Goal: Task Accomplishment & Management: Use online tool/utility

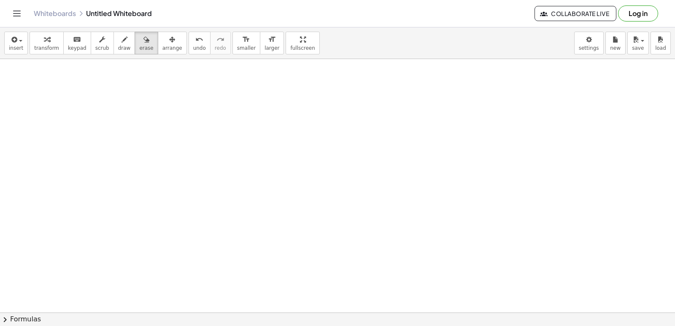
scroll to position [1267, 0]
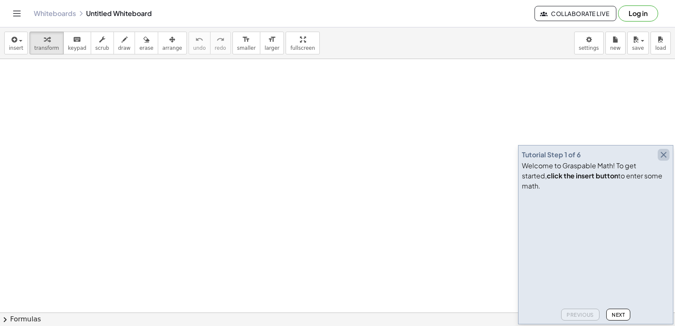
drag, startPoint x: 594, startPoint y: 48, endPoint x: 663, endPoint y: 163, distance: 133.7
drag, startPoint x: 663, startPoint y: 163, endPoint x: 472, endPoint y: 121, distance: 195.3
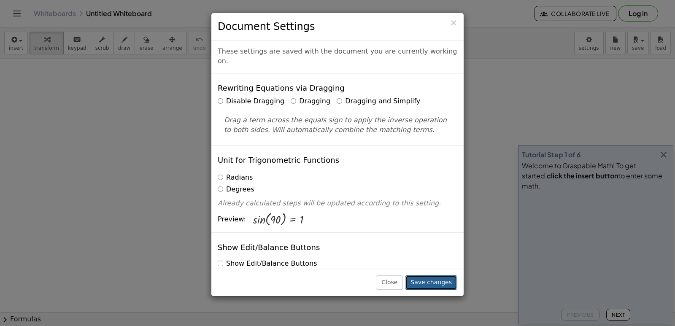
drag, startPoint x: 472, startPoint y: 121, endPoint x: 439, endPoint y: 281, distance: 163.8
click at [439, 281] on button "Save changes" at bounding box center [431, 282] width 52 height 14
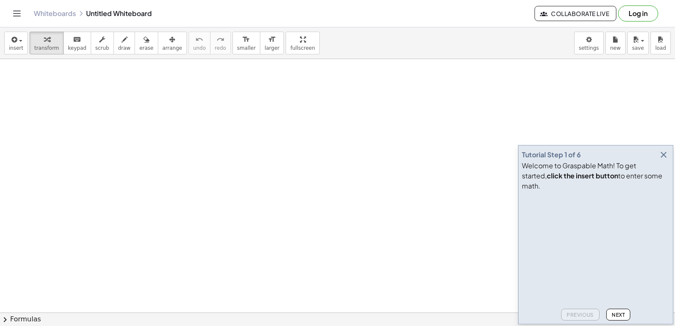
drag, startPoint x: 439, startPoint y: 280, endPoint x: 366, endPoint y: 250, distance: 78.3
drag, startPoint x: 366, startPoint y: 250, endPoint x: 655, endPoint y: 164, distance: 301.5
drag, startPoint x: 655, startPoint y: 164, endPoint x: 50, endPoint y: 43, distance: 617.3
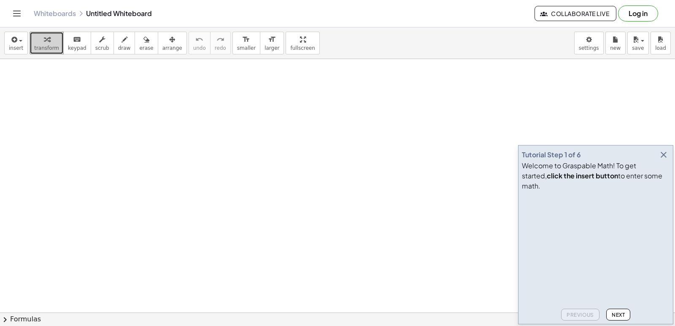
click at [50, 43] on div "button" at bounding box center [46, 39] width 25 height 10
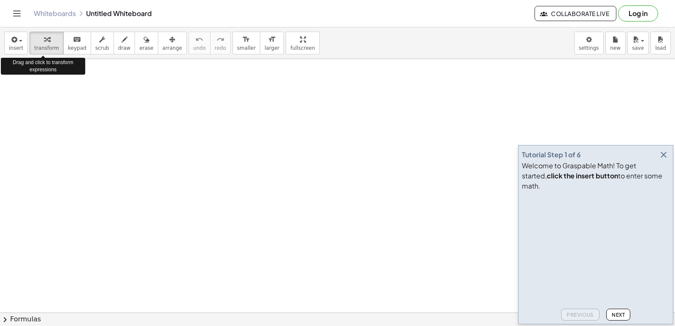
drag, startPoint x: 50, startPoint y: 43, endPoint x: 347, endPoint y: 180, distance: 327.4
drag, startPoint x: 347, startPoint y: 180, endPoint x: 662, endPoint y: 162, distance: 315.6
click at [662, 160] on icon "button" at bounding box center [663, 155] width 10 height 10
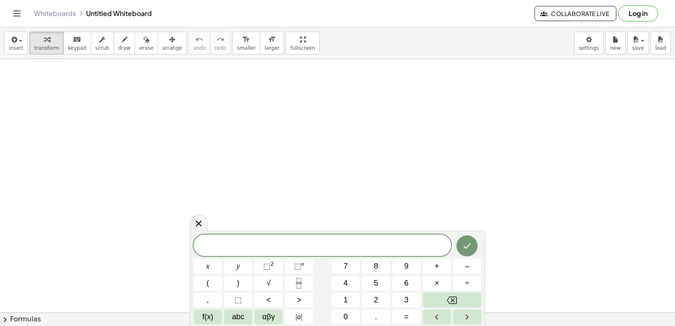
drag, startPoint x: 641, startPoint y: 163, endPoint x: 390, endPoint y: 173, distance: 251.1
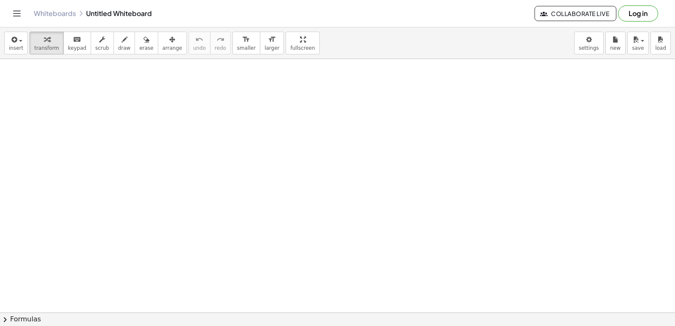
drag, startPoint x: 390, startPoint y: 173, endPoint x: 283, endPoint y: 181, distance: 107.9
drag, startPoint x: 283, startPoint y: 181, endPoint x: 308, endPoint y: 262, distance: 84.8
drag, startPoint x: 308, startPoint y: 262, endPoint x: 232, endPoint y: 196, distance: 100.5
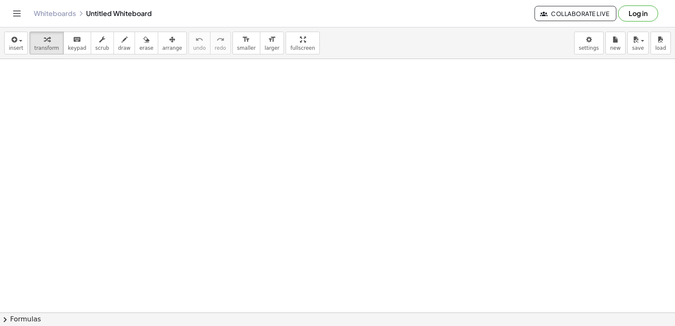
drag, startPoint x: 232, startPoint y: 196, endPoint x: 358, endPoint y: 219, distance: 128.6
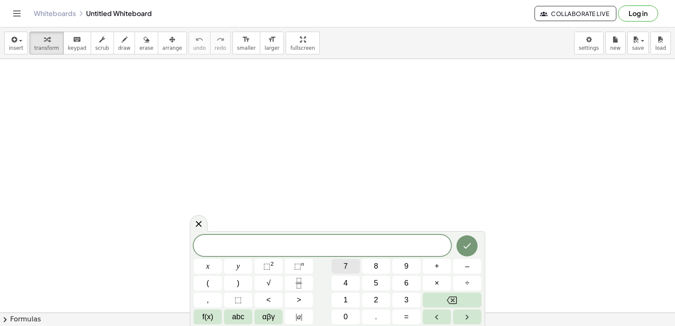
click at [348, 260] on button "7" at bounding box center [346, 266] width 28 height 15
click at [434, 270] on span "+" at bounding box center [436, 266] width 5 height 11
click at [462, 299] on button "Backspace" at bounding box center [452, 300] width 59 height 15
click at [434, 280] on button "×" at bounding box center [437, 283] width 28 height 15
click at [458, 296] on button "Backspace" at bounding box center [452, 300] width 59 height 15
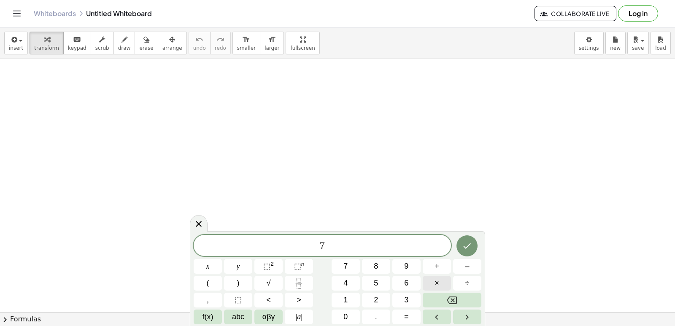
click at [431, 286] on button "×" at bounding box center [437, 283] width 28 height 15
click at [454, 299] on icon "Backspace" at bounding box center [452, 301] width 10 height 8
click at [208, 265] on span "x" at bounding box center [207, 266] width 3 height 11
click at [456, 266] on button "–" at bounding box center [467, 266] width 28 height 15
click at [403, 266] on button "9" at bounding box center [406, 266] width 28 height 15
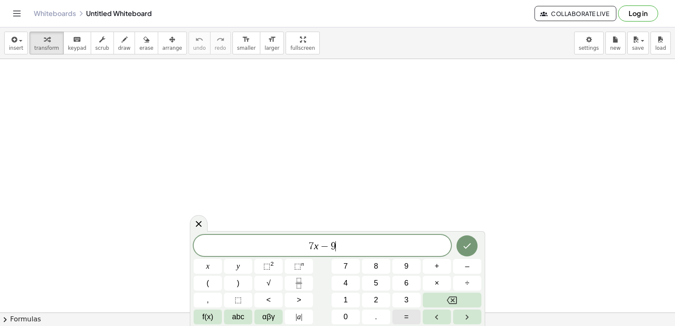
click at [399, 317] on button "=" at bounding box center [406, 317] width 28 height 15
click at [353, 292] on div "7 x − 9 = ​ x y ⬚ 2 ⬚ n 7 8 9 + – ( ) √ 4 5 6 × ÷ , ⬚ < > 1 2 3 f(x) abc αβγ | …" at bounding box center [338, 279] width 288 height 89
click at [373, 297] on button "2" at bounding box center [376, 300] width 28 height 15
click at [433, 297] on button "Backspace" at bounding box center [452, 300] width 59 height 15
click at [348, 294] on button "1" at bounding box center [346, 300] width 28 height 15
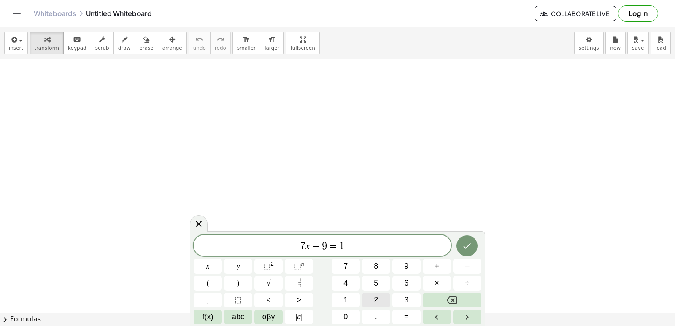
click at [376, 302] on span "2" at bounding box center [376, 299] width 4 height 11
click at [466, 245] on icon "Done" at bounding box center [467, 246] width 10 height 10
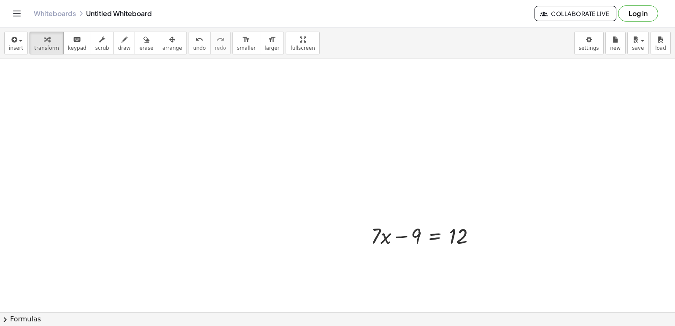
scroll to position [127, 0]
drag, startPoint x: 445, startPoint y: 118, endPoint x: 469, endPoint y: 103, distance: 27.9
click at [466, 105] on div at bounding box center [427, 108] width 120 height 29
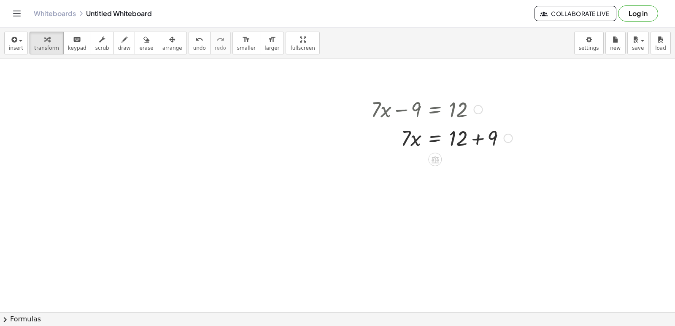
drag, startPoint x: 473, startPoint y: 108, endPoint x: 373, endPoint y: 138, distance: 104.4
click at [373, 138] on div at bounding box center [442, 137] width 150 height 29
click at [491, 136] on div at bounding box center [442, 137] width 150 height 29
drag, startPoint x: 404, startPoint y: 164, endPoint x: 456, endPoint y: 196, distance: 61.5
click at [456, 190] on div at bounding box center [442, 202] width 150 height 42
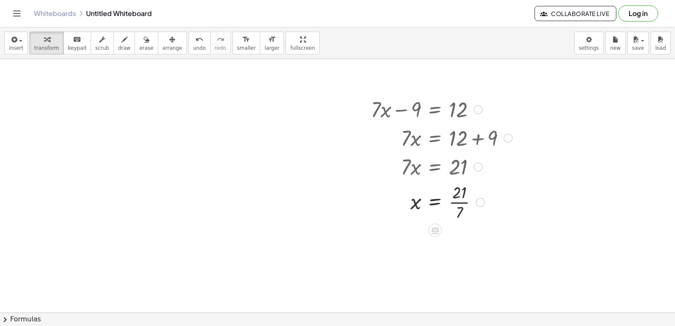
click at [457, 199] on div at bounding box center [442, 202] width 150 height 42
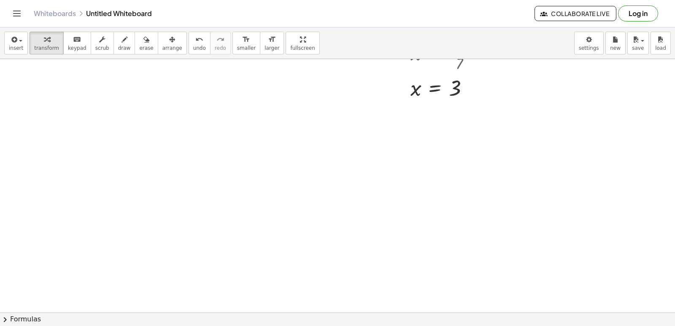
scroll to position [295, 0]
click at [143, 164] on div at bounding box center [337, 45] width 675 height 562
drag, startPoint x: 262, startPoint y: 189, endPoint x: 265, endPoint y: 186, distance: 5.4
click at [264, 188] on div at bounding box center [337, 45] width 675 height 562
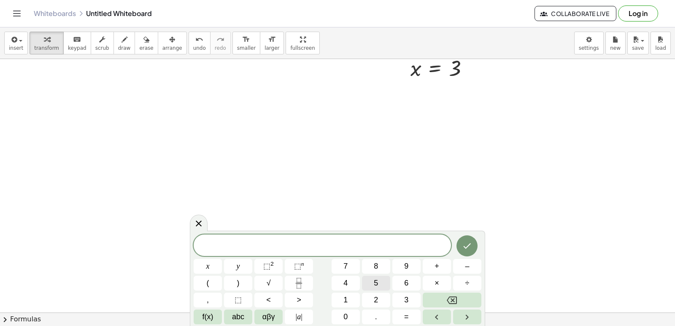
click at [378, 285] on span "5" at bounding box center [376, 283] width 4 height 11
drag, startPoint x: 378, startPoint y: 285, endPoint x: 291, endPoint y: 209, distance: 115.4
click at [291, 209] on div at bounding box center [337, 45] width 675 height 562
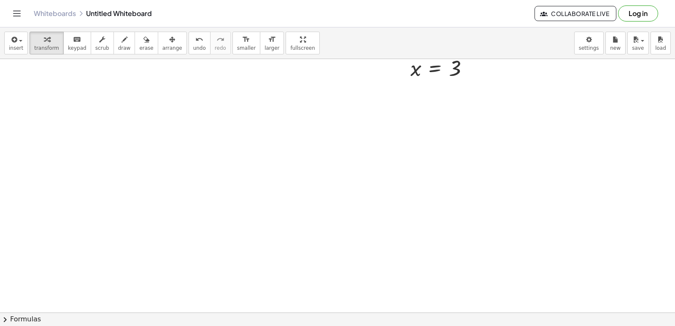
click at [364, 227] on div at bounding box center [337, 45] width 675 height 562
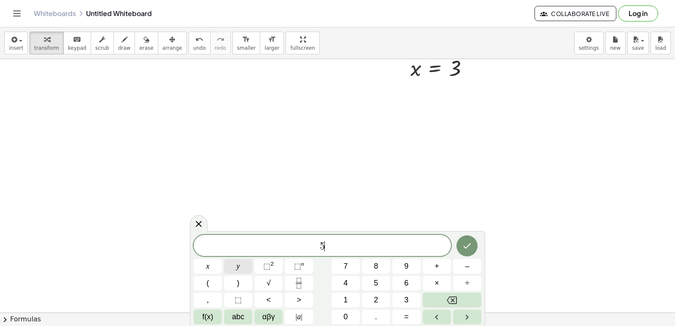
click at [238, 265] on span "y" at bounding box center [238, 266] width 3 height 11
click at [442, 268] on button "+" at bounding box center [437, 266] width 28 height 15
click at [439, 296] on button "Backspace" at bounding box center [452, 300] width 59 height 15
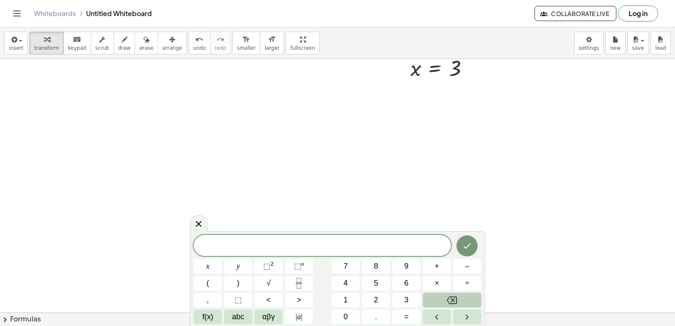
click at [439, 296] on button "Backspace" at bounding box center [452, 300] width 59 height 15
drag, startPoint x: 382, startPoint y: 278, endPoint x: 384, endPoint y: 291, distance: 13.2
click at [366, 284] on button "5" at bounding box center [376, 283] width 28 height 15
click at [211, 265] on button "x" at bounding box center [208, 266] width 28 height 15
click at [462, 264] on button "–" at bounding box center [467, 266] width 28 height 15
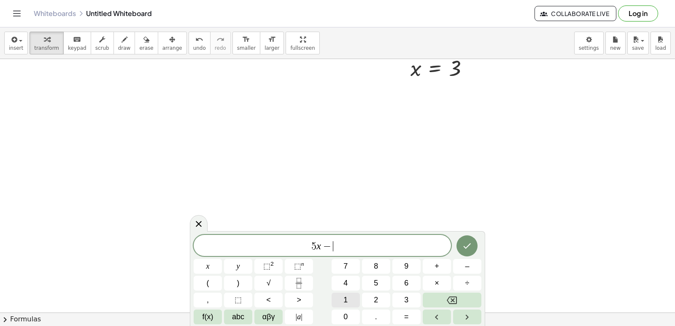
click at [346, 296] on span "1" at bounding box center [345, 299] width 4 height 11
click at [451, 294] on button "Backspace" at bounding box center [452, 300] width 59 height 15
click at [451, 288] on div "5 x − 1 x y ⬚ 2 ⬚ n 7 8 9 + – ( ) √ 4 5 6 × ÷ , ⬚ < > 1 2 3 f(x) abc αβγ | a | …" at bounding box center [338, 279] width 288 height 89
click at [451, 287] on div "5 x − 1 x y ⬚ 2 ⬚ n 7 8 9 + – ( ) √ 4 5 6 × ÷ , ⬚ < > 1 2 3 f(x) abc αβγ | a | …" at bounding box center [338, 279] width 288 height 89
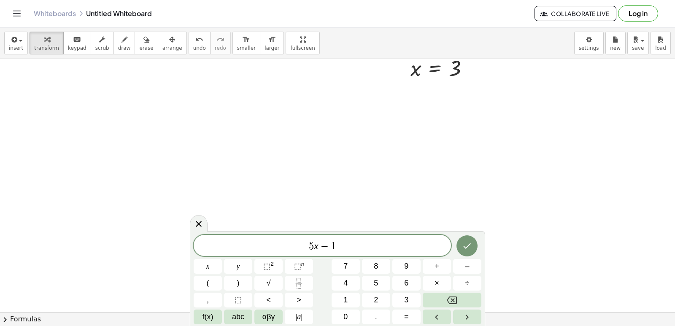
drag, startPoint x: 451, startPoint y: 286, endPoint x: 451, endPoint y: 291, distance: 5.5
click at [451, 288] on div "5 x − 1 x y ⬚ 2 ⬚ n 7 8 9 + – ( ) √ 4 5 6 × ÷ , ⬚ < > 1 2 3 f(x) abc αβγ | a | …" at bounding box center [338, 279] width 288 height 89
click at [448, 299] on div "5 x − 1 x y ⬚ 2 ⬚ n 7 8 9 + – ( ) √ 4 5 6 × ÷ , ⬚ < > 1 2 3 f(x) abc αβγ | a | …" at bounding box center [338, 279] width 288 height 89
click at [448, 298] on icon "Backspace" at bounding box center [452, 300] width 10 height 10
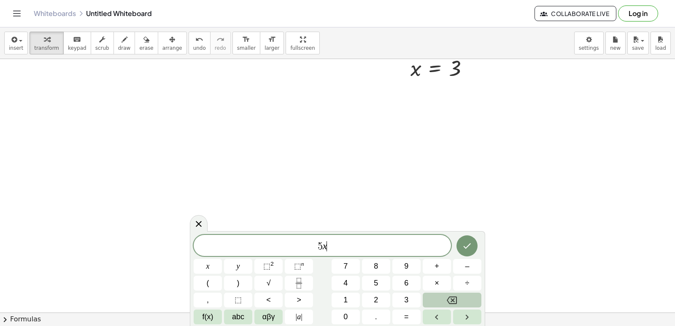
click at [448, 298] on icon "Backspace" at bounding box center [452, 300] width 10 height 10
click at [458, 299] on button "Backspace" at bounding box center [452, 300] width 59 height 15
click at [345, 296] on span "1" at bounding box center [345, 299] width 4 height 11
click at [346, 278] on span "4" at bounding box center [345, 283] width 4 height 11
click at [236, 267] on button "y" at bounding box center [238, 266] width 28 height 15
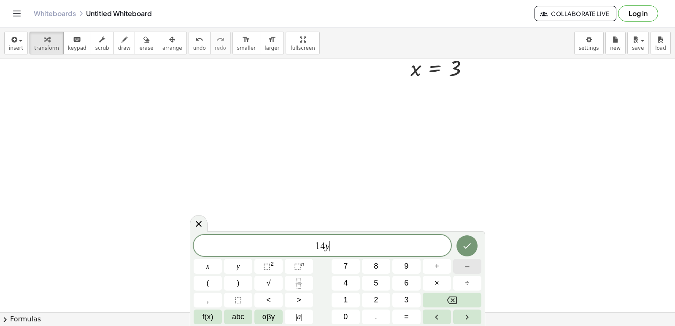
click at [458, 265] on button "–" at bounding box center [467, 266] width 28 height 15
click at [371, 298] on button "2" at bounding box center [376, 300] width 28 height 15
click at [348, 315] on button "0" at bounding box center [346, 317] width 28 height 15
click at [408, 318] on span "=" at bounding box center [406, 316] width 5 height 11
click at [375, 297] on span "2" at bounding box center [376, 299] width 4 height 11
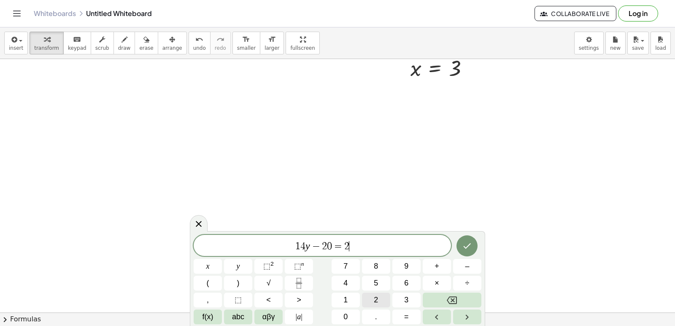
click at [375, 297] on span "2" at bounding box center [376, 299] width 4 height 11
click at [467, 246] on icon "Done" at bounding box center [467, 246] width 10 height 10
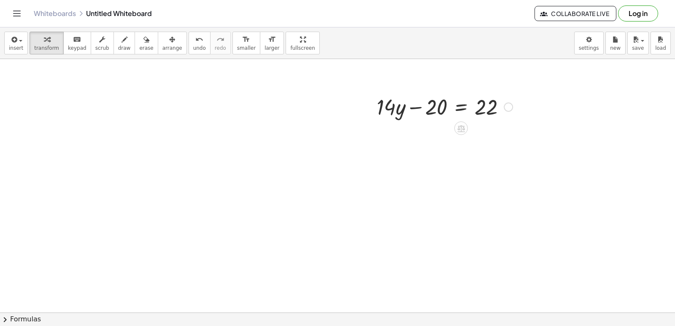
scroll to position [435, 0]
drag, startPoint x: 434, startPoint y: 108, endPoint x: 534, endPoint y: 111, distance: 100.8
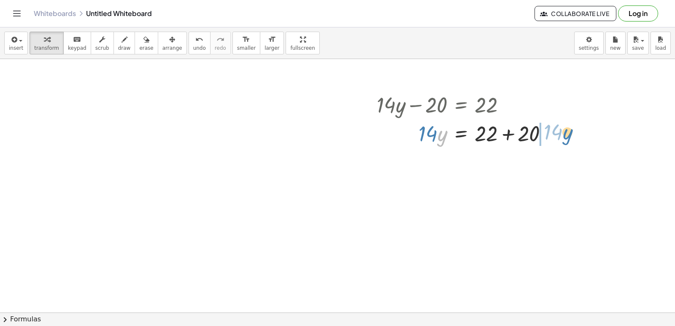
drag, startPoint x: 444, startPoint y: 133, endPoint x: 572, endPoint y: 131, distance: 128.7
click at [519, 136] on div at bounding box center [489, 133] width 235 height 29
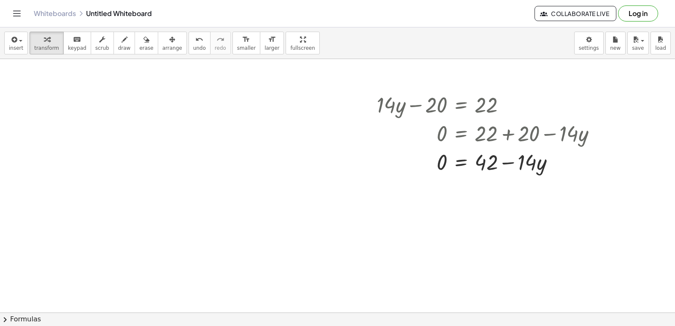
drag, startPoint x: 148, startPoint y: 124, endPoint x: 141, endPoint y: 129, distance: 9.0
drag, startPoint x: 141, startPoint y: 129, endPoint x: 321, endPoint y: 205, distance: 195.1
click at [321, 205] on div at bounding box center [337, 4] width 675 height 760
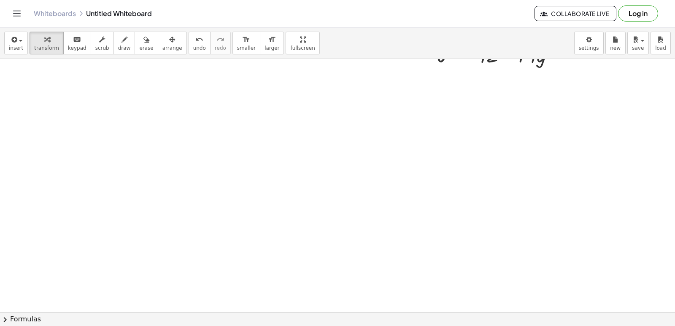
scroll to position [591, 0]
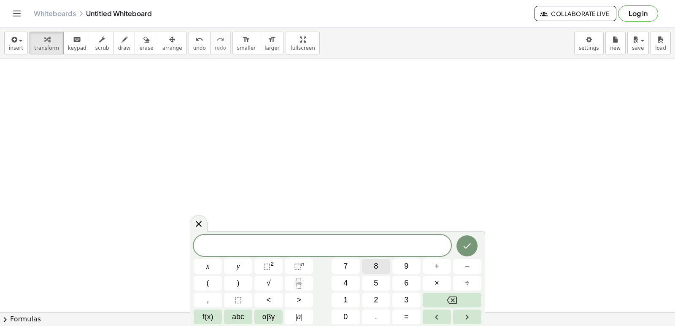
click at [370, 262] on button "8" at bounding box center [376, 266] width 28 height 15
click at [207, 264] on button "x" at bounding box center [208, 266] width 28 height 15
click at [373, 301] on button "2" at bounding box center [376, 300] width 28 height 15
click at [349, 295] on button "1" at bounding box center [346, 300] width 28 height 15
click at [446, 297] on button "Backspace" at bounding box center [452, 300] width 59 height 15
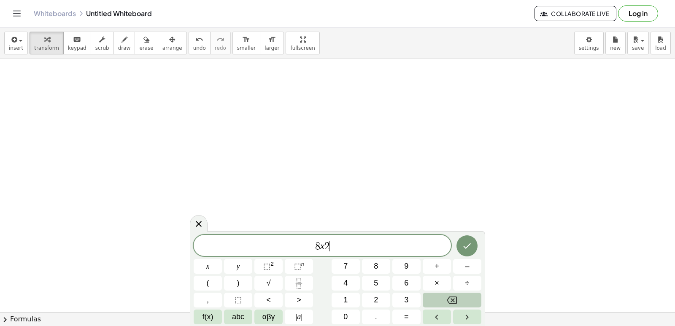
click at [446, 297] on button "Backspace" at bounding box center [452, 300] width 59 height 15
click at [427, 264] on button "+" at bounding box center [437, 266] width 28 height 15
click at [373, 295] on button "2" at bounding box center [376, 300] width 28 height 15
click at [348, 295] on button "1" at bounding box center [346, 300] width 28 height 15
click at [410, 316] on button "=" at bounding box center [406, 317] width 28 height 15
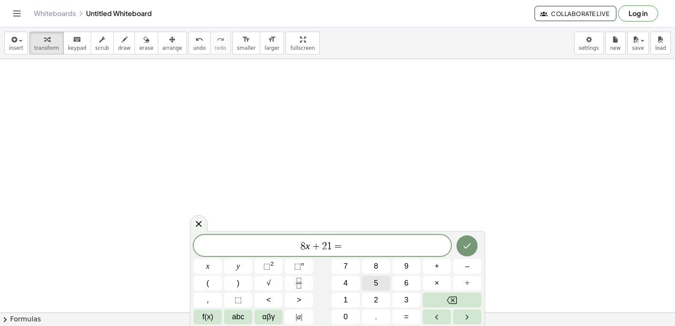
click at [374, 283] on span "5" at bounding box center [376, 283] width 4 height 11
click at [466, 239] on button "Done" at bounding box center [466, 245] width 21 height 21
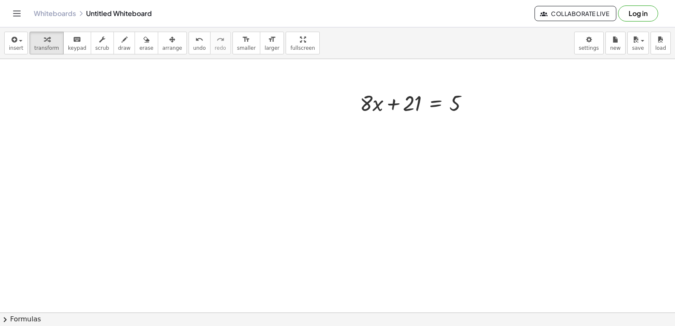
scroll to position [718, 0]
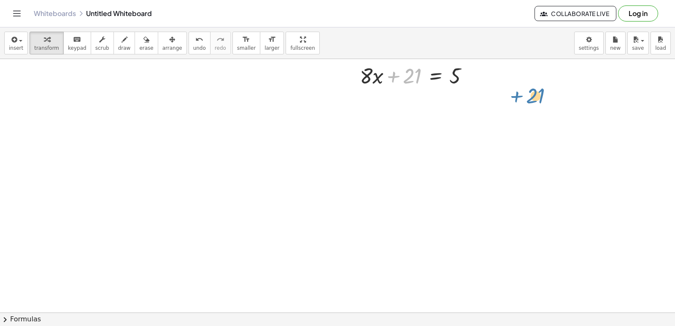
drag, startPoint x: 407, startPoint y: 77, endPoint x: 501, endPoint y: 85, distance: 94.0
drag, startPoint x: 413, startPoint y: 71, endPoint x: 499, endPoint y: 83, distance: 86.9
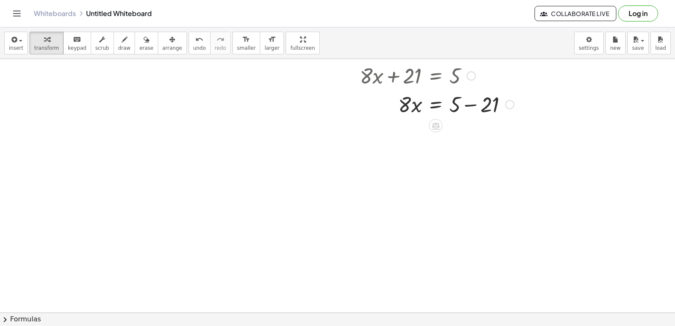
click at [469, 100] on div at bounding box center [437, 103] width 162 height 29
drag, startPoint x: 402, startPoint y: 130, endPoint x: 463, endPoint y: 158, distance: 66.6
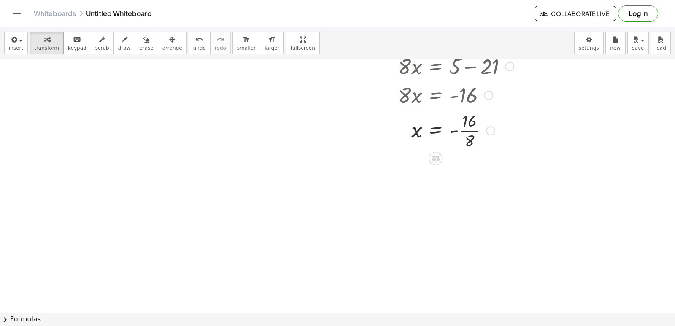
scroll to position [760, 0]
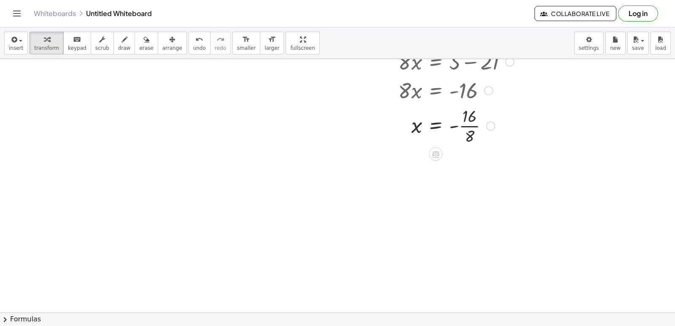
click at [469, 124] on div at bounding box center [437, 125] width 162 height 42
drag, startPoint x: 469, startPoint y: 124, endPoint x: 351, endPoint y: 174, distance: 128.4
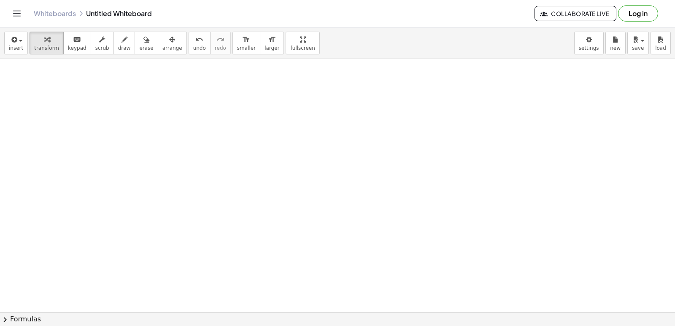
scroll to position [929, 0]
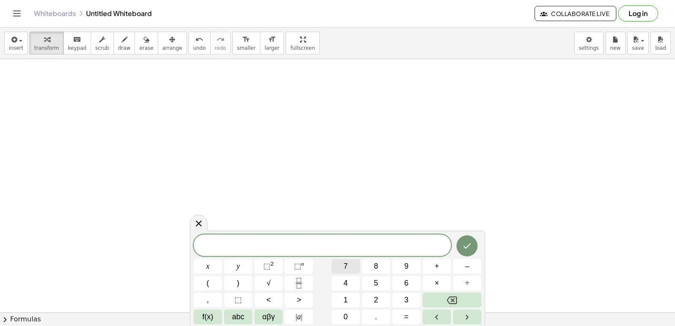
click at [345, 267] on button "7" at bounding box center [346, 266] width 28 height 15
drag, startPoint x: 346, startPoint y: 265, endPoint x: 318, endPoint y: 188, distance: 82.1
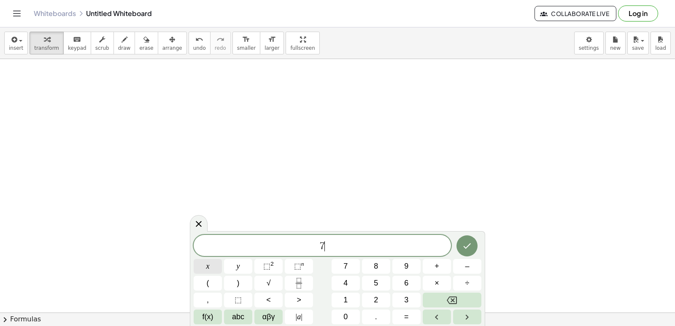
click at [217, 265] on button "x" at bounding box center [208, 266] width 28 height 15
click at [438, 267] on span "+" at bounding box center [436, 266] width 5 height 11
click at [233, 264] on button "y" at bounding box center [238, 266] width 28 height 15
click at [401, 318] on button "=" at bounding box center [406, 317] width 28 height 15
click at [409, 263] on button "9" at bounding box center [406, 266] width 28 height 15
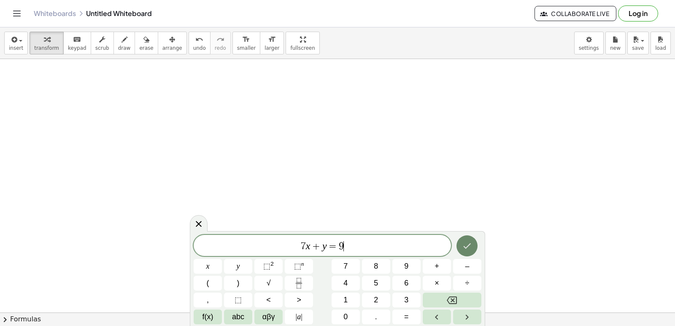
click at [464, 239] on button "Done" at bounding box center [466, 245] width 21 height 21
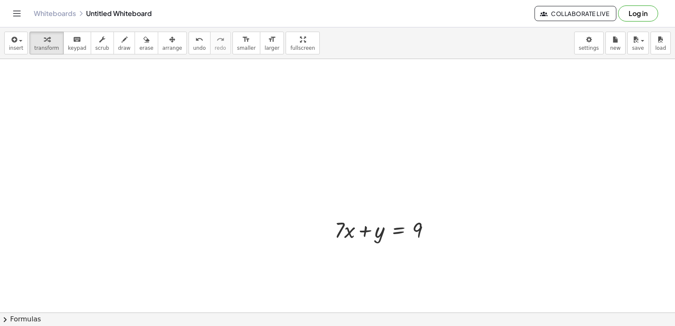
drag, startPoint x: 344, startPoint y: 129, endPoint x: 376, endPoint y: 118, distance: 33.3
drag, startPoint x: 376, startPoint y: 118, endPoint x: 253, endPoint y: 95, distance: 124.9
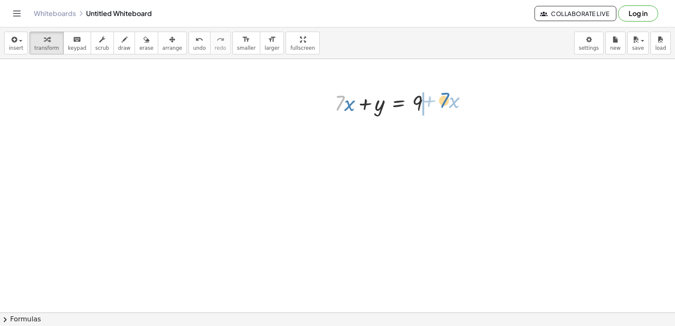
drag, startPoint x: 340, startPoint y: 103, endPoint x: 445, endPoint y: 100, distance: 104.7
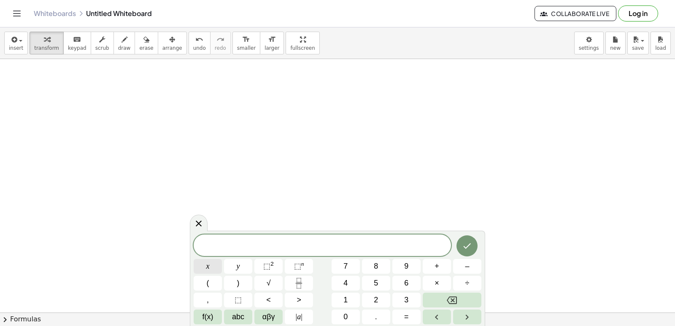
click at [216, 261] on button "x" at bounding box center [208, 266] width 28 height 15
drag, startPoint x: 216, startPoint y: 261, endPoint x: 209, endPoint y: 195, distance: 66.2
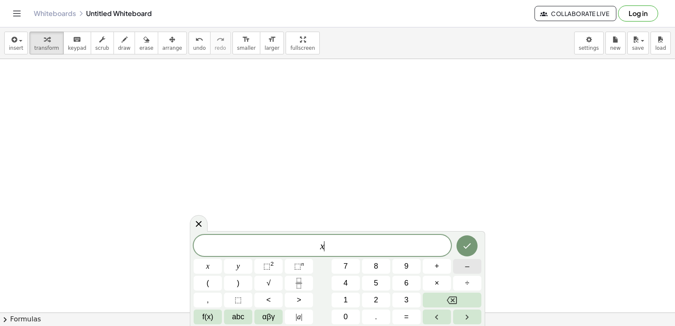
click at [473, 266] on button "–" at bounding box center [467, 266] width 28 height 15
click at [351, 278] on button "4" at bounding box center [346, 283] width 28 height 15
click at [246, 264] on button "y" at bounding box center [238, 266] width 28 height 15
click at [402, 319] on button "=" at bounding box center [406, 317] width 28 height 15
click at [371, 279] on button "5" at bounding box center [376, 283] width 28 height 15
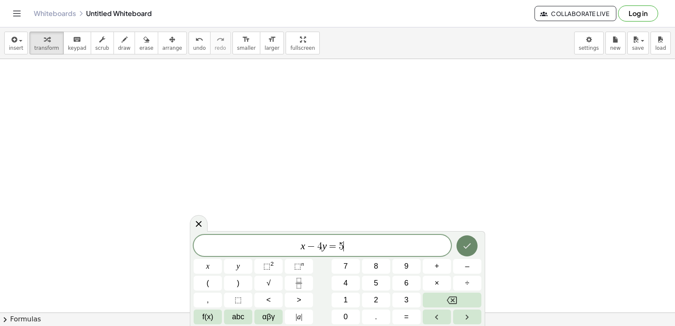
click at [471, 242] on icon "Done" at bounding box center [467, 246] width 10 height 10
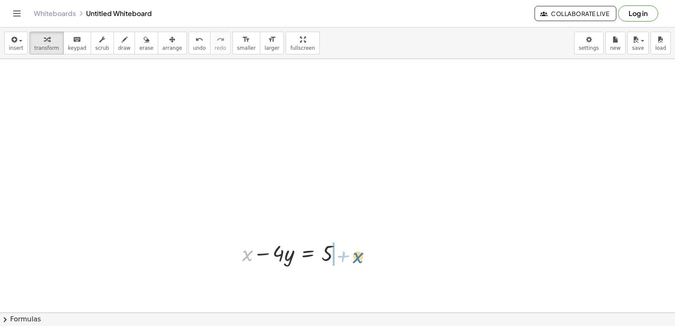
drag, startPoint x: 252, startPoint y: 260, endPoint x: 359, endPoint y: 255, distance: 107.7
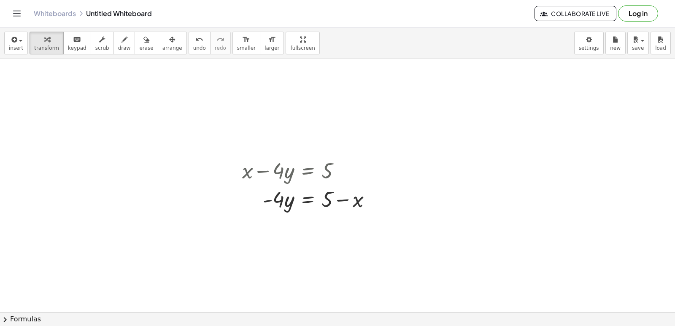
scroll to position [1267, 0]
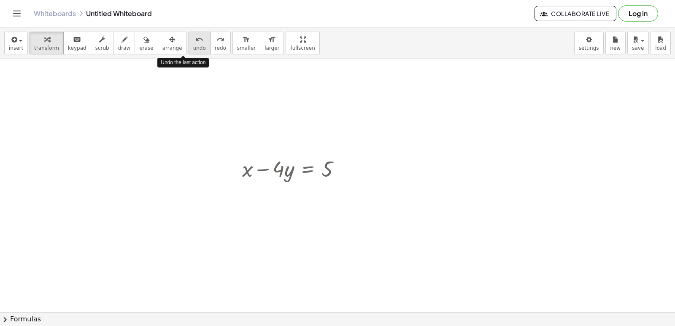
click at [193, 46] on span "undo" at bounding box center [199, 48] width 13 height 6
drag, startPoint x: 269, startPoint y: 168, endPoint x: 342, endPoint y: 163, distance: 73.2
click at [342, 163] on div at bounding box center [295, 168] width 114 height 29
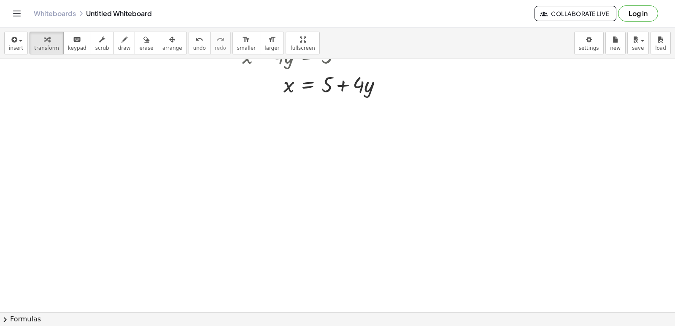
scroll to position [1394, 0]
drag, startPoint x: 329, startPoint y: 200, endPoint x: 314, endPoint y: 189, distance: 19.3
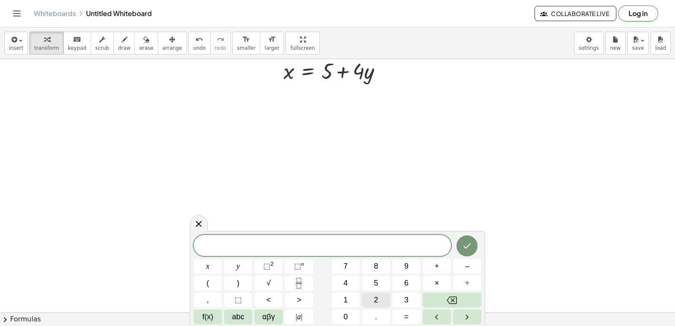
click at [259, 255] on div "​ x y ⬚ 2 ⬚ n 7 8 9 + – ( ) √ 4 5 6 × ÷ , ⬚ < > 1 2 3 f(x) abc αβγ | a | 0 . =" at bounding box center [338, 279] width 288 height 89
click at [368, 292] on div "​ x y ⬚ 2 ⬚ n 7 8 9 + – ( ) √ 4 5 6 × ÷ , ⬚ < > 1 2 3 f(x) abc αβγ | a | 0 . =" at bounding box center [338, 279] width 288 height 89
click at [372, 298] on button "2" at bounding box center [376, 300] width 28 height 15
click at [238, 265] on span "y" at bounding box center [238, 266] width 3 height 11
click at [437, 267] on span "+" at bounding box center [436, 266] width 5 height 11
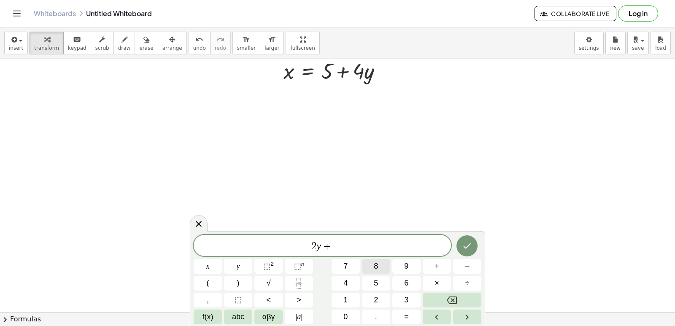
click at [372, 262] on button "8" at bounding box center [376, 266] width 28 height 15
click at [203, 262] on button "x" at bounding box center [208, 266] width 28 height 15
click at [411, 315] on button "=" at bounding box center [406, 317] width 28 height 15
click at [374, 296] on span "2" at bounding box center [376, 299] width 4 height 11
click at [343, 280] on button "4" at bounding box center [346, 283] width 28 height 15
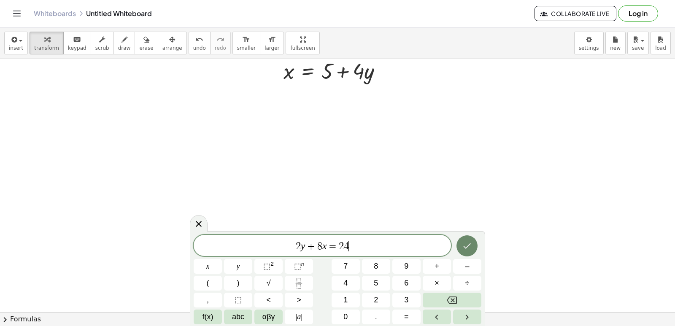
click at [467, 251] on button "Done" at bounding box center [466, 245] width 21 height 21
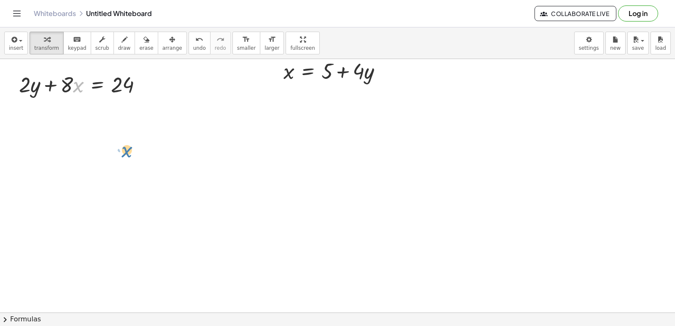
drag, startPoint x: 73, startPoint y: 82, endPoint x: 81, endPoint y: 111, distance: 29.7
drag, startPoint x: 65, startPoint y: 86, endPoint x: 129, endPoint y: 89, distance: 64.6
click at [129, 89] on div at bounding box center [84, 84] width 138 height 29
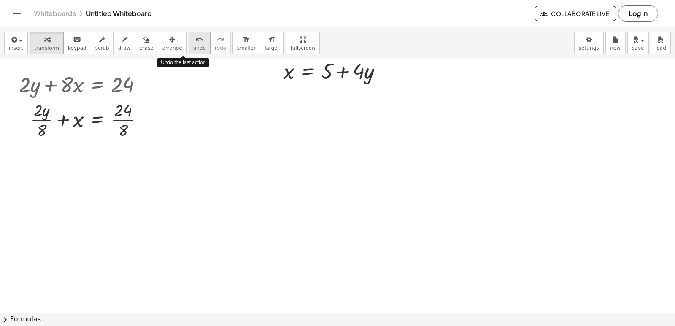
click at [193, 47] on span "undo" at bounding box center [199, 48] width 13 height 6
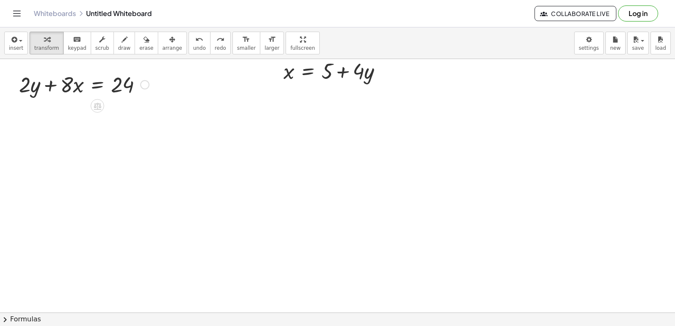
click at [24, 83] on div at bounding box center [84, 84] width 138 height 29
drag, startPoint x: 33, startPoint y: 90, endPoint x: 146, endPoint y: 88, distance: 112.6
drag, startPoint x: 146, startPoint y: 88, endPoint x: 187, endPoint y: 45, distance: 59.4
click at [193, 45] on span "undo" at bounding box center [199, 48] width 13 height 6
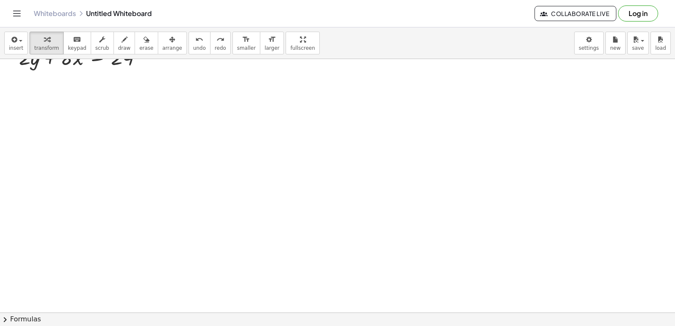
scroll to position [1436, 0]
drag, startPoint x: 232, startPoint y: 194, endPoint x: 271, endPoint y: 193, distance: 39.7
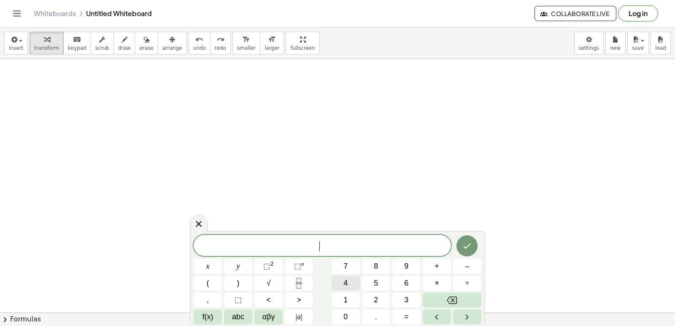
click at [328, 277] on div "​ x y ⬚ 2 ⬚ n 7 8 9 + – ( ) √ 4 5 6 × ÷ , ⬚ < > 1 2 3 f(x) abc αβγ | a | 0 . =" at bounding box center [338, 279] width 288 height 89
click at [349, 278] on button "4" at bounding box center [346, 283] width 28 height 15
click at [215, 267] on button "x" at bounding box center [208, 266] width 28 height 15
click at [470, 269] on button "–" at bounding box center [467, 266] width 28 height 15
click at [358, 304] on div "4 x − ​ x y ⬚ 2 ⬚ n 7 8 9 + – ( ) √ 4 5 6 × ÷ , ⬚ < > 1 2 3 f(x) abc αβγ | a | …" at bounding box center [338, 279] width 288 height 89
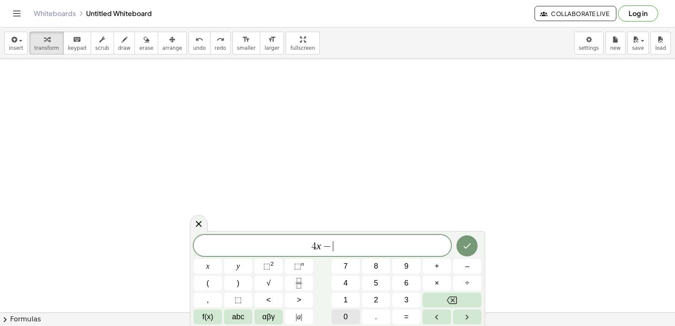
click at [345, 315] on span "0" at bounding box center [345, 316] width 4 height 11
click at [430, 297] on button "Backspace" at bounding box center [452, 300] width 59 height 15
click at [369, 301] on button "2" at bounding box center [376, 300] width 28 height 15
click at [352, 314] on button "0" at bounding box center [346, 317] width 28 height 15
click at [232, 264] on button "y" at bounding box center [238, 266] width 28 height 15
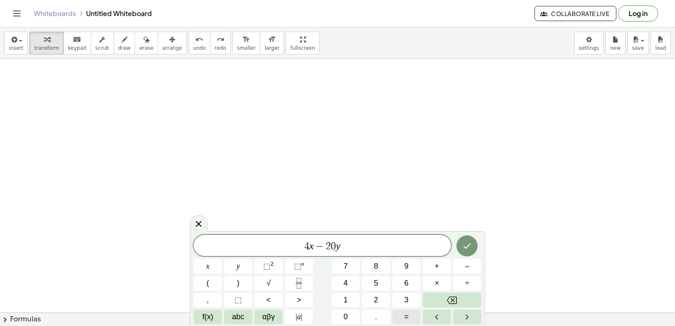
click at [399, 313] on button "=" at bounding box center [406, 317] width 28 height 15
click at [406, 280] on button "6" at bounding box center [406, 283] width 28 height 15
click at [346, 317] on span "0" at bounding box center [345, 316] width 4 height 11
click at [467, 247] on icon "Done" at bounding box center [467, 246] width 10 height 10
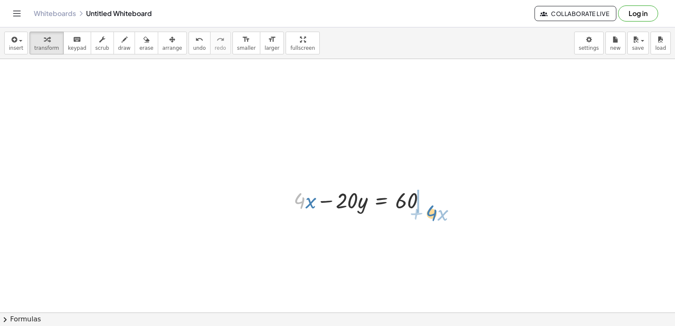
drag, startPoint x: 299, startPoint y: 197, endPoint x: 431, endPoint y: 229, distance: 136.3
click at [431, 200] on div at bounding box center [362, 200] width 147 height 29
click at [195, 39] on icon "undo" at bounding box center [199, 40] width 8 height 10
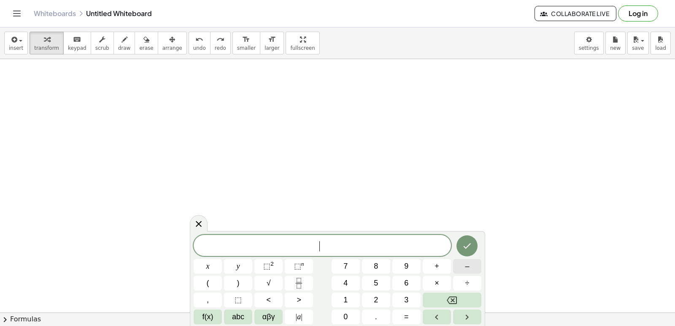
click at [465, 266] on span "–" at bounding box center [467, 266] width 4 height 11
click at [373, 294] on button "2" at bounding box center [376, 300] width 28 height 15
click at [203, 263] on button "x" at bounding box center [208, 266] width 28 height 15
click at [430, 266] on button "+" at bounding box center [437, 266] width 28 height 15
click at [365, 283] on button "5" at bounding box center [376, 283] width 28 height 15
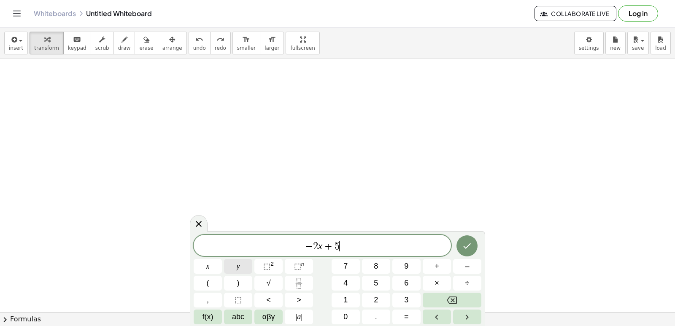
click at [238, 266] on span "y" at bounding box center [238, 266] width 3 height 11
click at [403, 316] on button "=" at bounding box center [406, 317] width 28 height 15
click at [405, 297] on span "3" at bounding box center [406, 299] width 4 height 11
click at [465, 241] on icon "Done" at bounding box center [467, 246] width 10 height 10
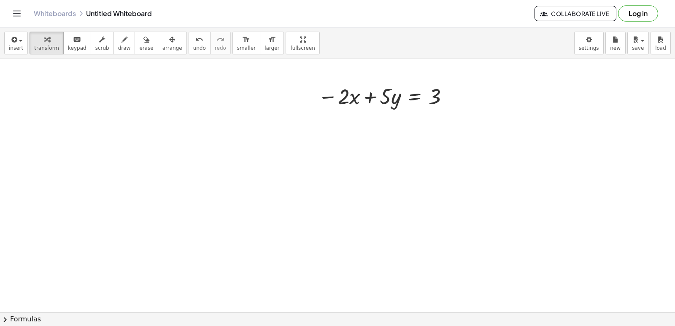
scroll to position [1647, 0]
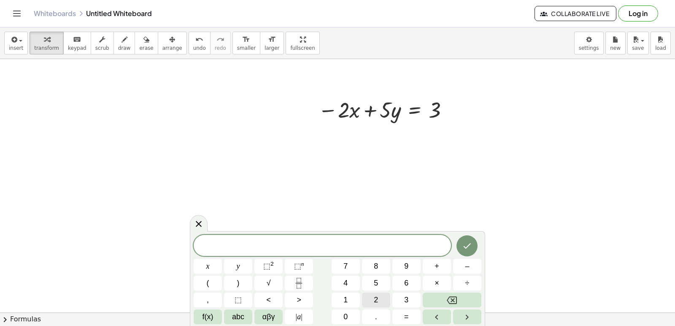
click at [376, 297] on span "2" at bounding box center [376, 299] width 4 height 11
click at [195, 265] on button "x" at bounding box center [208, 266] width 28 height 15
click at [434, 266] on button "+" at bounding box center [437, 266] width 28 height 15
click at [347, 266] on span "7" at bounding box center [345, 266] width 4 height 11
click at [239, 266] on span "y" at bounding box center [238, 266] width 3 height 11
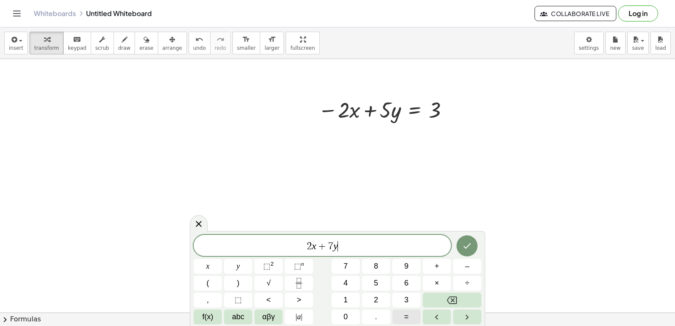
click at [409, 312] on button "=" at bounding box center [406, 317] width 28 height 15
click at [402, 264] on button "9" at bounding box center [406, 266] width 28 height 15
click at [467, 245] on icon "Done" at bounding box center [467, 246] width 10 height 10
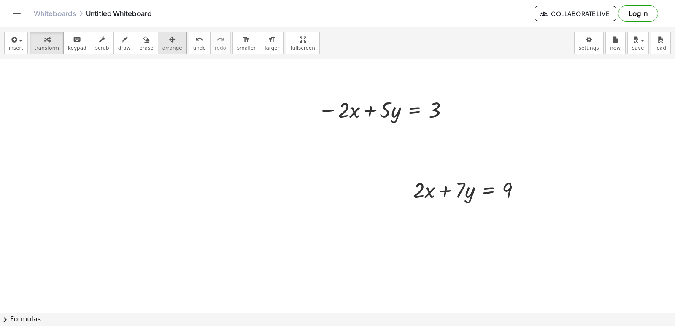
click at [162, 43] on div "button" at bounding box center [172, 39] width 20 height 10
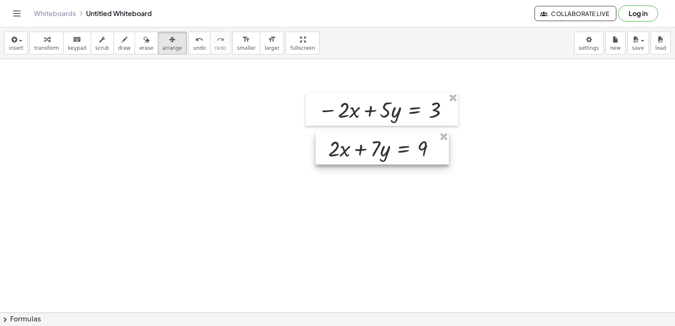
drag, startPoint x: 443, startPoint y: 201, endPoint x: 359, endPoint y: 159, distance: 94.3
click at [359, 159] on div at bounding box center [381, 148] width 133 height 33
click at [169, 37] on icon "button" at bounding box center [172, 40] width 6 height 10
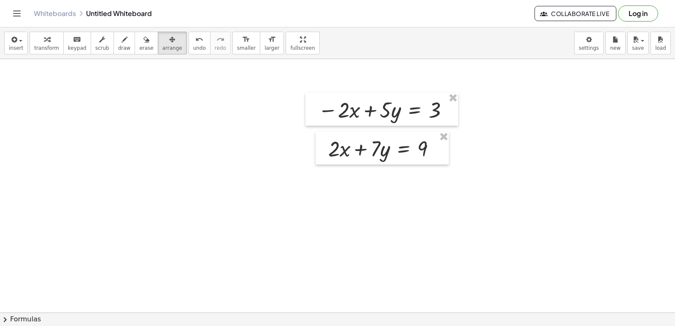
drag, startPoint x: 230, startPoint y: 157, endPoint x: 180, endPoint y: 127, distance: 58.9
click at [169, 44] on icon "button" at bounding box center [172, 40] width 6 height 10
drag, startPoint x: 372, startPoint y: 186, endPoint x: 280, endPoint y: 152, distance: 98.6
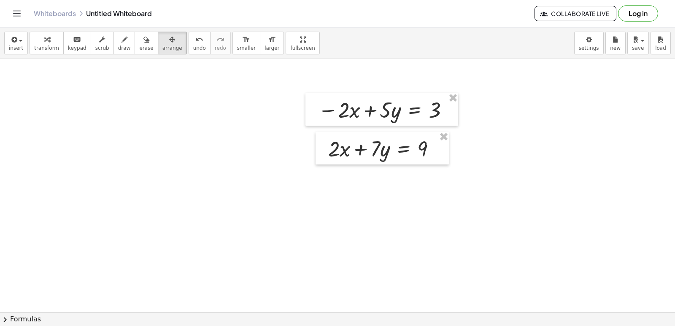
drag, startPoint x: 224, startPoint y: 148, endPoint x: 223, endPoint y: 154, distance: 5.1
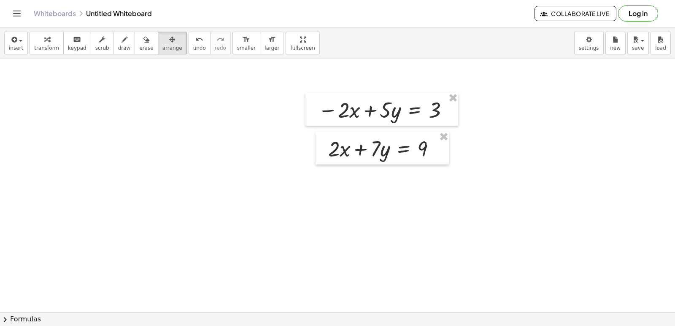
drag, startPoint x: 235, startPoint y: 165, endPoint x: 246, endPoint y: 153, distance: 15.8
drag, startPoint x: 265, startPoint y: 133, endPoint x: 265, endPoint y: 138, distance: 4.6
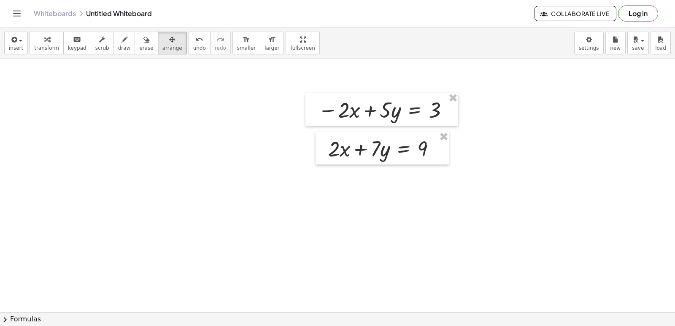
click at [286, 77] on div "insert select one: Math Expression Function Text Youtube Video Graphing Geometr…" at bounding box center [337, 176] width 675 height 299
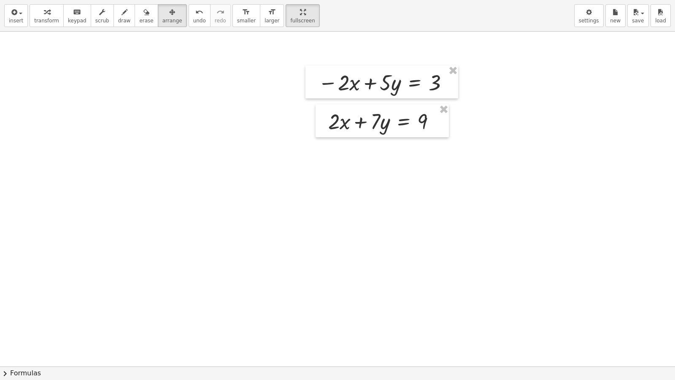
drag, startPoint x: 275, startPoint y: 167, endPoint x: 274, endPoint y: 161, distance: 5.9
drag, startPoint x: 278, startPoint y: 17, endPoint x: 250, endPoint y: 2, distance: 32.7
click at [278, 0] on html "Graspable Math Activities Get Started Activity Bank Assigned Work Classes White…" at bounding box center [337, 190] width 675 height 380
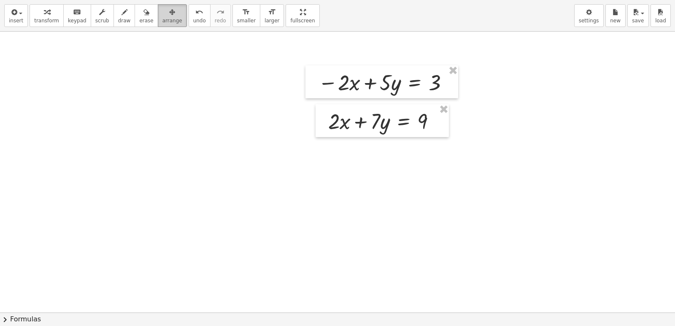
click at [162, 17] on div "button" at bounding box center [172, 12] width 20 height 10
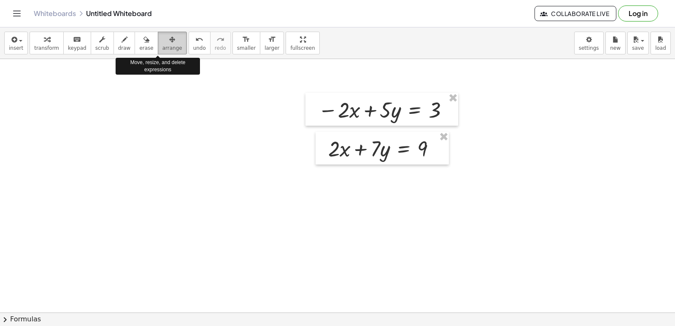
click at [162, 40] on div "button" at bounding box center [172, 39] width 20 height 10
click at [169, 40] on icon "button" at bounding box center [172, 40] width 6 height 10
click at [169, 41] on icon "button" at bounding box center [172, 40] width 6 height 10
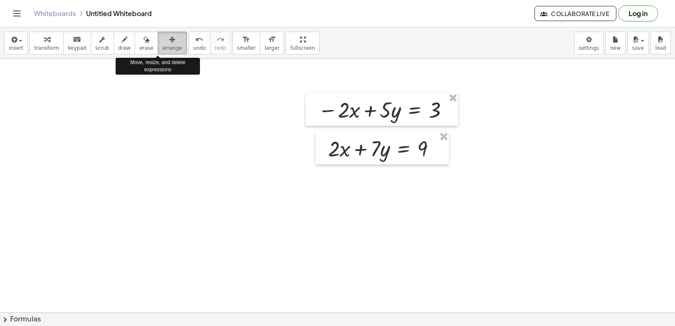
click at [162, 35] on div "button" at bounding box center [172, 39] width 20 height 10
click at [158, 40] on button "arrange" at bounding box center [172, 43] width 29 height 23
click at [158, 39] on button "arrange" at bounding box center [172, 43] width 29 height 23
drag, startPoint x: 148, startPoint y: 40, endPoint x: 148, endPoint y: 25, distance: 14.3
click at [158, 34] on button "arrange" at bounding box center [172, 43] width 29 height 23
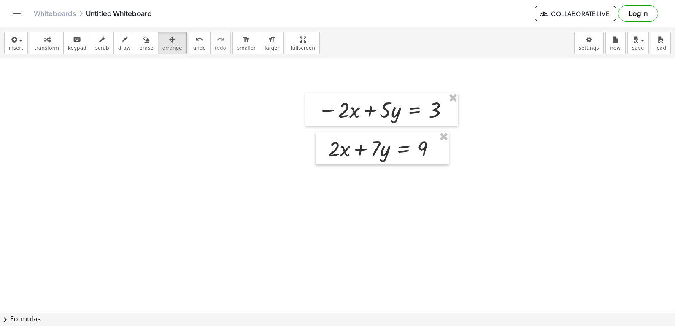
drag, startPoint x: 198, startPoint y: 120, endPoint x: 205, endPoint y: 121, distance: 7.2
drag, startPoint x: 208, startPoint y: 126, endPoint x: 217, endPoint y: 118, distance: 12.0
drag, startPoint x: 217, startPoint y: 118, endPoint x: 219, endPoint y: 122, distance: 4.6
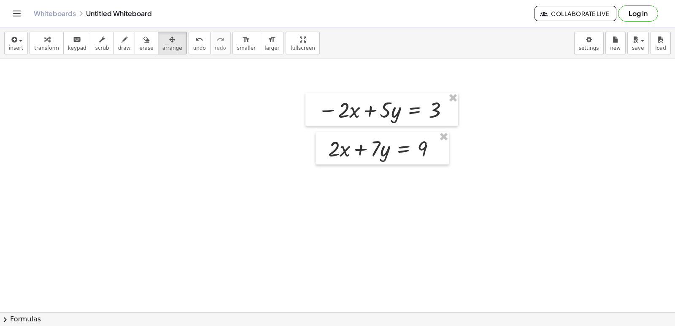
drag, startPoint x: 220, startPoint y: 121, endPoint x: 220, endPoint y: 115, distance: 5.9
drag, startPoint x: 220, startPoint y: 115, endPoint x: 220, endPoint y: 105, distance: 9.7
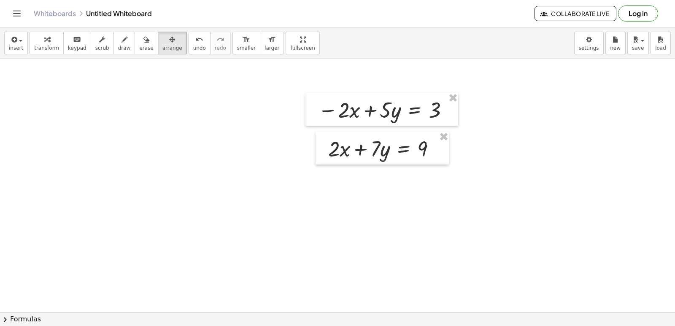
drag, startPoint x: 209, startPoint y: 146, endPoint x: 215, endPoint y: 134, distance: 12.6
drag, startPoint x: 215, startPoint y: 134, endPoint x: 217, endPoint y: 126, distance: 7.8
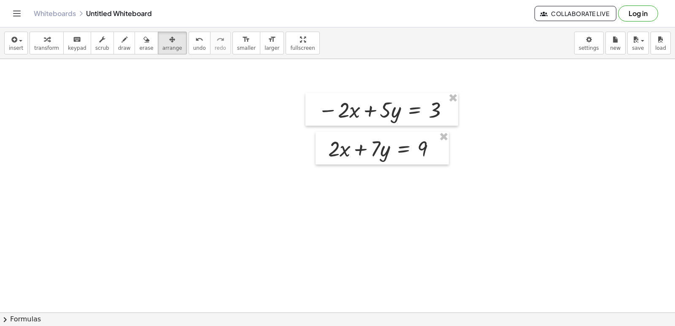
drag, startPoint x: 216, startPoint y: 134, endPoint x: 206, endPoint y: 116, distance: 21.1
drag, startPoint x: 209, startPoint y: 113, endPoint x: 206, endPoint y: 70, distance: 43.1
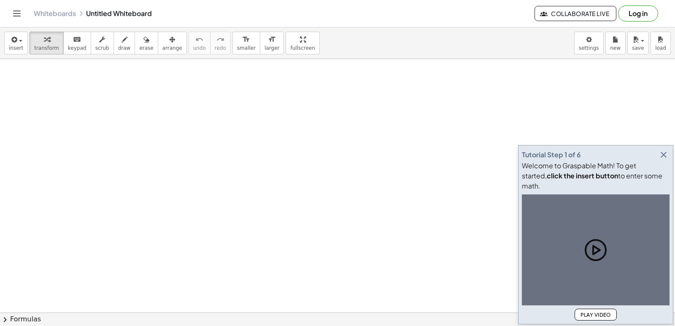
click at [661, 160] on icon "button" at bounding box center [663, 155] width 10 height 10
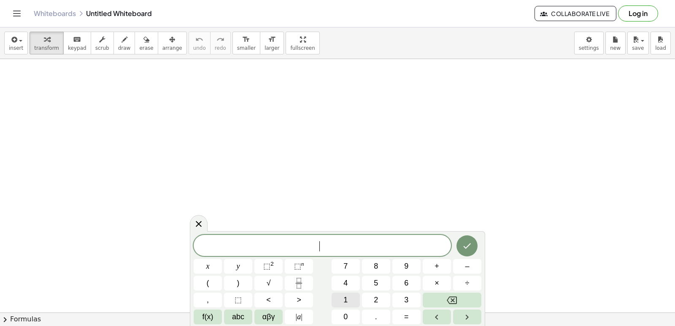
click at [352, 294] on button "1" at bounding box center [346, 300] width 28 height 15
click at [351, 326] on html "Graspable Math Activities Get Started Activity Bank Assigned Work Classes White…" at bounding box center [337, 163] width 675 height 326
click at [351, 314] on button "0" at bounding box center [346, 317] width 28 height 15
click at [205, 262] on button "x" at bounding box center [208, 266] width 28 height 15
click at [472, 266] on button "–" at bounding box center [467, 266] width 28 height 15
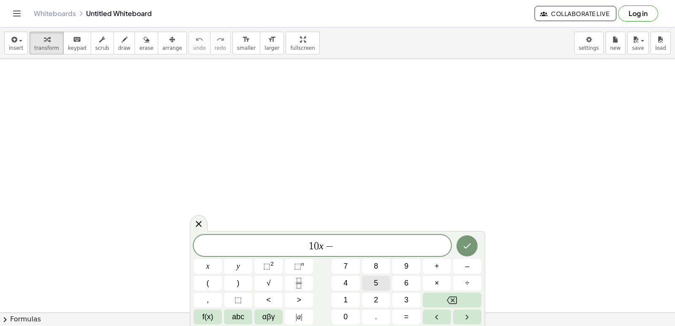
click at [378, 283] on button "5" at bounding box center [376, 283] width 28 height 15
click at [243, 262] on button "y" at bounding box center [238, 266] width 28 height 15
click at [409, 317] on button "=" at bounding box center [406, 317] width 28 height 15
click at [345, 299] on span "1" at bounding box center [345, 299] width 4 height 11
click at [342, 311] on button "0" at bounding box center [346, 317] width 28 height 15
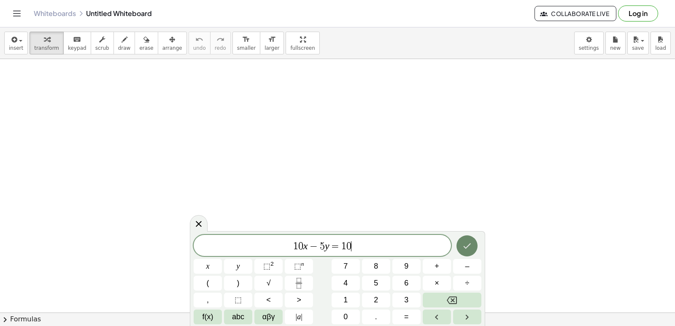
click at [467, 243] on icon "Done" at bounding box center [467, 246] width 10 height 10
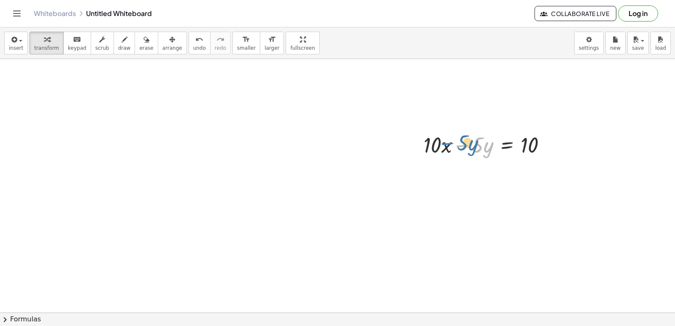
click at [464, 146] on div at bounding box center [488, 144] width 138 height 29
click at [162, 47] on span "arrange" at bounding box center [172, 48] width 20 height 6
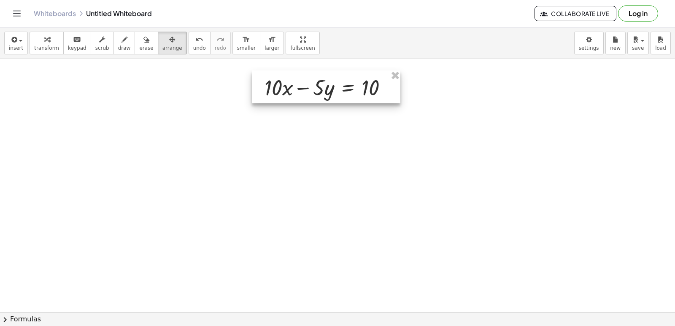
drag, startPoint x: 429, startPoint y: 146, endPoint x: 270, endPoint y: 89, distance: 169.0
click at [270, 89] on div at bounding box center [326, 86] width 148 height 33
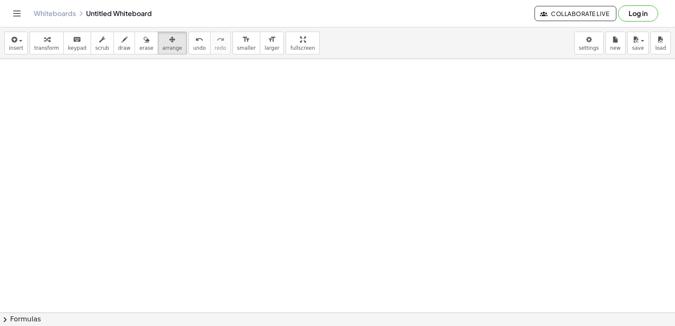
drag, startPoint x: 270, startPoint y: 159, endPoint x: 276, endPoint y: 183, distance: 25.3
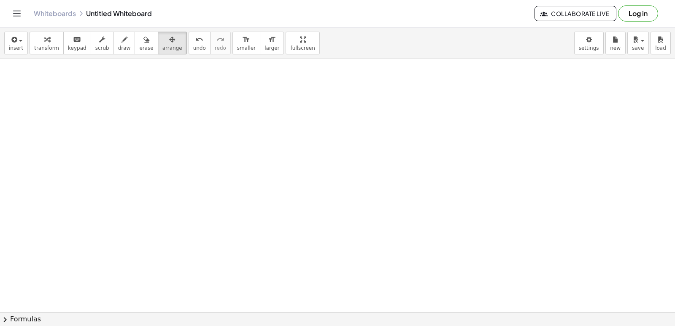
drag, startPoint x: 350, startPoint y: 235, endPoint x: 365, endPoint y: 267, distance: 35.9
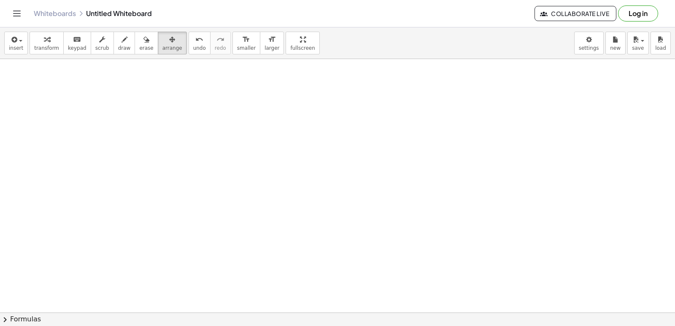
drag, startPoint x: 356, startPoint y: 249, endPoint x: 322, endPoint y: 145, distance: 109.1
drag, startPoint x: 257, startPoint y: 254, endPoint x: 252, endPoint y: 263, distance: 10.8
drag, startPoint x: 258, startPoint y: 232, endPoint x: 260, endPoint y: 126, distance: 105.9
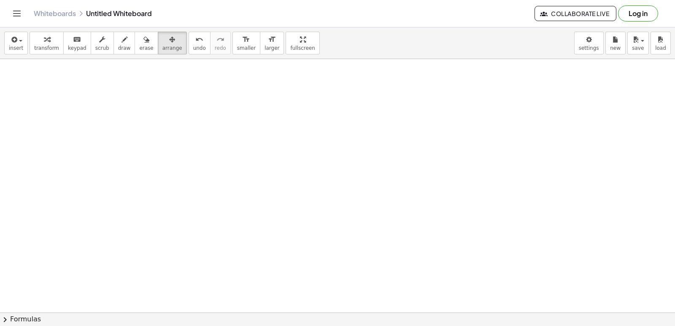
click at [245, 13] on div "Whiteboards Untitled Whiteboard" at bounding box center [284, 13] width 501 height 8
drag, startPoint x: 264, startPoint y: 173, endPoint x: 211, endPoint y: 109, distance: 83.2
drag, startPoint x: 211, startPoint y: 109, endPoint x: 194, endPoint y: 75, distance: 38.7
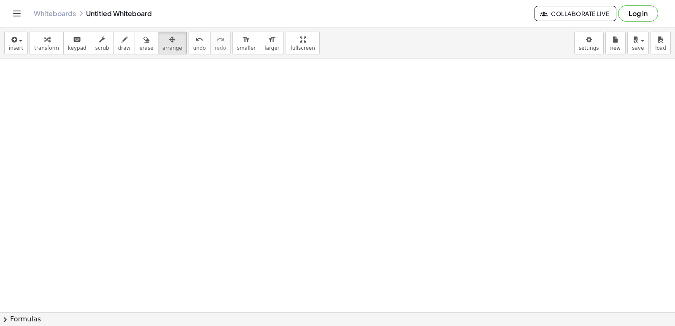
click at [162, 42] on div "button" at bounding box center [172, 39] width 20 height 10
click at [169, 42] on icon "button" at bounding box center [172, 40] width 6 height 10
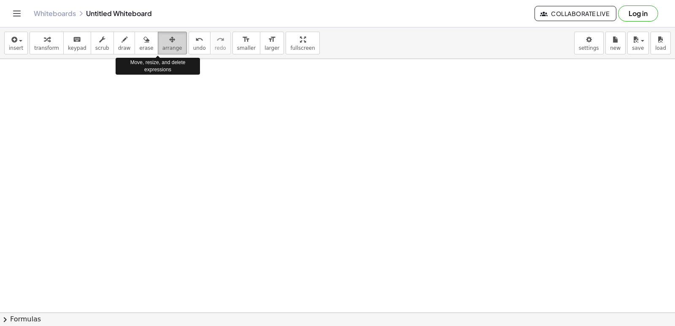
click at [169, 41] on icon "button" at bounding box center [172, 40] width 6 height 10
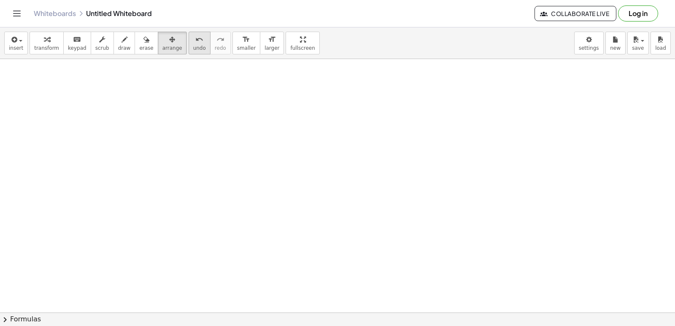
click at [193, 45] on span "undo" at bounding box center [199, 48] width 13 height 6
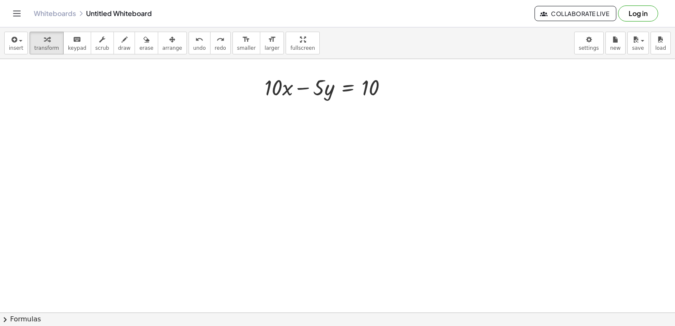
drag, startPoint x: 322, startPoint y: 148, endPoint x: 320, endPoint y: 144, distance: 5.1
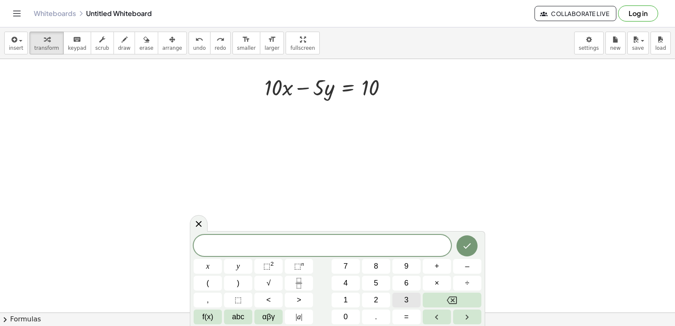
click at [399, 297] on button "3" at bounding box center [406, 300] width 28 height 15
click at [213, 264] on button "x" at bounding box center [208, 266] width 28 height 15
click at [434, 267] on span "+" at bounding box center [436, 266] width 5 height 11
click at [402, 300] on button "3" at bounding box center [406, 300] width 28 height 15
click at [204, 263] on button "x" at bounding box center [208, 266] width 28 height 15
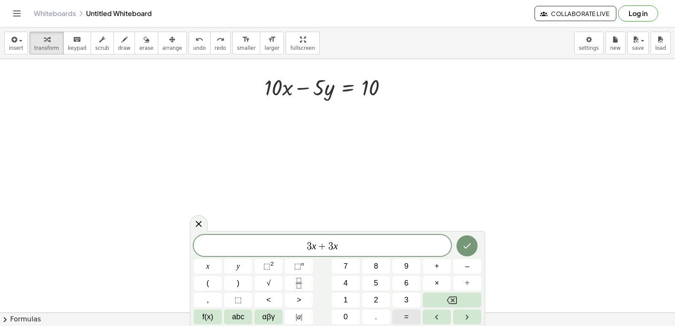
click at [401, 318] on button "=" at bounding box center [406, 317] width 28 height 15
click at [338, 297] on button "1" at bounding box center [346, 300] width 28 height 15
click at [405, 278] on span "6" at bounding box center [406, 283] width 4 height 11
click at [472, 243] on icon "Done" at bounding box center [467, 246] width 10 height 10
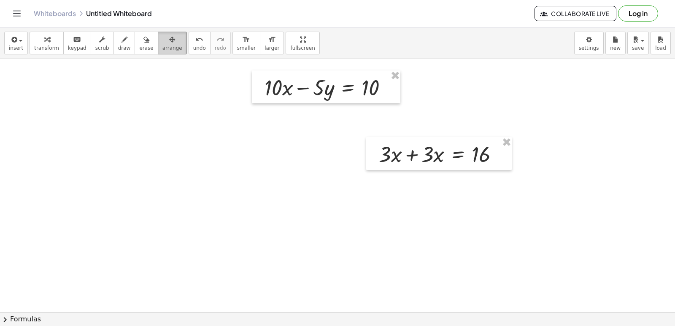
click at [169, 41] on icon "button" at bounding box center [172, 40] width 6 height 10
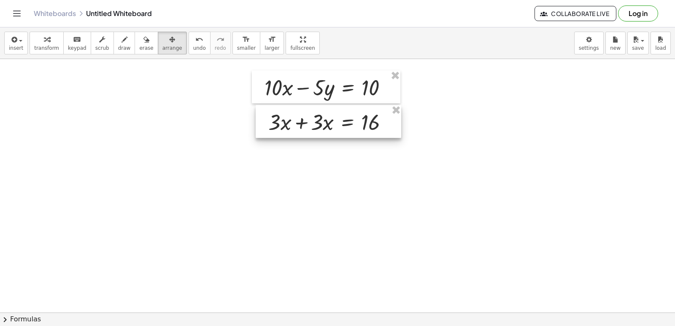
drag, startPoint x: 410, startPoint y: 161, endPoint x: 299, endPoint y: 129, distance: 115.1
click at [299, 129] on div at bounding box center [329, 121] width 146 height 33
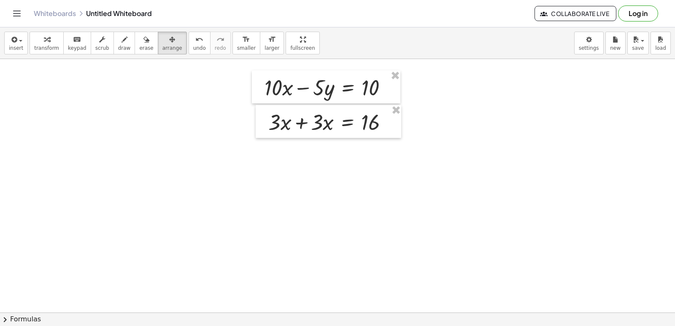
drag, startPoint x: 299, startPoint y: 181, endPoint x: 235, endPoint y: 101, distance: 102.0
click at [169, 40] on icon "button" at bounding box center [172, 40] width 6 height 10
click at [280, 122] on div at bounding box center [329, 121] width 146 height 33
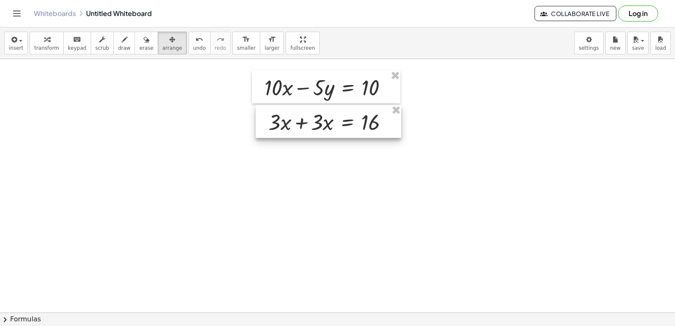
drag, startPoint x: 280, startPoint y: 122, endPoint x: 252, endPoint y: 171, distance: 56.5
click at [291, 119] on div at bounding box center [329, 121] width 146 height 33
click at [168, 39] on button "arrange" at bounding box center [172, 43] width 29 height 23
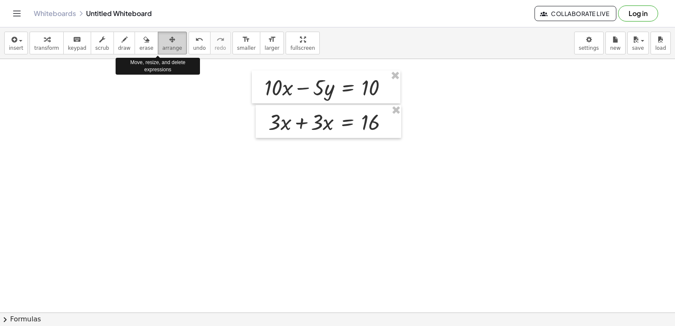
click at [166, 40] on div "button" at bounding box center [172, 39] width 20 height 10
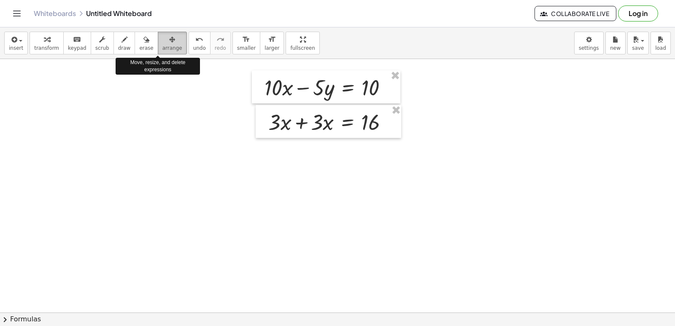
click at [166, 40] on div "button" at bounding box center [172, 39] width 20 height 10
drag, startPoint x: 166, startPoint y: 40, endPoint x: 231, endPoint y: 41, distance: 65.0
click at [166, 41] on div "button" at bounding box center [172, 39] width 20 height 10
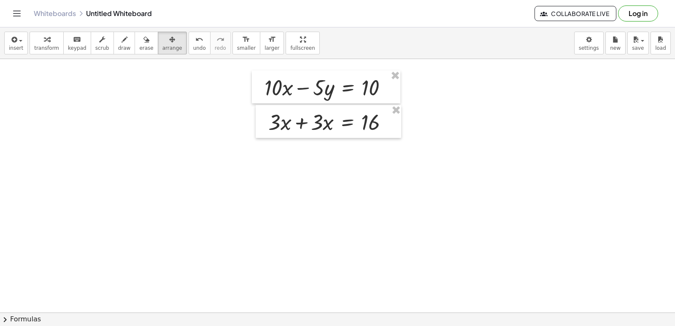
drag, startPoint x: 185, startPoint y: 106, endPoint x: 186, endPoint y: 113, distance: 7.2
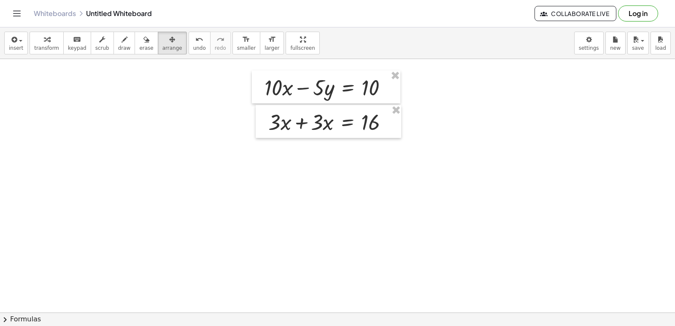
drag, startPoint x: 197, startPoint y: 134, endPoint x: 197, endPoint y: 129, distance: 4.7
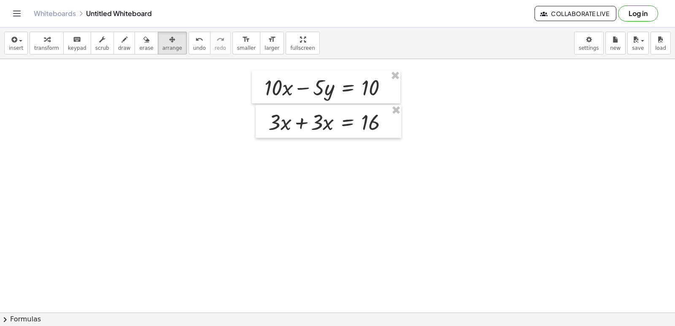
drag, startPoint x: 190, startPoint y: 170, endPoint x: 195, endPoint y: 163, distance: 9.1
drag, startPoint x: 197, startPoint y: 176, endPoint x: 197, endPoint y: 169, distance: 7.2
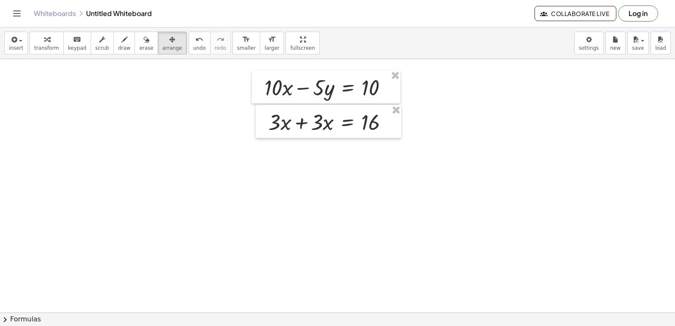
drag, startPoint x: 193, startPoint y: 188, endPoint x: 100, endPoint y: 86, distance: 137.6
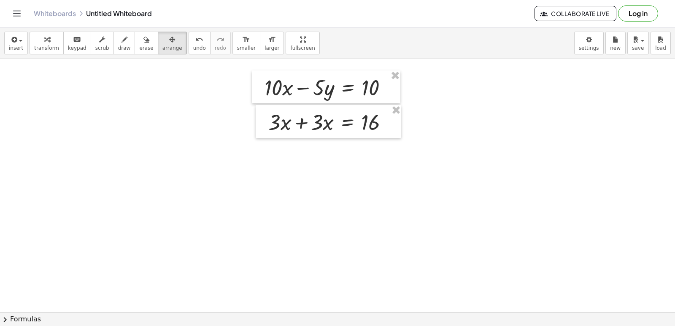
click at [162, 51] on span "arrange" at bounding box center [172, 48] width 20 height 6
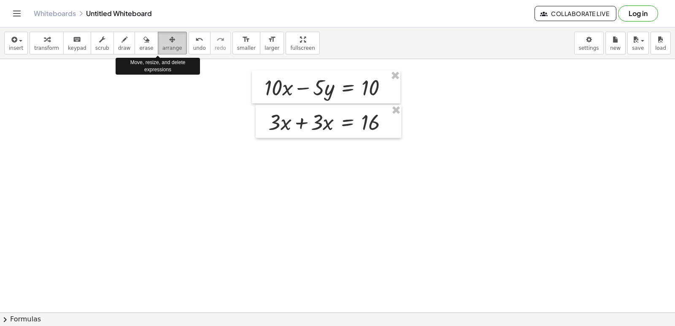
click at [162, 51] on span "arrange" at bounding box center [172, 48] width 20 height 6
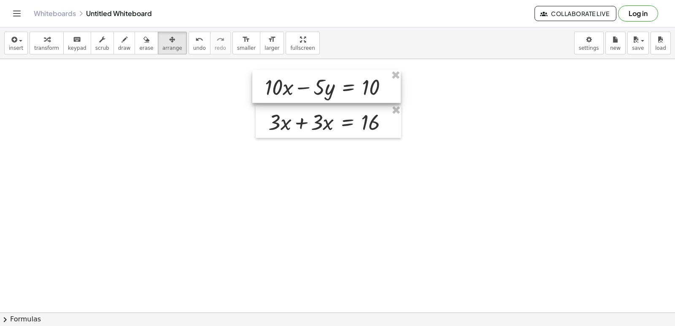
click at [315, 101] on div at bounding box center [326, 86] width 148 height 33
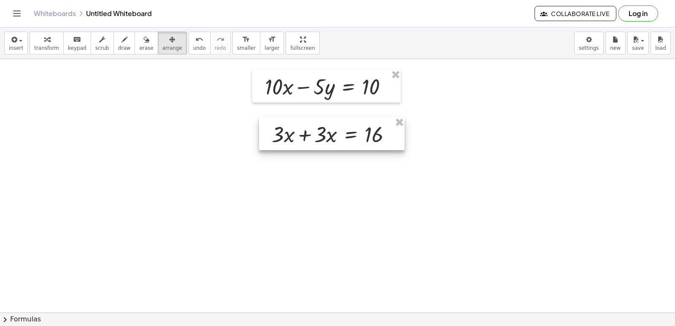
drag, startPoint x: 318, startPoint y: 115, endPoint x: 322, endPoint y: 120, distance: 6.1
click at [322, 124] on div at bounding box center [332, 133] width 146 height 33
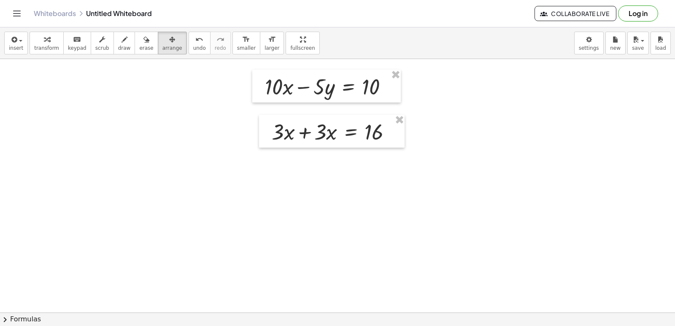
drag, startPoint x: 322, startPoint y: 113, endPoint x: 334, endPoint y: 148, distance: 37.5
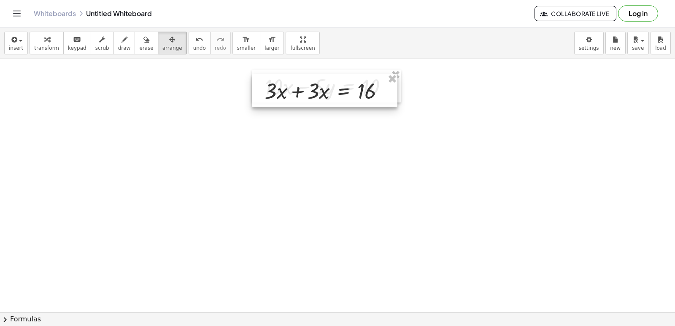
drag, startPoint x: 334, startPoint y: 135, endPoint x: 327, endPoint y: 94, distance: 41.5
click at [327, 94] on div at bounding box center [325, 90] width 146 height 33
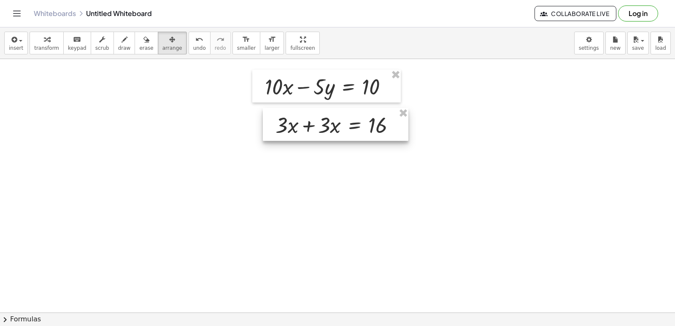
drag, startPoint x: 323, startPoint y: 97, endPoint x: 334, endPoint y: 132, distance: 35.9
click at [334, 132] on div at bounding box center [336, 124] width 146 height 33
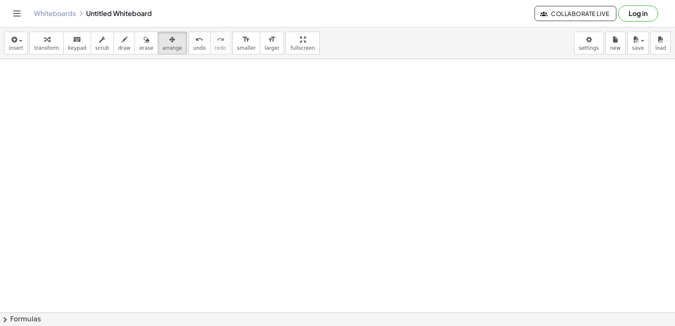
drag, startPoint x: 356, startPoint y: 139, endPoint x: 318, endPoint y: 110, distance: 47.2
drag, startPoint x: 282, startPoint y: 182, endPoint x: 282, endPoint y: 176, distance: 5.5
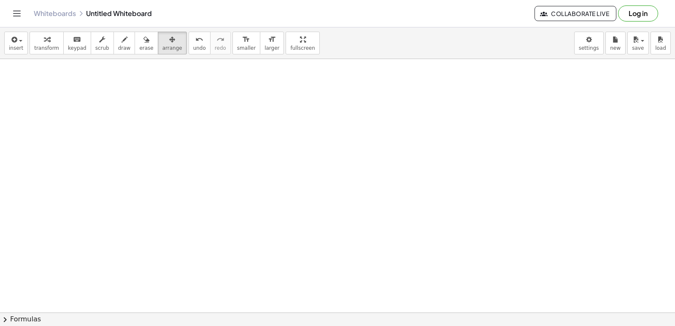
drag, startPoint x: 283, startPoint y: 173, endPoint x: 165, endPoint y: 78, distance: 151.0
click at [162, 39] on div "button" at bounding box center [172, 39] width 20 height 10
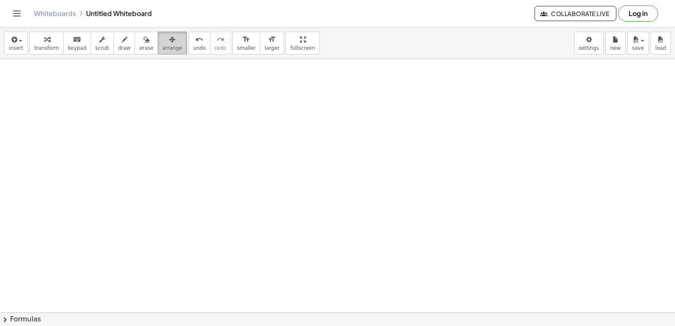
drag, startPoint x: 150, startPoint y: 41, endPoint x: 162, endPoint y: 44, distance: 12.6
click at [162, 43] on div "button" at bounding box center [172, 39] width 20 height 10
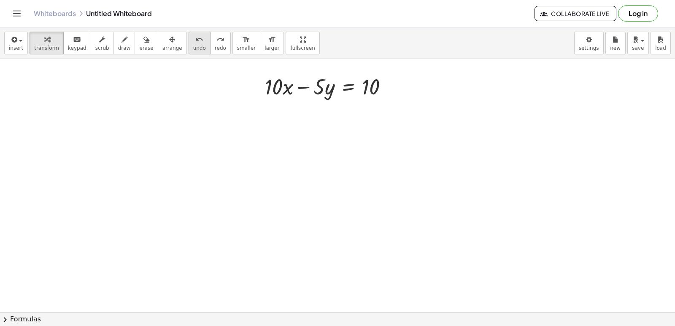
click at [193, 45] on span "undo" at bounding box center [199, 48] width 13 height 6
drag, startPoint x: 174, startPoint y: 162, endPoint x: 178, endPoint y: 142, distance: 19.7
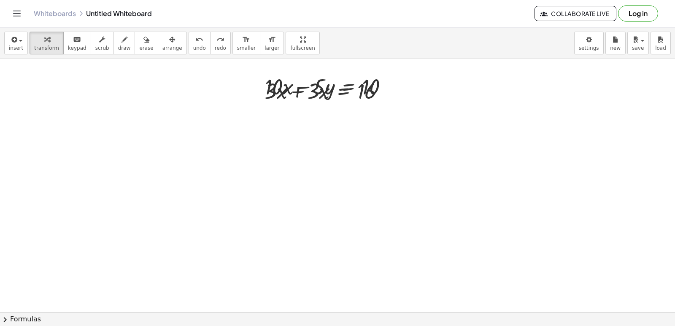
drag, startPoint x: 195, startPoint y: 171, endPoint x: 220, endPoint y: 171, distance: 24.9
drag, startPoint x: 381, startPoint y: 193, endPoint x: 360, endPoint y: 198, distance: 21.8
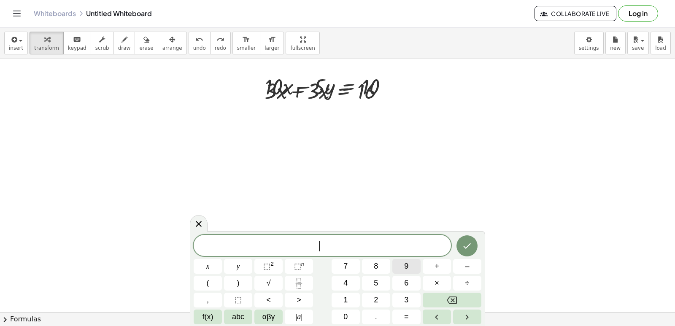
click at [405, 267] on span "9" at bounding box center [406, 266] width 4 height 11
click at [237, 265] on button "y" at bounding box center [238, 266] width 28 height 15
click at [472, 267] on button "–" at bounding box center [467, 266] width 28 height 15
click at [374, 279] on span "5" at bounding box center [376, 283] width 4 height 11
click at [207, 264] on span "x" at bounding box center [207, 266] width 3 height 11
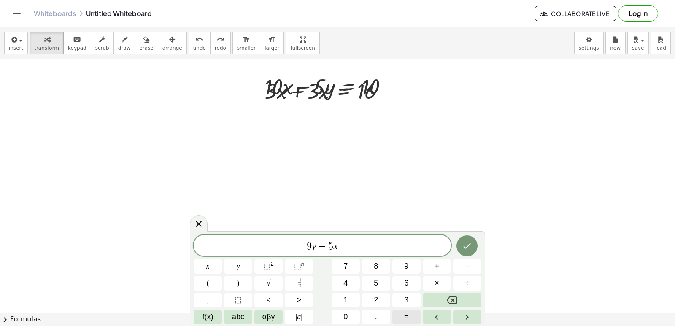
click at [407, 316] on span "=" at bounding box center [406, 316] width 5 height 11
click at [349, 291] on div "9 y − 5 x = ​ x y ⬚ 2 ⬚ n 7 8 9 + – ( ) √ 4 5 6 × ÷ , ⬚ < > 1 2 3 f(x) abc αβγ …" at bounding box center [338, 279] width 288 height 89
click at [351, 267] on button "7" at bounding box center [346, 266] width 28 height 15
click at [441, 297] on button "Backspace" at bounding box center [452, 300] width 59 height 15
click at [339, 296] on button "1" at bounding box center [346, 300] width 28 height 15
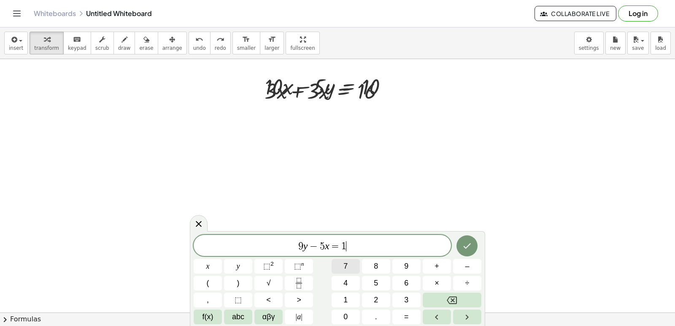
click at [344, 259] on button "7" at bounding box center [346, 266] width 28 height 15
click at [465, 247] on icon "Done" at bounding box center [468, 245] width 8 height 5
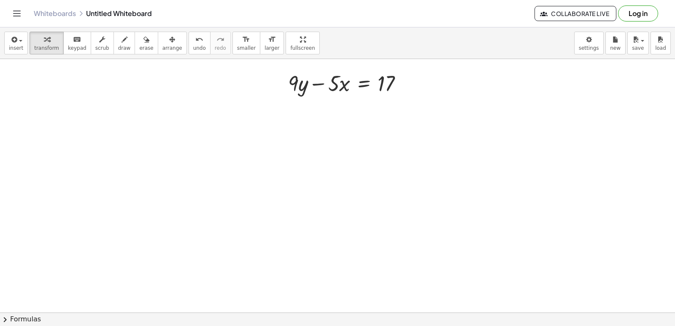
scroll to position [127, 0]
click at [372, 240] on div at bounding box center [337, 214] width 675 height 562
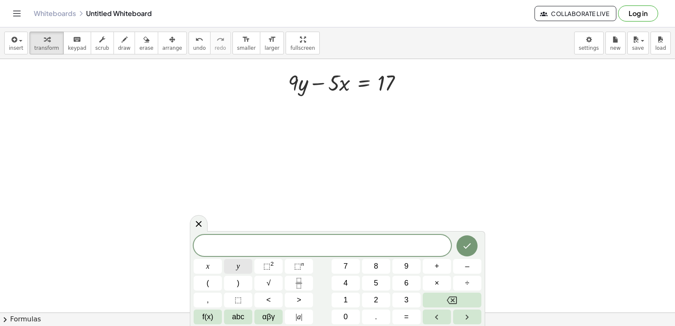
click at [237, 264] on button "y" at bounding box center [238, 266] width 28 height 15
click at [404, 317] on span "=" at bounding box center [406, 316] width 5 height 11
click at [406, 299] on span "3" at bounding box center [406, 299] width 4 height 11
click at [469, 245] on icon "Done" at bounding box center [468, 245] width 8 height 5
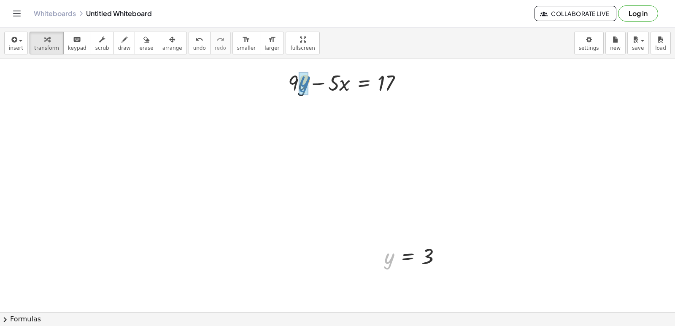
drag, startPoint x: 386, startPoint y: 259, endPoint x: 301, endPoint y: 82, distance: 196.2
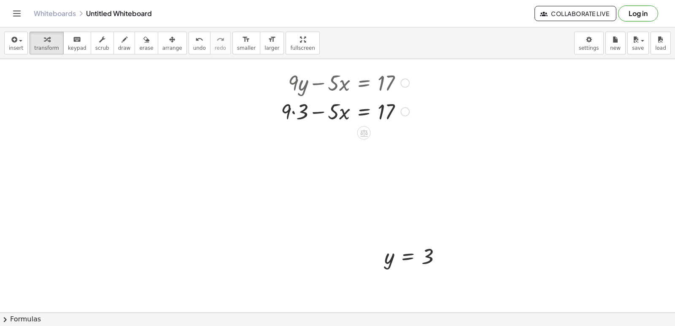
click at [294, 108] on div at bounding box center [345, 111] width 137 height 29
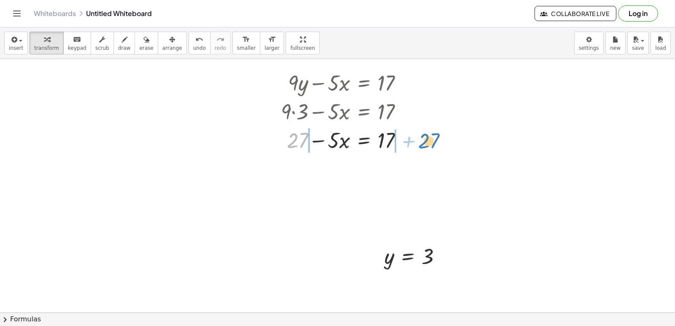
drag, startPoint x: 299, startPoint y: 144, endPoint x: 417, endPoint y: 153, distance: 117.6
drag, startPoint x: 181, startPoint y: 43, endPoint x: 179, endPoint y: 105, distance: 61.6
click at [195, 43] on icon "undo" at bounding box center [199, 40] width 8 height 10
click at [344, 143] on div at bounding box center [345, 139] width 137 height 29
click at [334, 138] on div at bounding box center [345, 139] width 137 height 29
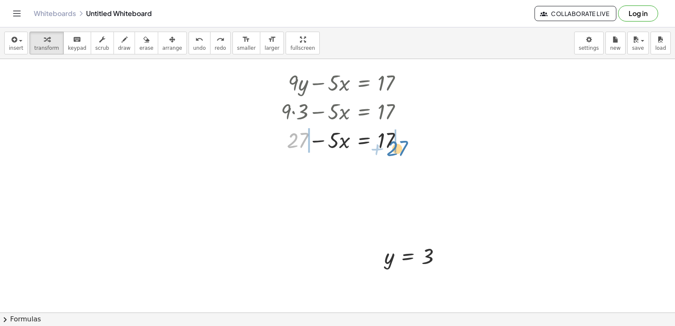
drag, startPoint x: 296, startPoint y: 139, endPoint x: 393, endPoint y: 145, distance: 96.8
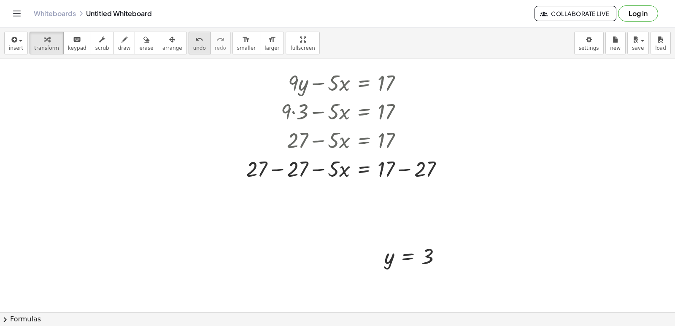
click at [193, 41] on div "undo" at bounding box center [199, 39] width 13 height 10
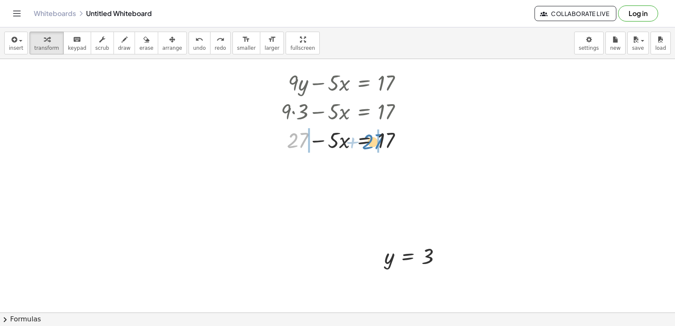
drag, startPoint x: 288, startPoint y: 140, endPoint x: 363, endPoint y: 142, distance: 75.1
click at [363, 142] on div at bounding box center [345, 139] width 137 height 29
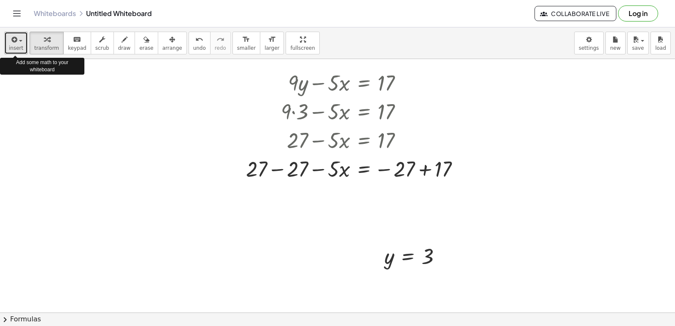
click at [10, 36] on icon "button" at bounding box center [14, 40] width 8 height 10
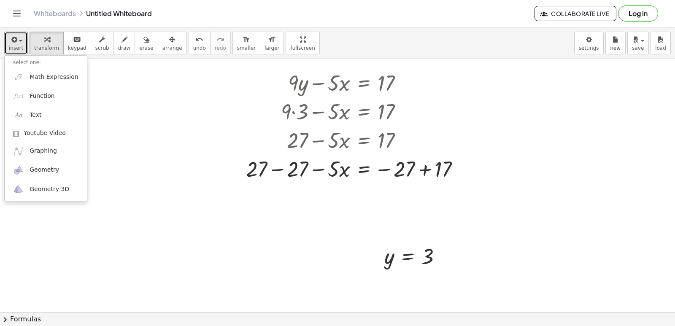
drag, startPoint x: 147, startPoint y: 193, endPoint x: 150, endPoint y: 167, distance: 25.9
click at [148, 193] on div at bounding box center [337, 214] width 675 height 562
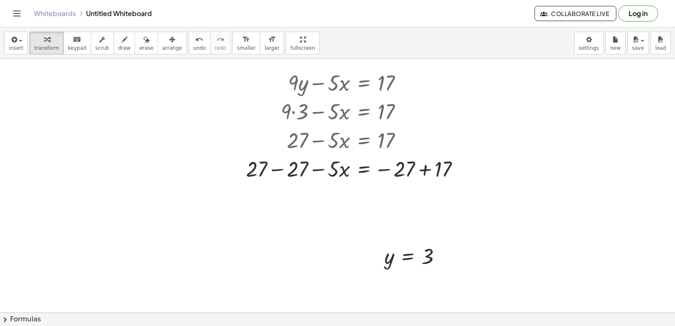
click at [135, 56] on div "insert select one: Math Expression Function Text Youtube Video Graphing Geometr…" at bounding box center [337, 43] width 675 height 32
click at [135, 55] on div "insert select one: Math Expression Function Text Youtube Video Graphing Geometr…" at bounding box center [337, 43] width 675 height 32
drag, startPoint x: 232, startPoint y: 251, endPoint x: 136, endPoint y: 263, distance: 96.9
click at [140, 250] on div at bounding box center [337, 214] width 675 height 562
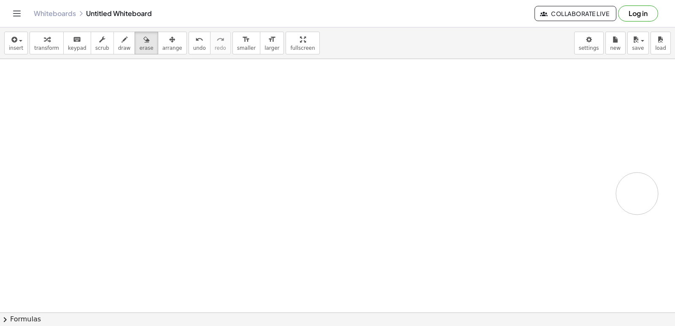
drag, startPoint x: 136, startPoint y: 263, endPoint x: 637, endPoint y: 194, distance: 505.4
click at [637, 194] on div at bounding box center [337, 214] width 675 height 562
drag, startPoint x: 432, startPoint y: 177, endPoint x: 224, endPoint y: 58, distance: 239.8
click at [224, 59] on div at bounding box center [337, 214] width 675 height 562
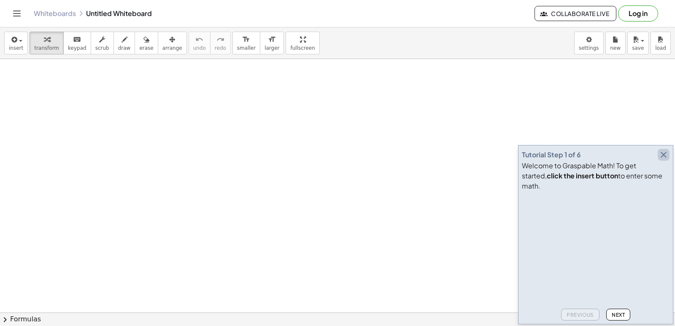
click at [661, 160] on icon "button" at bounding box center [663, 155] width 10 height 10
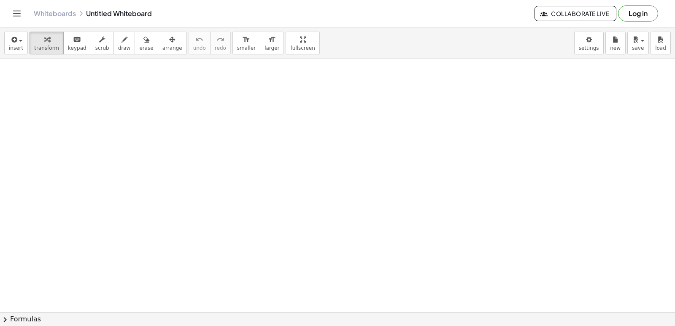
drag, startPoint x: 387, startPoint y: 180, endPoint x: 342, endPoint y: 200, distance: 49.3
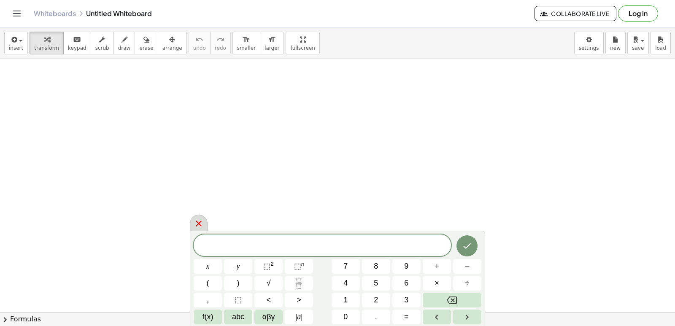
click at [196, 221] on icon at bounding box center [199, 223] width 10 height 10
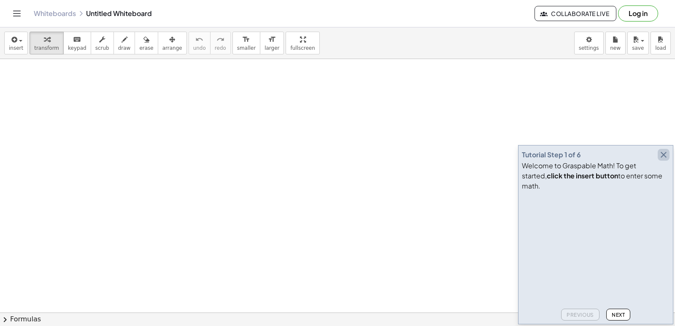
click at [668, 160] on icon "button" at bounding box center [663, 155] width 10 height 10
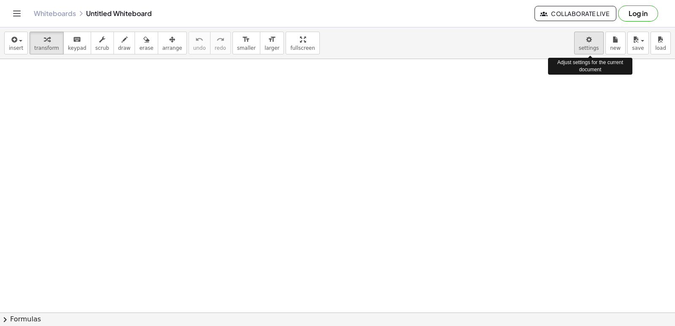
click at [584, 51] on body "Graspable Math Activities Get Started Activity Bank Assigned Work Classes White…" at bounding box center [337, 163] width 675 height 326
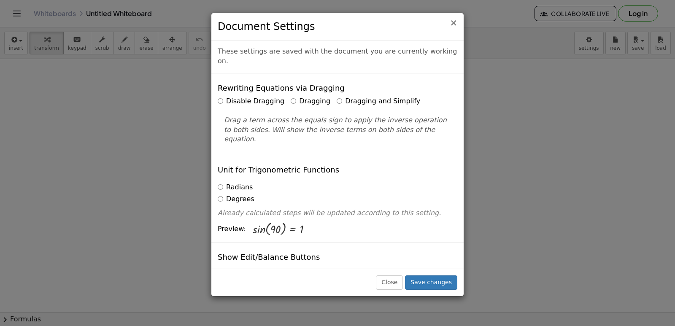
click at [456, 26] on span "×" at bounding box center [454, 23] width 8 height 10
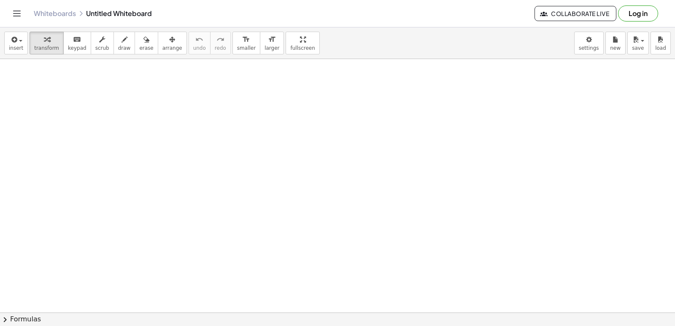
drag, startPoint x: 456, startPoint y: 26, endPoint x: 93, endPoint y: 117, distance: 374.7
drag, startPoint x: 94, startPoint y: 115, endPoint x: 323, endPoint y: 135, distance: 230.3
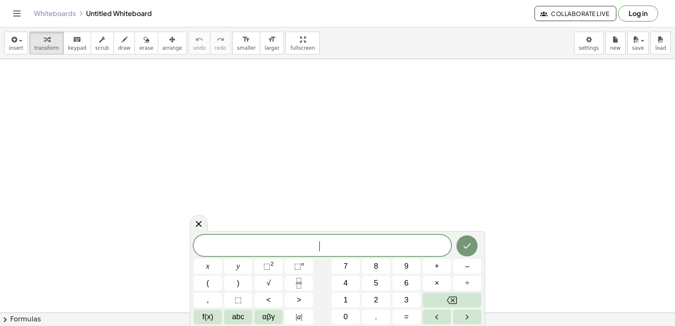
click at [431, 313] on icon "Left arrow" at bounding box center [436, 317] width 10 height 10
click at [458, 314] on button "Right arrow" at bounding box center [467, 317] width 28 height 15
click at [459, 318] on button "Right arrow" at bounding box center [467, 317] width 28 height 15
click at [204, 228] on div at bounding box center [199, 223] width 18 height 16
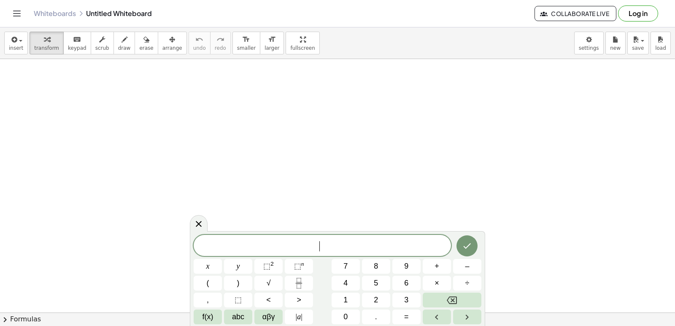
click at [348, 264] on button "7" at bounding box center [346, 266] width 28 height 15
click at [216, 270] on button "x" at bounding box center [208, 266] width 28 height 15
click at [435, 269] on span "+" at bounding box center [436, 266] width 5 height 11
click at [383, 280] on button "5" at bounding box center [376, 283] width 28 height 15
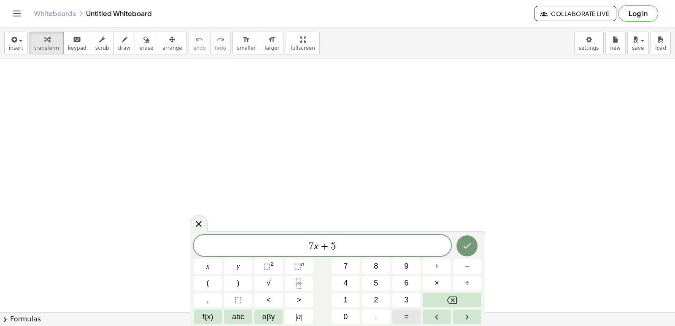
click at [398, 317] on button "=" at bounding box center [406, 317] width 28 height 15
click at [350, 295] on button "1" at bounding box center [346, 300] width 28 height 15
click at [394, 267] on button "9" at bounding box center [406, 266] width 28 height 15
click at [459, 249] on button "Done" at bounding box center [466, 245] width 21 height 21
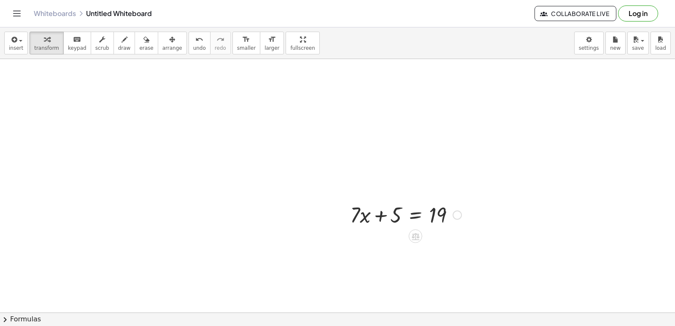
drag, startPoint x: 459, startPoint y: 249, endPoint x: 353, endPoint y: 215, distance: 111.1
click at [353, 213] on div at bounding box center [406, 214] width 120 height 29
click at [453, 214] on div at bounding box center [406, 214] width 120 height 29
drag, startPoint x: 418, startPoint y: 238, endPoint x: 504, endPoint y: 225, distance: 87.4
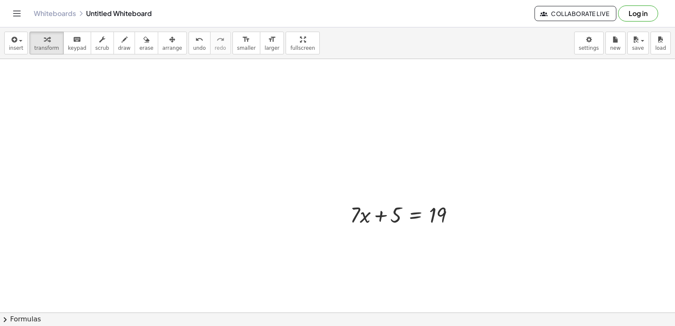
drag, startPoint x: 396, startPoint y: 217, endPoint x: 468, endPoint y: 218, distance: 71.3
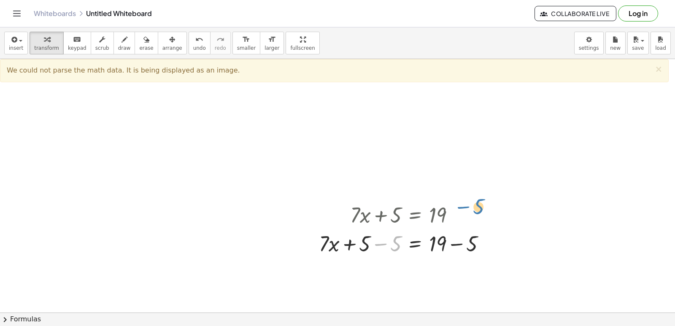
click at [461, 202] on div at bounding box center [406, 214] width 182 height 29
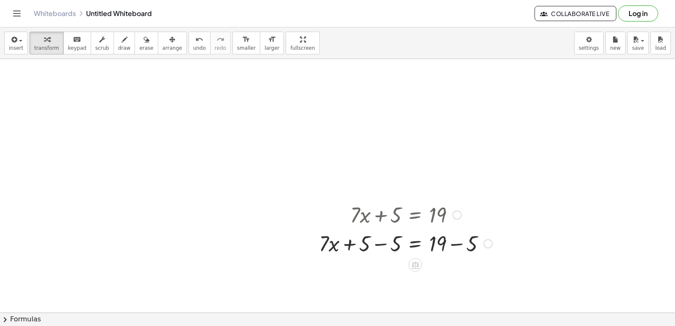
drag, startPoint x: 335, startPoint y: 249, endPoint x: 400, endPoint y: 244, distance: 65.2
click at [343, 249] on div at bounding box center [406, 243] width 182 height 29
click at [400, 244] on div at bounding box center [406, 243] width 182 height 29
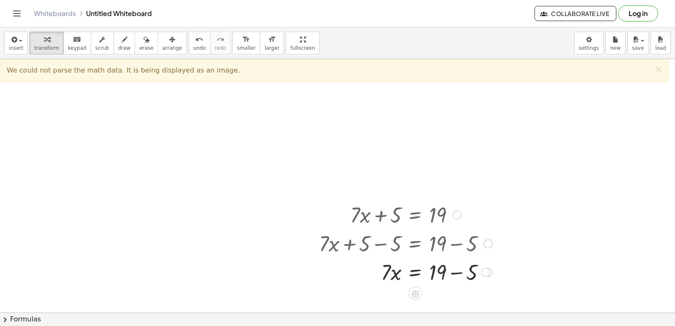
click at [453, 270] on div at bounding box center [406, 271] width 182 height 29
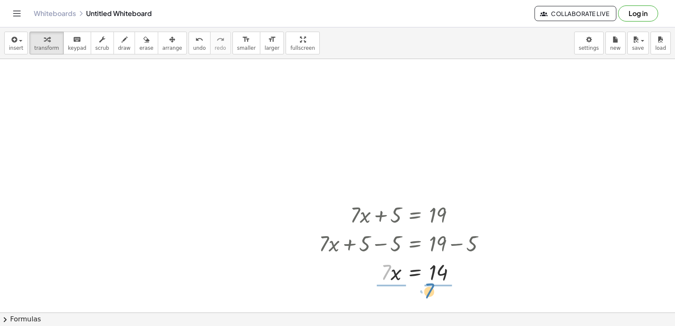
drag, startPoint x: 386, startPoint y: 275, endPoint x: 430, endPoint y: 293, distance: 47.3
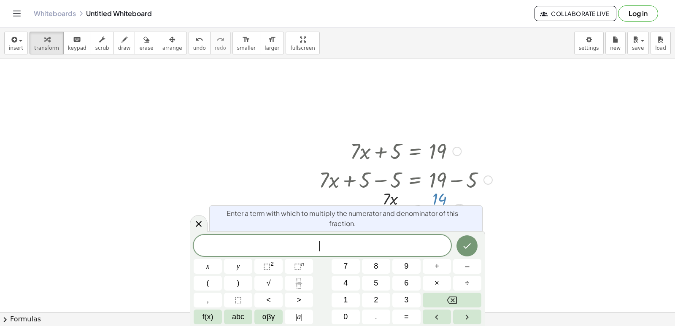
scroll to position [85, 0]
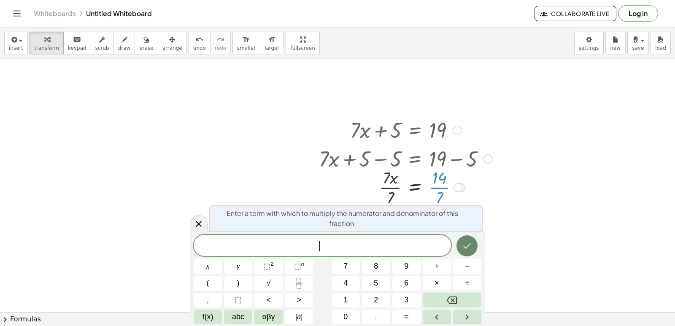
click at [474, 245] on button "Done" at bounding box center [466, 245] width 21 height 21
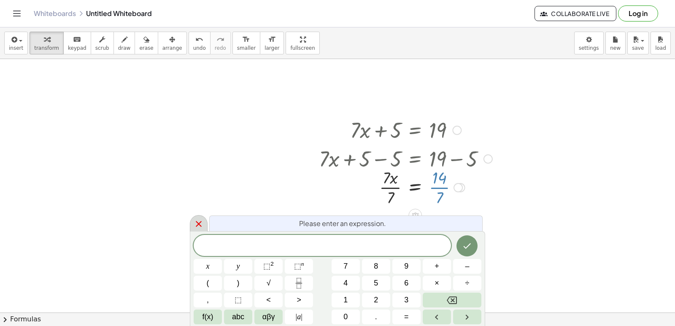
click at [203, 224] on icon at bounding box center [199, 224] width 10 height 10
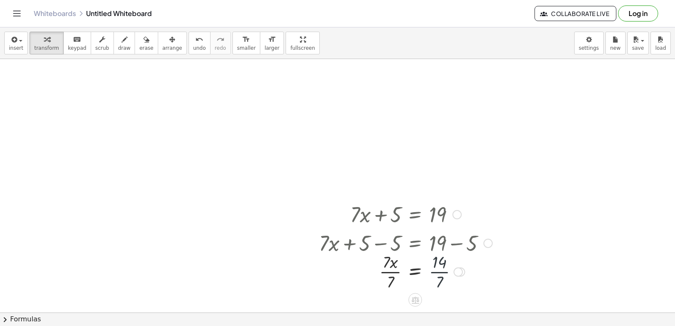
scroll to position [0, 0]
click at [440, 272] on div at bounding box center [406, 272] width 182 height 42
click at [396, 277] on div at bounding box center [406, 272] width 182 height 42
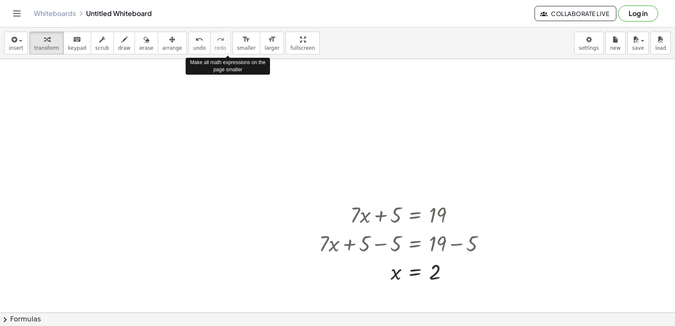
drag, startPoint x: 220, startPoint y: 32, endPoint x: 466, endPoint y: 142, distance: 268.9
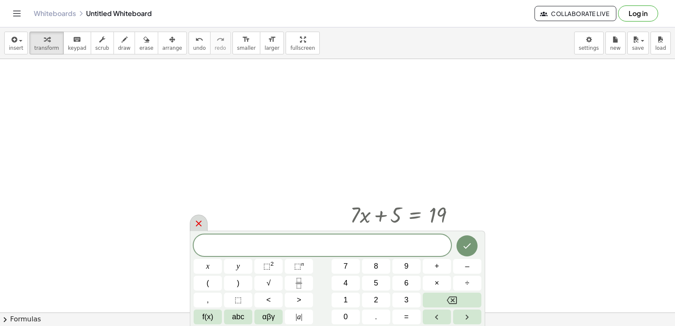
click at [200, 224] on icon at bounding box center [199, 224] width 6 height 6
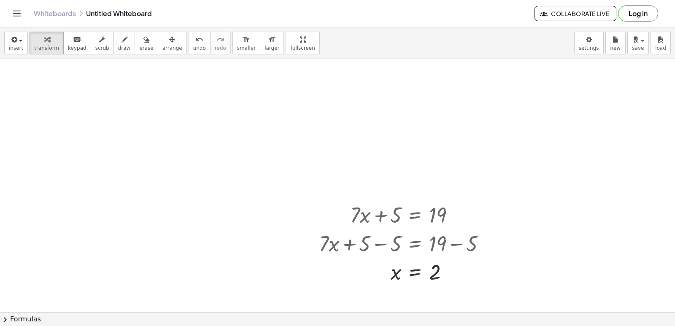
drag, startPoint x: 510, startPoint y: 161, endPoint x: 510, endPoint y: 169, distance: 8.4
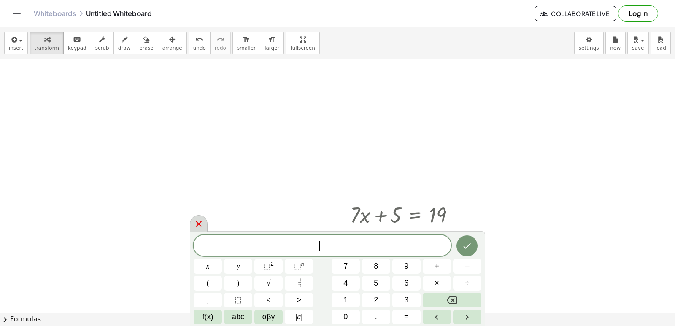
click at [204, 221] on div at bounding box center [199, 223] width 18 height 16
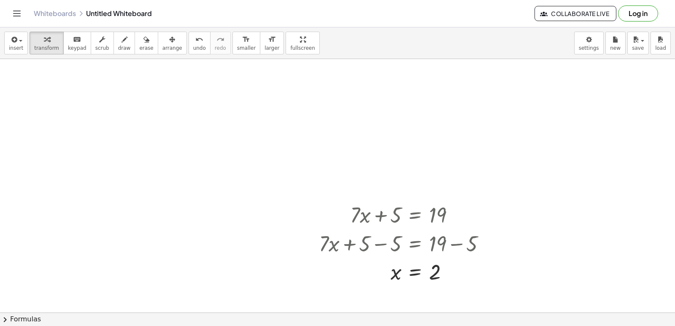
drag, startPoint x: 460, startPoint y: 219, endPoint x: 364, endPoint y: 170, distance: 108.5
drag, startPoint x: 407, startPoint y: 252, endPoint x: 261, endPoint y: 225, distance: 148.3
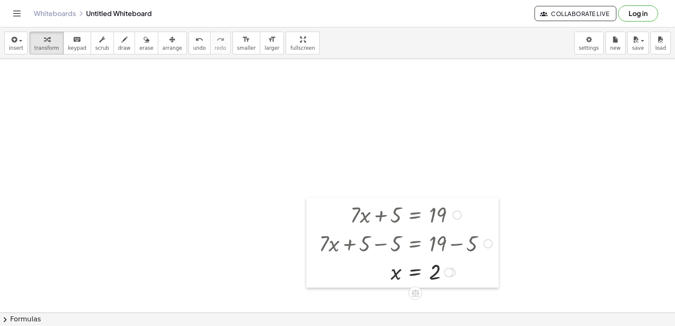
click at [308, 277] on div at bounding box center [312, 243] width 13 height 90
drag, startPoint x: 290, startPoint y: 259, endPoint x: 290, endPoint y: 254, distance: 4.7
click at [0, 0] on div at bounding box center [0, 0] width 0 height 0
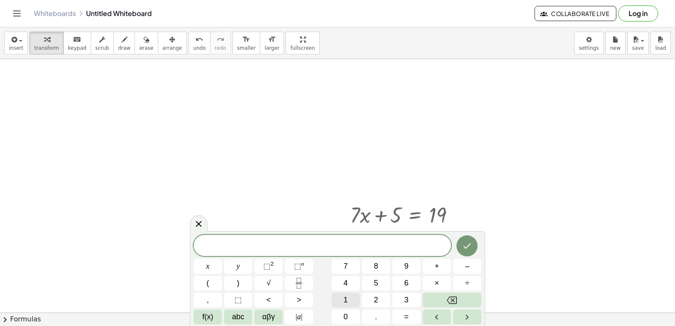
click at [344, 297] on span "1" at bounding box center [345, 299] width 4 height 11
click at [345, 296] on span "1" at bounding box center [345, 299] width 4 height 11
click at [247, 259] on button "y" at bounding box center [238, 266] width 28 height 15
click at [458, 267] on button "–" at bounding box center [467, 266] width 28 height 15
click at [375, 300] on span "2" at bounding box center [376, 299] width 4 height 11
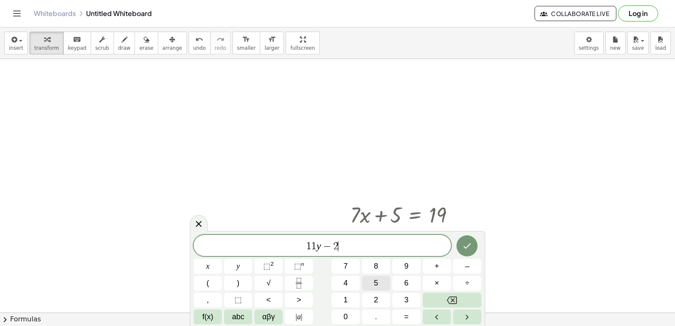
click at [379, 290] on button "5" at bounding box center [376, 283] width 28 height 15
click at [400, 312] on button "=" at bounding box center [406, 317] width 28 height 15
click at [380, 266] on button "8" at bounding box center [376, 266] width 28 height 15
click at [460, 247] on button "Done" at bounding box center [466, 245] width 21 height 21
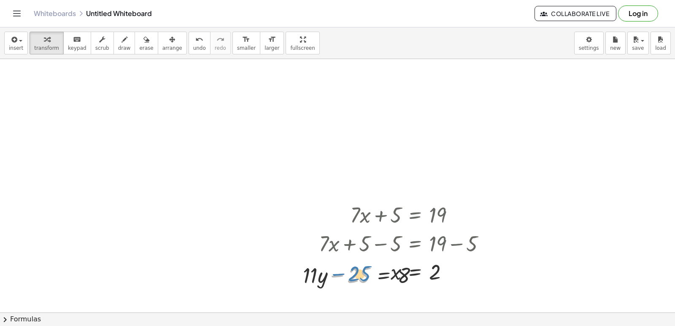
click at [333, 271] on div at bounding box center [364, 274] width 130 height 29
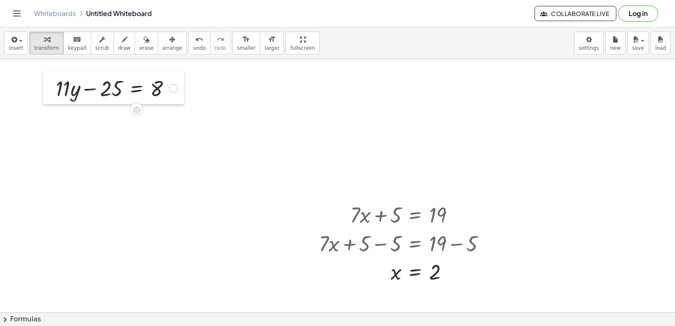
drag, startPoint x: 301, startPoint y: 279, endPoint x: 55, endPoint y: 92, distance: 308.8
click at [55, 92] on div at bounding box center [49, 87] width 13 height 33
drag, startPoint x: 96, startPoint y: 88, endPoint x: 175, endPoint y: 87, distance: 78.9
click at [175, 87] on div at bounding box center [118, 87] width 130 height 29
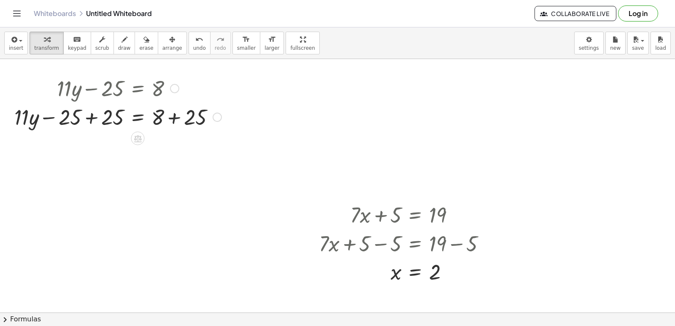
click at [107, 124] on div at bounding box center [118, 116] width 216 height 29
click at [96, 118] on div at bounding box center [118, 116] width 216 height 29
click at [89, 119] on div at bounding box center [139, 116] width 173 height 29
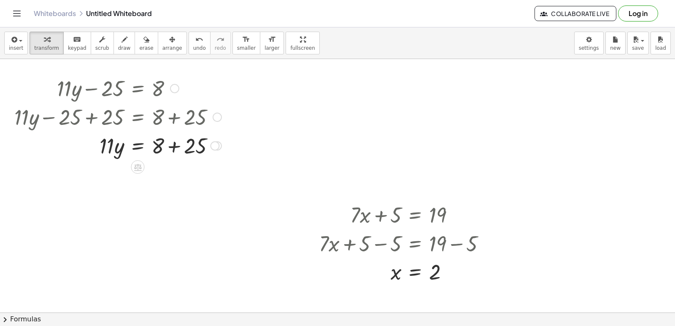
click at [180, 145] on div at bounding box center [118, 145] width 216 height 29
click at [117, 179] on div at bounding box center [118, 173] width 216 height 29
drag, startPoint x: 107, startPoint y: 171, endPoint x: 171, endPoint y: 194, distance: 67.8
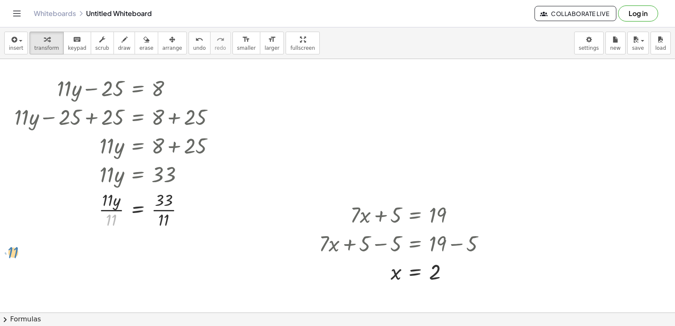
drag, startPoint x: 116, startPoint y: 216, endPoint x: 13, endPoint y: 249, distance: 108.7
click at [106, 223] on div at bounding box center [118, 209] width 216 height 42
click at [174, 258] on div at bounding box center [118, 251] width 216 height 42
click at [118, 216] on div at bounding box center [110, 209] width 231 height 42
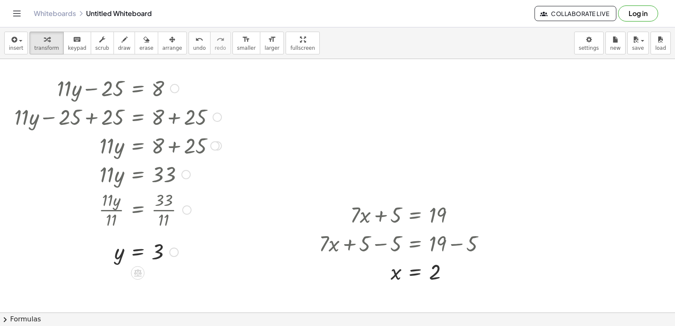
click at [105, 181] on div at bounding box center [118, 173] width 214 height 29
drag, startPoint x: 74, startPoint y: 122, endPoint x: 78, endPoint y: 123, distance: 4.3
click at [78, 123] on div at bounding box center [118, 116] width 216 height 29
drag, startPoint x: 38, startPoint y: 121, endPoint x: 51, endPoint y: 120, distance: 14.0
click at [38, 122] on div at bounding box center [118, 116] width 216 height 29
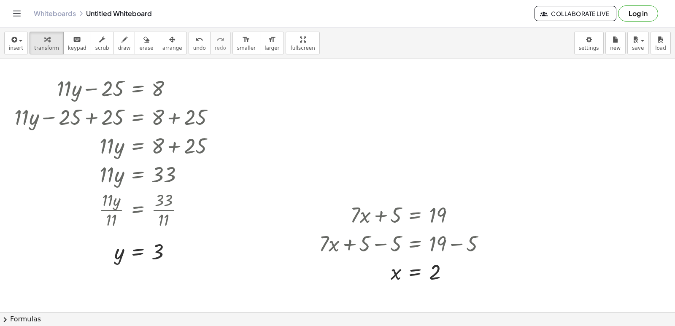
drag, startPoint x: 154, startPoint y: 154, endPoint x: 288, endPoint y: 169, distance: 134.2
drag, startPoint x: 288, startPoint y: 169, endPoint x: 86, endPoint y: 151, distance: 202.0
click at [93, 170] on div at bounding box center [118, 173] width 214 height 29
drag, startPoint x: 64, startPoint y: 103, endPoint x: 115, endPoint y: 102, distance: 51.1
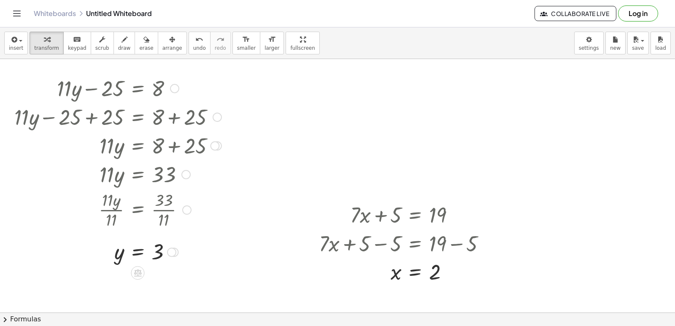
click at [115, 102] on div at bounding box center [118, 87] width 216 height 29
drag, startPoint x: 115, startPoint y: 102, endPoint x: 330, endPoint y: 113, distance: 215.4
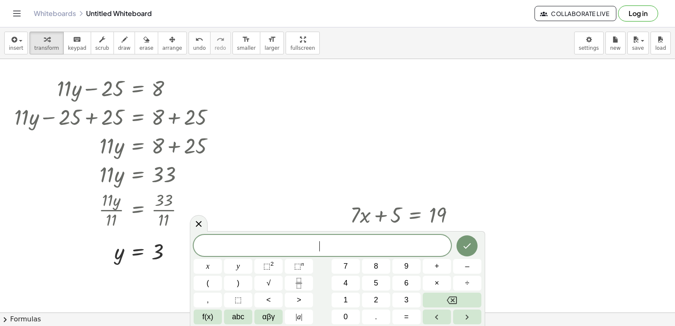
click at [306, 247] on span "​" at bounding box center [322, 246] width 257 height 12
click at [200, 220] on icon at bounding box center [199, 224] width 10 height 10
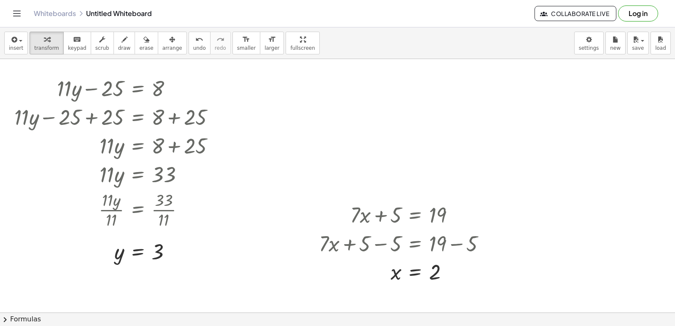
drag, startPoint x: 295, startPoint y: 240, endPoint x: 318, endPoint y: 197, distance: 49.4
drag, startPoint x: 525, startPoint y: 267, endPoint x: 457, endPoint y: 237, distance: 74.4
drag, startPoint x: 457, startPoint y: 237, endPoint x: 535, endPoint y: 135, distance: 127.9
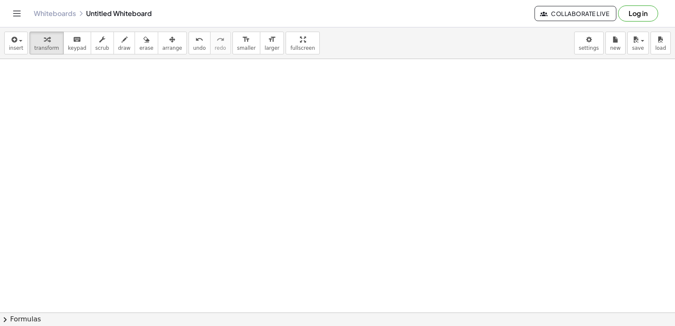
scroll to position [253, 0]
click at [168, 233] on div at bounding box center [337, 87] width 675 height 562
click at [167, 233] on div at bounding box center [337, 87] width 675 height 562
click at [256, 274] on div at bounding box center [337, 87] width 675 height 562
click at [0, 0] on div "x y ⬚ 2 ⬚ n 7 8 9 + – ( ) √ 4 5 6 × ÷ , ⬚ < > 1 2 3 f(x) abc αβγ | a | 0 . =" at bounding box center [0, 0] width 0 height 0
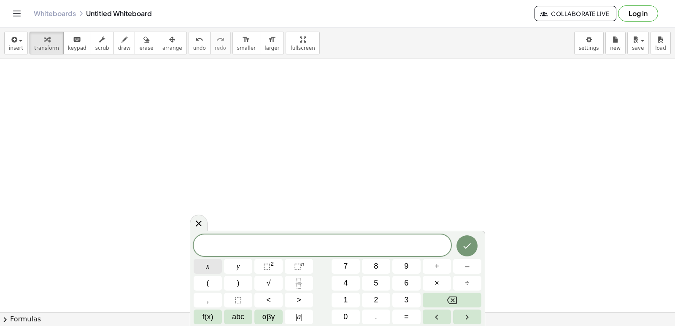
click at [216, 270] on button "x" at bounding box center [208, 266] width 28 height 15
click at [437, 302] on button "Backspace" at bounding box center [452, 300] width 59 height 15
click at [356, 268] on button "7" at bounding box center [346, 266] width 28 height 15
click at [209, 270] on span "x" at bounding box center [207, 266] width 3 height 11
click at [441, 270] on button "+" at bounding box center [437, 266] width 28 height 15
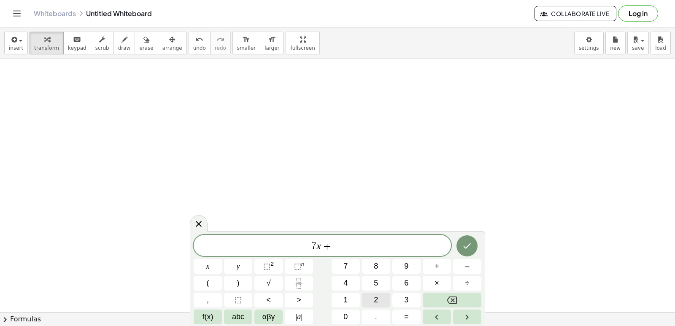
click at [379, 294] on button "2" at bounding box center [376, 300] width 28 height 15
click at [407, 286] on span "6" at bounding box center [406, 283] width 4 height 11
click at [405, 319] on span "=" at bounding box center [406, 316] width 5 height 11
click at [352, 295] on button "1" at bounding box center [346, 300] width 28 height 15
click at [407, 283] on span "6" at bounding box center [406, 283] width 4 height 11
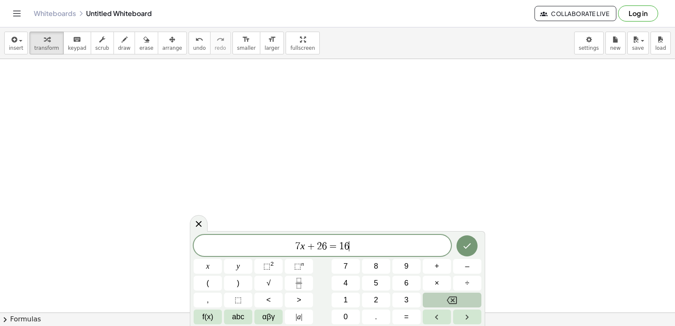
click at [434, 298] on button "Backspace" at bounding box center [452, 300] width 59 height 15
click at [463, 270] on button "–" at bounding box center [467, 266] width 28 height 15
click at [352, 297] on button "1" at bounding box center [346, 300] width 28 height 15
click at [402, 287] on button "6" at bounding box center [406, 283] width 28 height 15
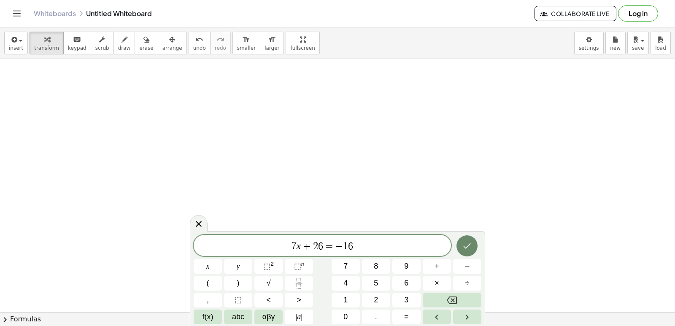
click at [470, 246] on icon "Done" at bounding box center [467, 246] width 10 height 10
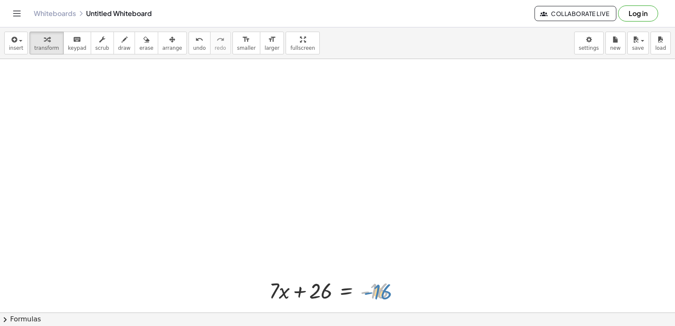
click at [370, 288] on div at bounding box center [336, 290] width 143 height 29
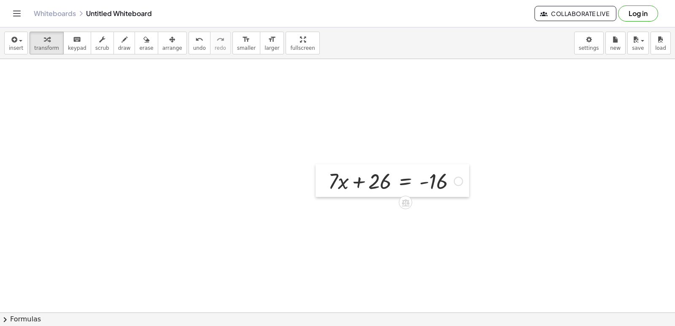
click at [326, 179] on div at bounding box center [321, 180] width 13 height 33
drag, startPoint x: 325, startPoint y: 179, endPoint x: 270, endPoint y: 181, distance: 55.3
click at [270, 181] on div at bounding box center [337, 87] width 675 height 562
click at [313, 184] on div at bounding box center [337, 87] width 675 height 562
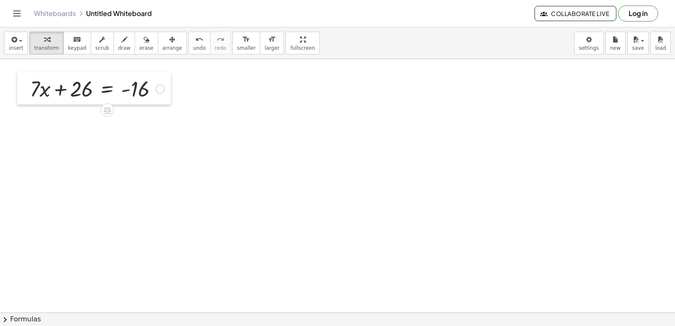
drag, startPoint x: 323, startPoint y: 186, endPoint x: 25, endPoint y: 93, distance: 312.2
click at [25, 93] on div at bounding box center [23, 88] width 13 height 33
drag, startPoint x: 97, startPoint y: 80, endPoint x: 178, endPoint y: 88, distance: 81.0
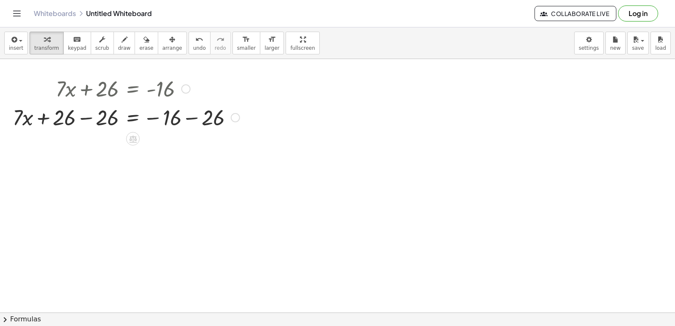
drag, startPoint x: 178, startPoint y: 88, endPoint x: 69, endPoint y: 148, distance: 124.6
click at [68, 153] on div at bounding box center [337, 87] width 675 height 562
click at [91, 122] on div at bounding box center [125, 116] width 235 height 29
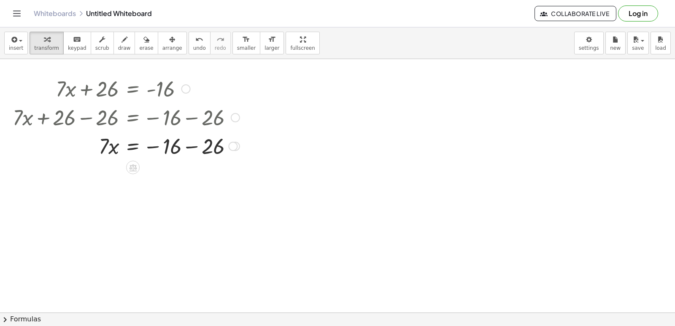
click at [188, 144] on div at bounding box center [125, 145] width 235 height 29
drag, startPoint x: 188, startPoint y: 144, endPoint x: 105, endPoint y: 199, distance: 99.6
click at [105, 199] on div at bounding box center [337, 87] width 675 height 562
drag, startPoint x: 102, startPoint y: 173, endPoint x: 167, endPoint y: 191, distance: 67.0
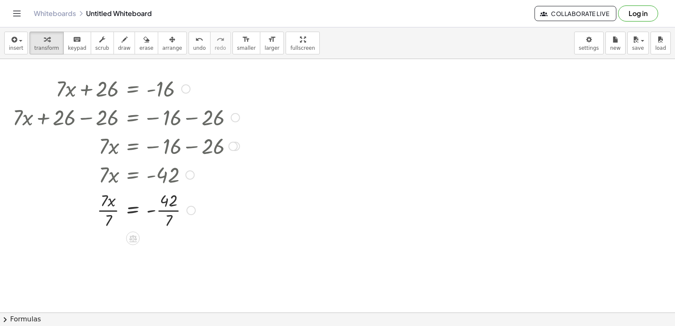
click at [114, 202] on div at bounding box center [125, 210] width 235 height 42
click at [113, 209] on div at bounding box center [125, 210] width 235 height 42
click at [161, 251] on div at bounding box center [125, 252] width 235 height 42
click at [242, 249] on div at bounding box center [125, 252] width 235 height 28
click at [241, 250] on div at bounding box center [125, 252] width 235 height 28
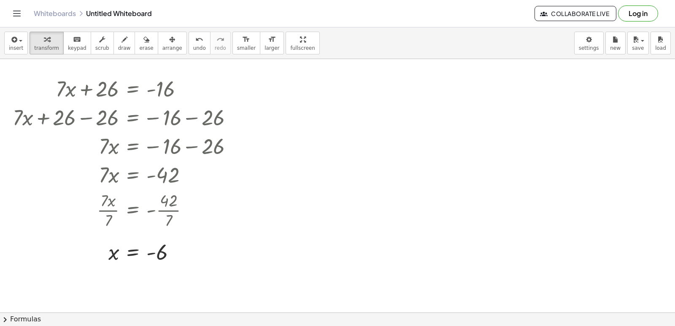
click at [315, 255] on div at bounding box center [337, 87] width 675 height 562
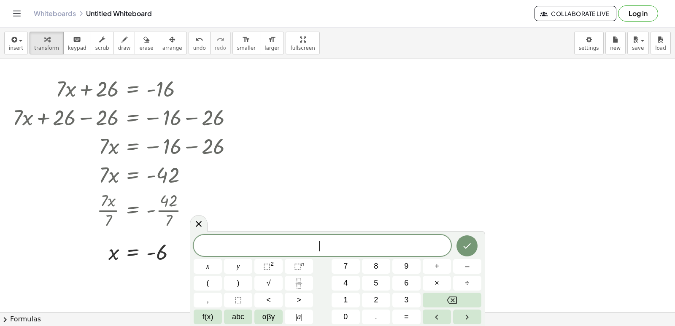
click at [315, 255] on div "​" at bounding box center [322, 245] width 257 height 21
click at [351, 297] on button "1" at bounding box center [346, 300] width 28 height 15
click at [352, 285] on button "4" at bounding box center [346, 283] width 28 height 15
click at [235, 265] on button "y" at bounding box center [238, 266] width 28 height 15
click at [466, 270] on span "–" at bounding box center [467, 266] width 4 height 11
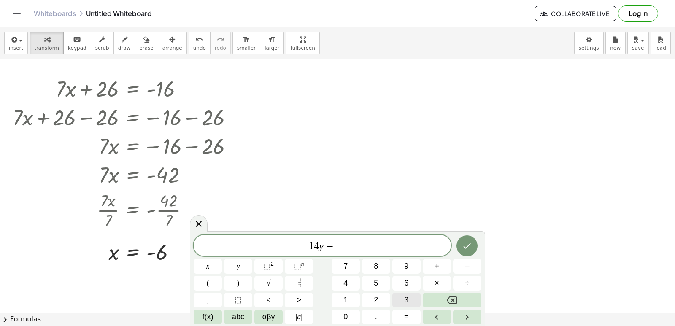
click at [399, 297] on button "3" at bounding box center [406, 300] width 28 height 15
click at [341, 313] on button "0" at bounding box center [346, 317] width 28 height 15
click at [401, 316] on button "=" at bounding box center [406, 317] width 28 height 15
click at [382, 302] on button "2" at bounding box center [376, 300] width 28 height 15
click at [410, 283] on button "6" at bounding box center [406, 283] width 28 height 15
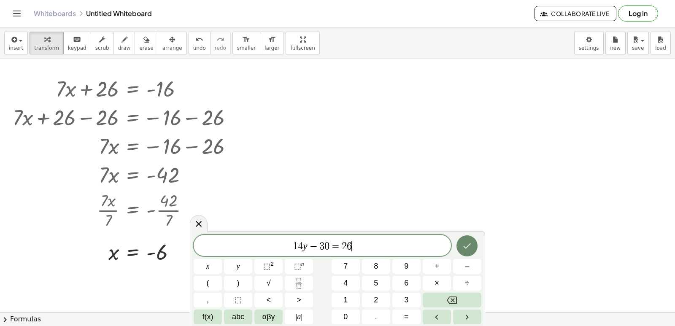
click at [465, 245] on icon "Done" at bounding box center [467, 246] width 10 height 10
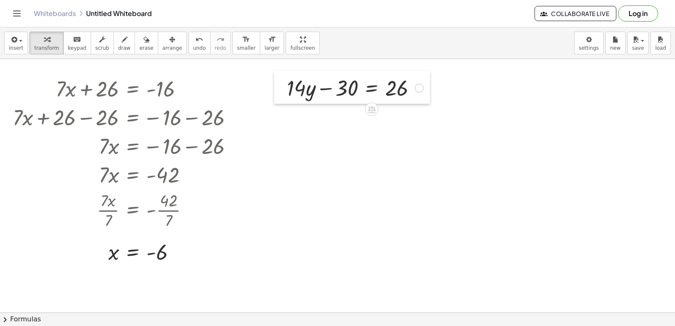
drag, startPoint x: 319, startPoint y: 277, endPoint x: 279, endPoint y: 93, distance: 188.3
click at [279, 93] on div at bounding box center [280, 87] width 13 height 33
drag, startPoint x: 336, startPoint y: 93, endPoint x: 421, endPoint y: 103, distance: 85.8
click at [421, 103] on div "− 30 + · 14 · y − 30 = 26" at bounding box center [352, 87] width 156 height 33
drag, startPoint x: 421, startPoint y: 103, endPoint x: 346, endPoint y: 89, distance: 76.3
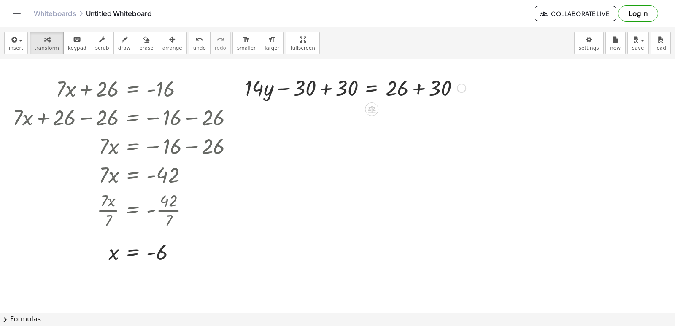
click at [346, 89] on div at bounding box center [354, 87] width 229 height 29
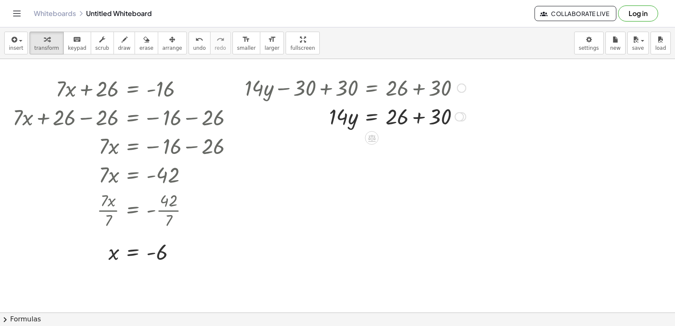
click at [418, 125] on div at bounding box center [354, 116] width 229 height 29
drag, startPoint x: 343, startPoint y: 120, endPoint x: 394, endPoint y: 131, distance: 52.7
click at [355, 119] on div at bounding box center [354, 116] width 229 height 42
click at [395, 118] on div at bounding box center [354, 116] width 229 height 42
click at [422, 90] on div at bounding box center [354, 87] width 229 height 29
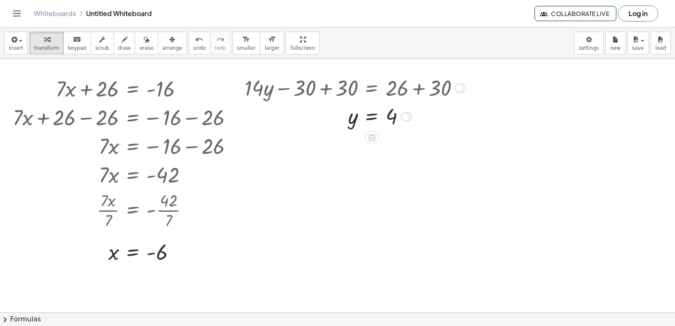
drag, startPoint x: 330, startPoint y: 91, endPoint x: 311, endPoint y: 88, distance: 19.3
click at [320, 90] on div at bounding box center [354, 87] width 229 height 29
drag, startPoint x: 133, startPoint y: 194, endPoint x: 138, endPoint y: 217, distance: 23.3
click at [138, 216] on div at bounding box center [120, 210] width 247 height 42
click at [452, 202] on div at bounding box center [337, 87] width 675 height 562
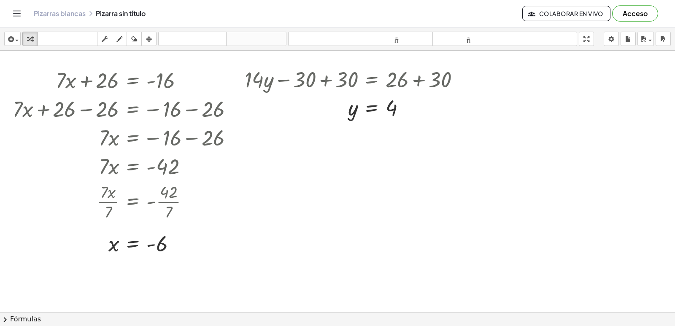
click at [399, 200] on div at bounding box center [337, 79] width 675 height 562
drag, startPoint x: 399, startPoint y: 200, endPoint x: 404, endPoint y: 206, distance: 7.6
click at [404, 206] on div at bounding box center [337, 79] width 675 height 562
drag, startPoint x: 404, startPoint y: 206, endPoint x: 361, endPoint y: 206, distance: 43.0
click at [361, 206] on div at bounding box center [337, 79] width 675 height 562
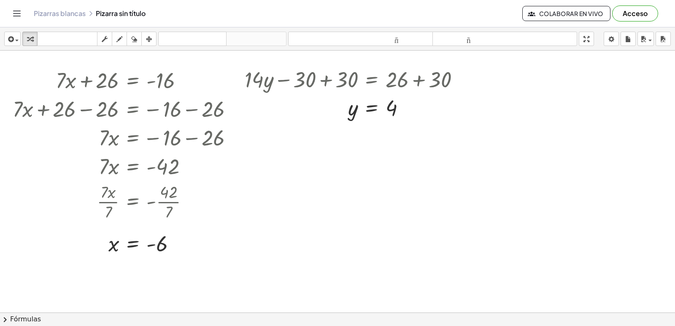
click at [361, 206] on div at bounding box center [337, 79] width 675 height 562
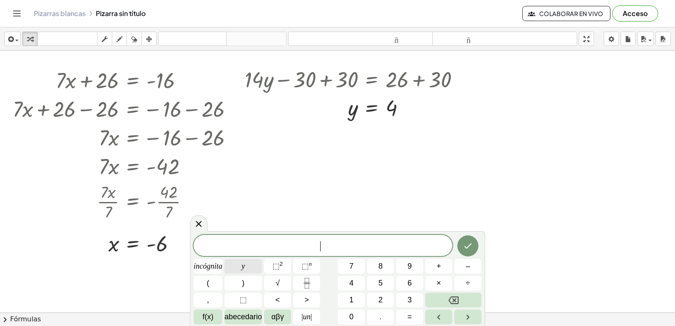
click at [240, 265] on button "y" at bounding box center [243, 266] width 38 height 15
click at [463, 267] on button "–" at bounding box center [467, 266] width 27 height 15
click at [386, 282] on button "5" at bounding box center [380, 283] width 27 height 15
click at [205, 262] on font "incógnita" at bounding box center [208, 266] width 29 height 8
click at [403, 314] on button "=" at bounding box center [409, 317] width 27 height 15
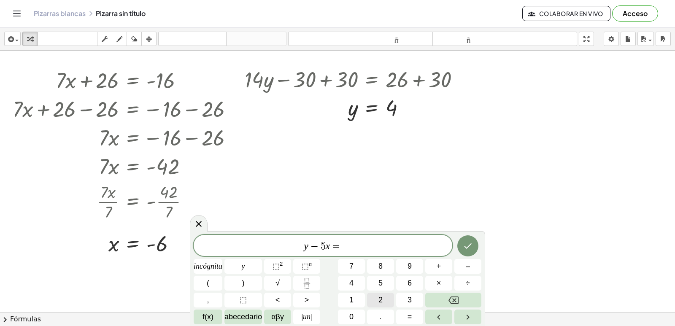
click at [383, 297] on button "2" at bounding box center [380, 300] width 27 height 15
click at [476, 246] on button "Hecho" at bounding box center [467, 245] width 21 height 21
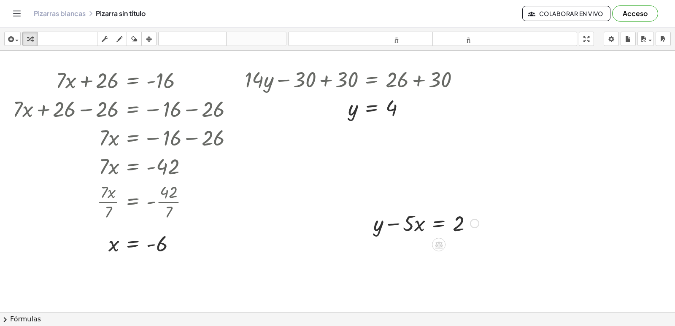
drag, startPoint x: 359, startPoint y: 228, endPoint x: 367, endPoint y: 212, distance: 18.3
click at [367, 212] on div "+ · 7 · x + 5 = 19 + · 7 · x + 5 − 5 = + 19 − 5 + · 7 · x + 0 = + 19 − 5 · 7 · …" at bounding box center [337, 79] width 675 height 562
drag, startPoint x: 367, startPoint y: 212, endPoint x: 350, endPoint y: 235, distance: 28.4
click at [347, 237] on div at bounding box center [337, 79] width 675 height 562
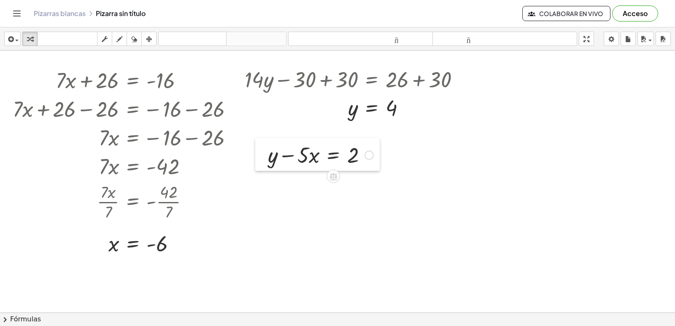
drag, startPoint x: 361, startPoint y: 232, endPoint x: 254, endPoint y: 161, distance: 127.9
click at [255, 163] on div at bounding box center [261, 154] width 13 height 33
drag, startPoint x: 254, startPoint y: 161, endPoint x: 324, endPoint y: 225, distance: 94.7
click at [323, 232] on div at bounding box center [337, 79] width 675 height 562
click at [298, 151] on div at bounding box center [320, 154] width 114 height 29
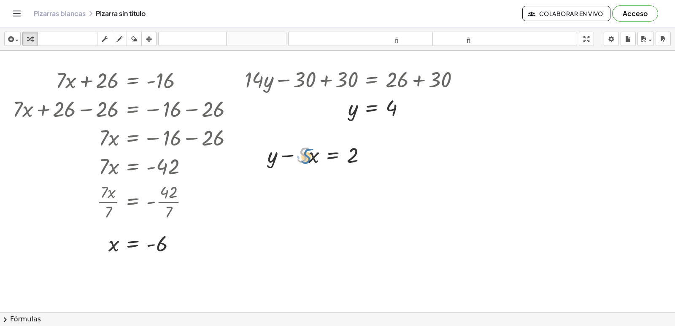
drag, startPoint x: 306, startPoint y: 162, endPoint x: 313, endPoint y: 166, distance: 8.3
click at [313, 166] on div at bounding box center [320, 154] width 114 height 29
drag, startPoint x: 287, startPoint y: 156, endPoint x: 352, endPoint y: 155, distance: 65.0
click at [352, 155] on div at bounding box center [320, 154] width 114 height 29
drag, startPoint x: 289, startPoint y: 147, endPoint x: 288, endPoint y: 154, distance: 7.2
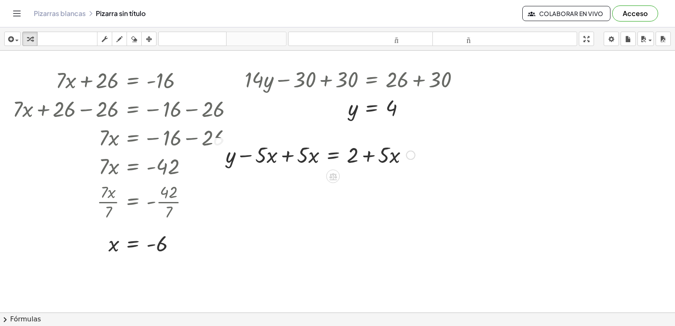
click at [289, 147] on div at bounding box center [319, 154] width 197 height 29
click at [288, 154] on div at bounding box center [337, 79] width 675 height 562
click at [321, 226] on div at bounding box center [337, 79] width 675 height 562
click at [325, 226] on div at bounding box center [337, 79] width 675 height 562
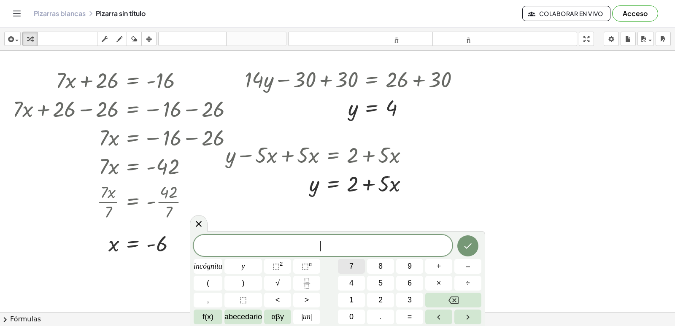
click at [347, 267] on button "7" at bounding box center [351, 266] width 27 height 15
click at [255, 264] on button "y" at bounding box center [243, 266] width 38 height 15
click at [437, 265] on font "+" at bounding box center [439, 266] width 5 height 8
click at [216, 262] on font "incógnita" at bounding box center [208, 266] width 29 height 8
click at [412, 315] on font "=" at bounding box center [409, 317] width 5 height 8
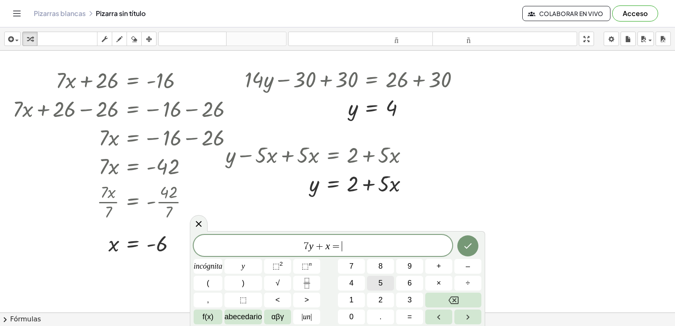
click at [384, 282] on button "5" at bounding box center [380, 283] width 27 height 15
click at [463, 247] on icon "Hecho" at bounding box center [468, 246] width 10 height 10
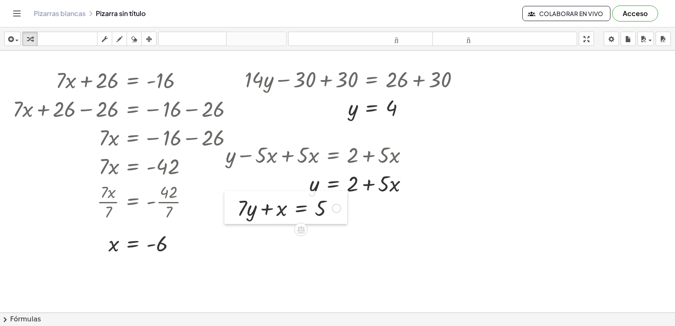
drag, startPoint x: 326, startPoint y: 243, endPoint x: 232, endPoint y: 203, distance: 101.9
click at [230, 207] on div at bounding box center [230, 207] width 13 height 33
click at [259, 227] on div at bounding box center [337, 79] width 675 height 562
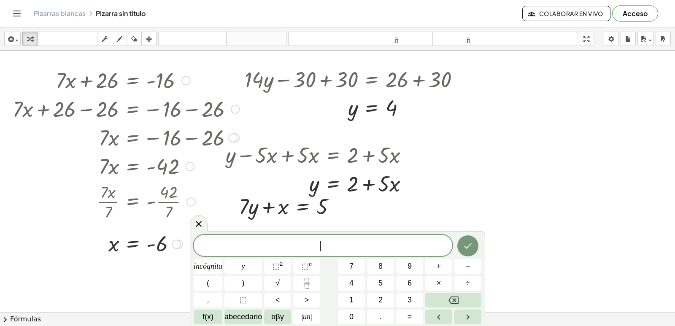
drag, startPoint x: 208, startPoint y: 222, endPoint x: 213, endPoint y: 216, distance: 8.1
click at [208, 221] on div at bounding box center [120, 201] width 247 height 42
click at [202, 221] on body "Actividades matemáticas fáciles de comprender Empezar Banco de actividades Trab…" at bounding box center [337, 163] width 675 height 326
drag, startPoint x: 245, startPoint y: 210, endPoint x: 345, endPoint y: 205, distance: 100.1
click at [345, 205] on div at bounding box center [291, 205] width 112 height 29
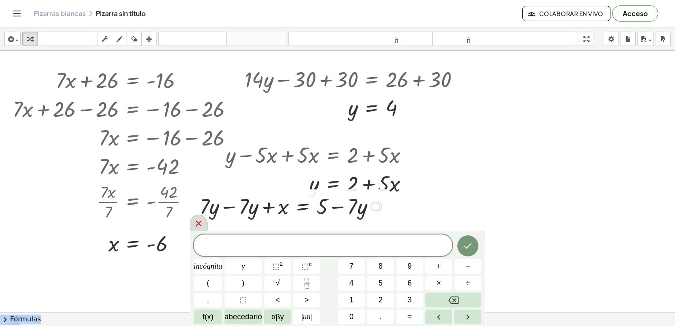
click at [202, 219] on icon at bounding box center [199, 223] width 10 height 10
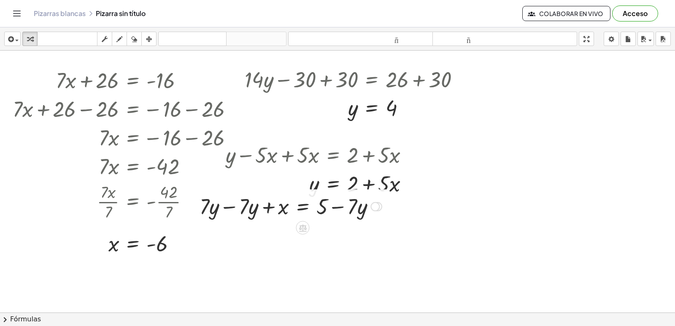
click at [225, 216] on div at bounding box center [290, 205] width 191 height 29
click at [264, 267] on div at bounding box center [337, 79] width 675 height 562
click at [0, 0] on button "⬚ 2" at bounding box center [0, 0] width 0 height 0
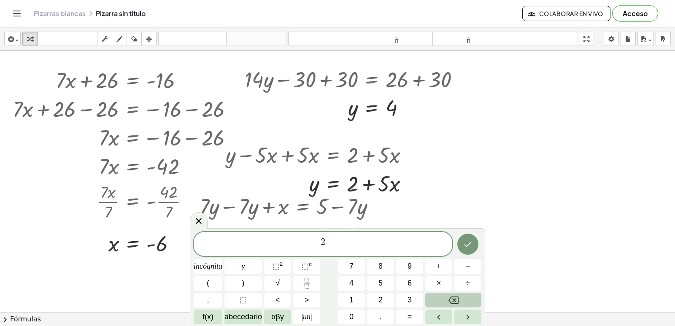
click at [439, 301] on button "Retroceso" at bounding box center [453, 300] width 56 height 15
click at [445, 302] on button "Retroceso" at bounding box center [453, 300] width 56 height 15
click at [387, 294] on button "2" at bounding box center [380, 300] width 27 height 15
click at [209, 262] on font "incógnita" at bounding box center [208, 266] width 29 height 8
click at [456, 267] on button "–" at bounding box center [467, 266] width 27 height 15
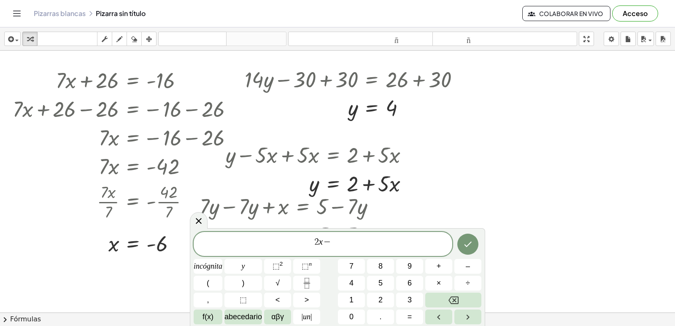
click at [360, 292] on div "2 x − ​ incógnita y ⬚ 2 ⬚ n 7 8 9 + – ( ) √ 4 5 6 × ÷ , ⬚ < > 1 2 3 f(x) abeced…" at bounding box center [338, 278] width 288 height 92
click at [355, 295] on button "1" at bounding box center [351, 300] width 27 height 15
click at [355, 307] on button "1" at bounding box center [351, 300] width 27 height 15
click at [451, 297] on icon "Retroceso" at bounding box center [453, 300] width 10 height 10
click at [358, 310] on button "0" at bounding box center [351, 317] width 27 height 15
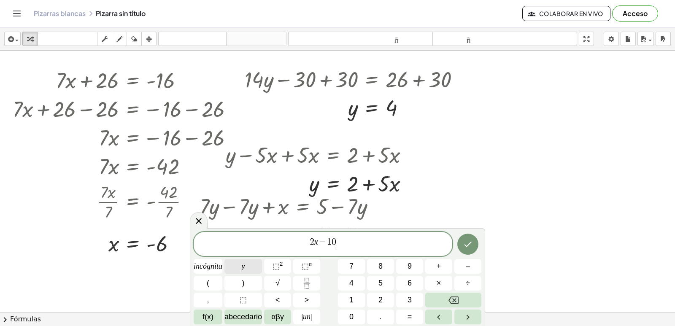
click at [243, 263] on font "y" at bounding box center [243, 266] width 3 height 8
click at [409, 314] on font "=" at bounding box center [409, 317] width 5 height 8
click at [386, 299] on button "2" at bounding box center [380, 300] width 27 height 15
click at [359, 314] on button "0" at bounding box center [351, 317] width 27 height 15
click at [459, 245] on button "Hecho" at bounding box center [467, 244] width 21 height 21
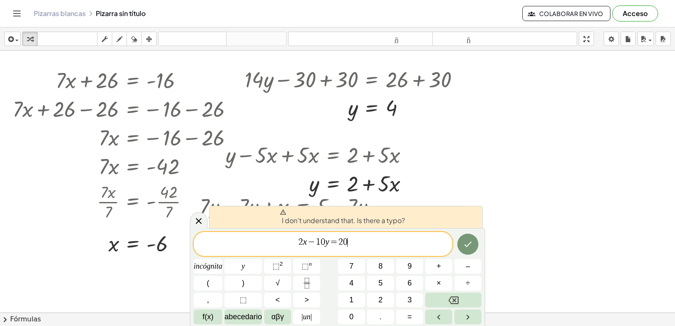
click at [479, 250] on div at bounding box center [467, 244] width 27 height 25
click at [470, 238] on button "Hecho" at bounding box center [467, 244] width 21 height 21
click at [464, 240] on icon "Hecho" at bounding box center [468, 244] width 10 height 10
click at [364, 236] on div "2 x − 1 0 y = 2 0 ​" at bounding box center [323, 244] width 259 height 24
click at [457, 297] on icon "Retroceso" at bounding box center [453, 301] width 10 height 8
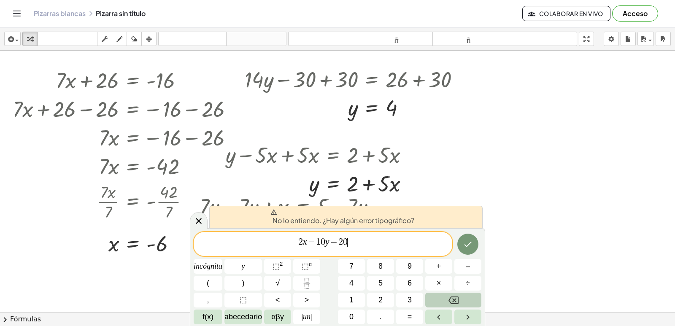
click at [454, 297] on icon "Retroceso" at bounding box center [453, 301] width 10 height 8
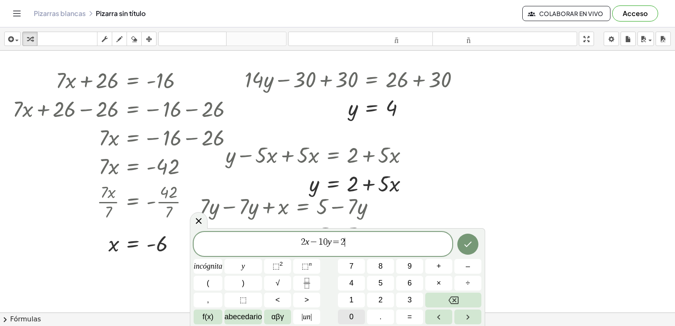
click at [355, 314] on button "0" at bounding box center [351, 317] width 27 height 15
click at [466, 244] on icon "Hecho" at bounding box center [468, 244] width 10 height 10
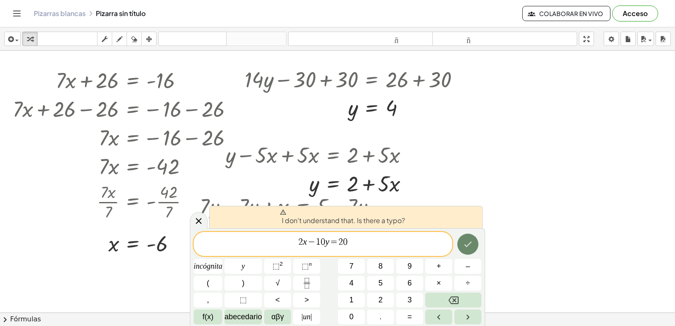
click at [467, 240] on icon "Hecho" at bounding box center [468, 244] width 10 height 10
click at [311, 245] on span "−" at bounding box center [311, 242] width 9 height 9
click at [445, 298] on button "Retroceso" at bounding box center [453, 300] width 56 height 15
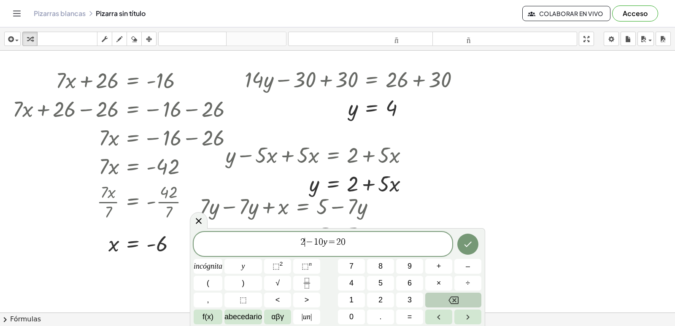
click at [445, 297] on button "Retroceso" at bounding box center [453, 300] width 56 height 15
click at [385, 293] on button "2" at bounding box center [380, 300] width 27 height 15
click at [211, 261] on span "incógnita" at bounding box center [208, 266] width 29 height 11
click at [468, 248] on icon "Hecho" at bounding box center [468, 244] width 10 height 10
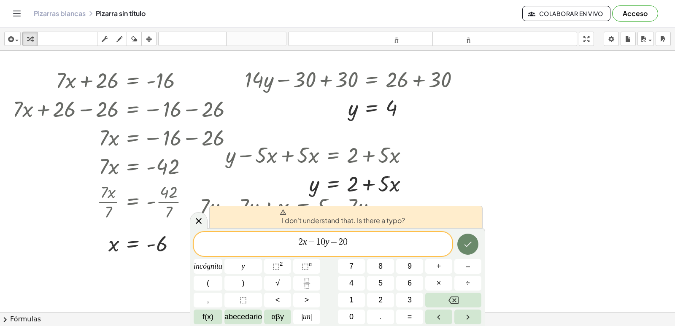
click at [466, 248] on icon "Hecho" at bounding box center [468, 244] width 10 height 10
click at [362, 249] on span "2 x − 1 0 y = 2 0 ​" at bounding box center [323, 244] width 259 height 15
click at [349, 243] on span "2 x − 1 0 y = 2 0 ​" at bounding box center [323, 244] width 259 height 15
click at [346, 240] on span "0" at bounding box center [345, 241] width 5 height 9
click at [460, 245] on button "Hecho" at bounding box center [467, 244] width 21 height 21
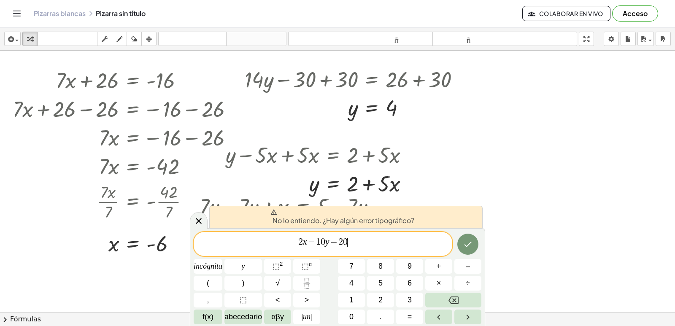
click at [456, 245] on div at bounding box center [467, 244] width 27 height 25
click at [455, 245] on div at bounding box center [467, 244] width 27 height 25
click at [452, 301] on icon "Retroceso" at bounding box center [453, 300] width 10 height 10
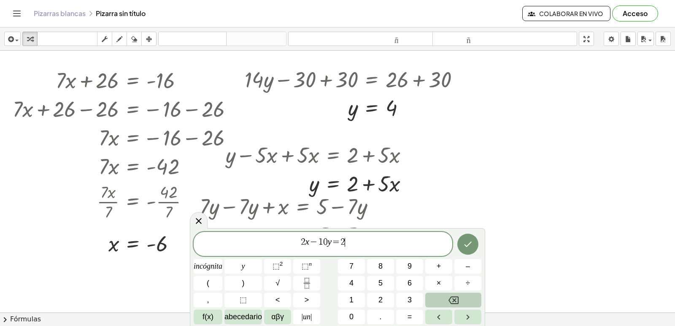
click at [452, 300] on icon "Retroceso" at bounding box center [453, 300] width 10 height 10
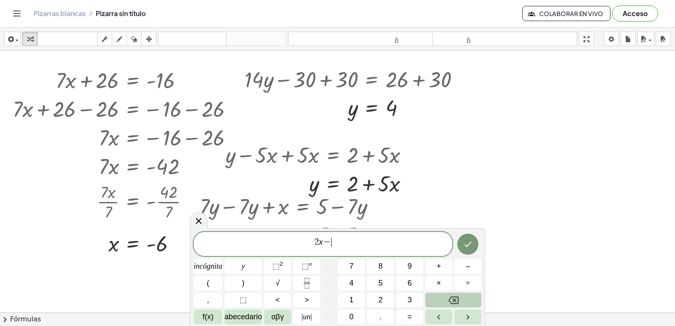
click at [452, 300] on icon "Retroceso" at bounding box center [453, 300] width 10 height 10
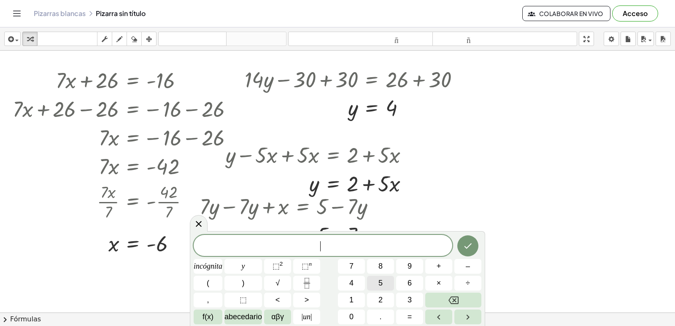
click at [378, 282] on button "5" at bounding box center [380, 283] width 27 height 15
click at [256, 268] on button "y" at bounding box center [243, 266] width 38 height 15
click at [461, 271] on button "–" at bounding box center [467, 266] width 27 height 15
click at [388, 297] on button "2" at bounding box center [380, 300] width 27 height 15
click at [356, 313] on button "0" at bounding box center [351, 317] width 27 height 15
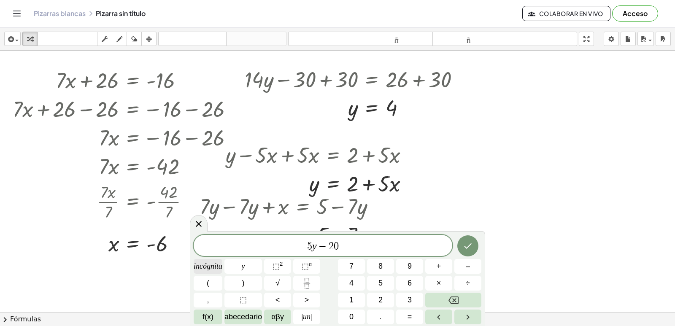
click at [212, 265] on font "incógnita" at bounding box center [208, 266] width 29 height 8
click at [406, 313] on button "=" at bounding box center [409, 317] width 27 height 15
click at [409, 286] on font "6" at bounding box center [409, 283] width 4 height 8
click at [356, 318] on button "0" at bounding box center [351, 317] width 27 height 15
click at [459, 246] on button "Hecho" at bounding box center [467, 245] width 21 height 21
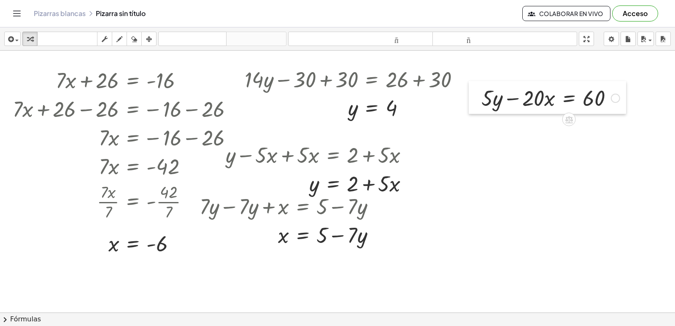
drag, startPoint x: 271, startPoint y: 287, endPoint x: 475, endPoint y: 100, distance: 277.0
click at [475, 100] on div at bounding box center [475, 97] width 13 height 33
drag, startPoint x: 531, startPoint y: 106, endPoint x: 636, endPoint y: 108, distance: 105.5
click at [636, 108] on div "+ · 7 · x + 5 = 19 + · 7 · x + 5 − 5 = + 19 − 5 + · 7 · x + 0 = + 19 − 5 · 7 · …" at bounding box center [337, 79] width 675 height 562
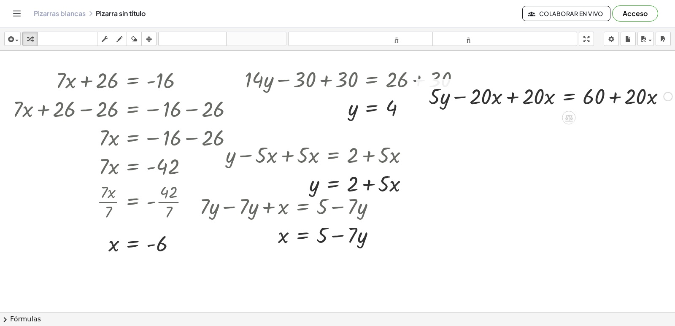
drag, startPoint x: 636, startPoint y: 108, endPoint x: 516, endPoint y: 104, distance: 120.3
click at [516, 104] on div at bounding box center [550, 95] width 252 height 29
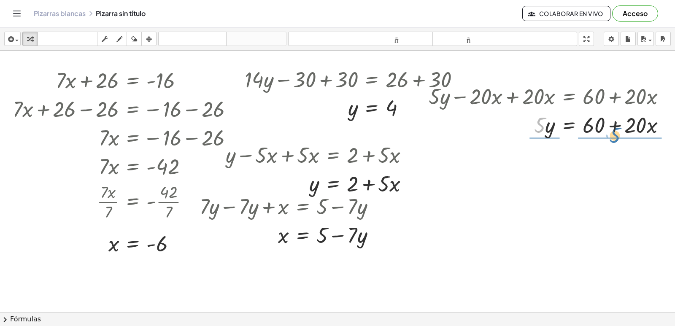
drag, startPoint x: 536, startPoint y: 126, endPoint x: 612, endPoint y: 137, distance: 77.2
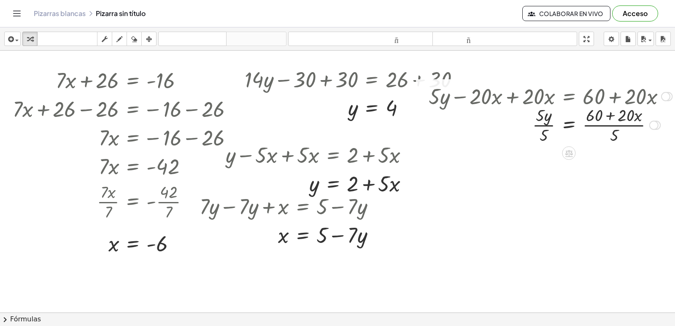
click at [547, 126] on div at bounding box center [550, 124] width 252 height 42
click at [608, 121] on div at bounding box center [550, 124] width 252 height 42
click at [613, 131] on div at bounding box center [550, 124] width 252 height 42
click at [611, 114] on div at bounding box center [550, 124] width 252 height 42
click at [617, 110] on div at bounding box center [550, 124] width 252 height 42
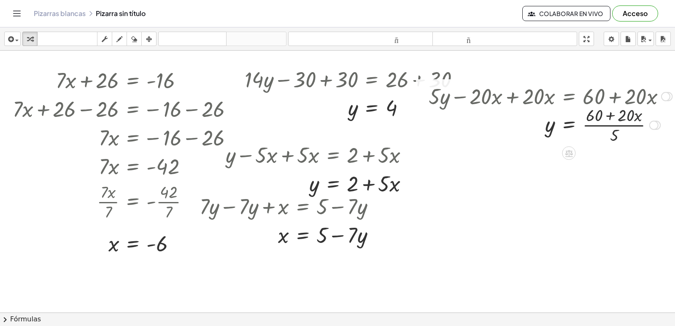
click at [623, 114] on div at bounding box center [550, 124] width 252 height 42
click at [608, 113] on div at bounding box center [550, 124] width 252 height 42
click at [603, 119] on div at bounding box center [550, 124] width 252 height 42
click at [618, 140] on div at bounding box center [550, 124] width 252 height 42
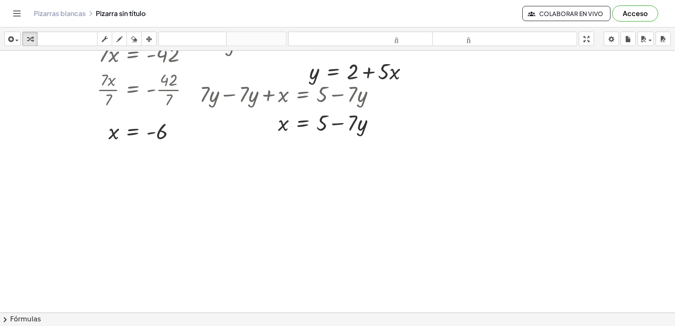
scroll to position [446, 0]
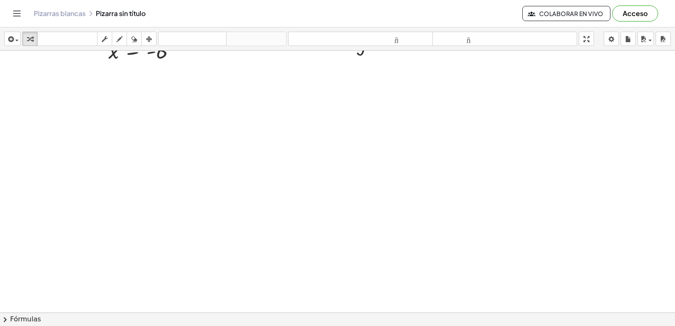
drag, startPoint x: 381, startPoint y: 184, endPoint x: 338, endPoint y: 193, distance: 43.6
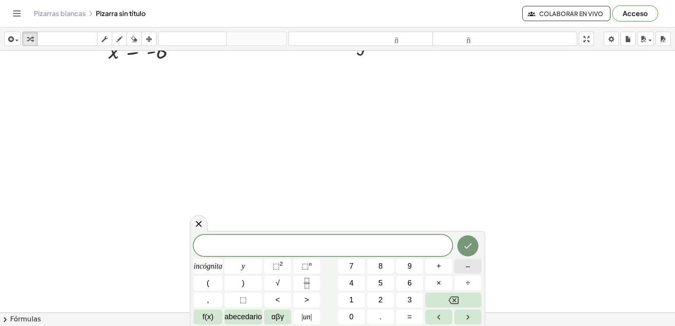
click at [467, 263] on font "–" at bounding box center [468, 266] width 4 height 8
click at [404, 296] on button "3" at bounding box center [409, 300] width 27 height 15
click at [214, 268] on font "incógnita" at bounding box center [208, 266] width 29 height 8
click at [430, 263] on button "+" at bounding box center [438, 266] width 27 height 15
click at [385, 280] on button "5" at bounding box center [380, 283] width 27 height 15
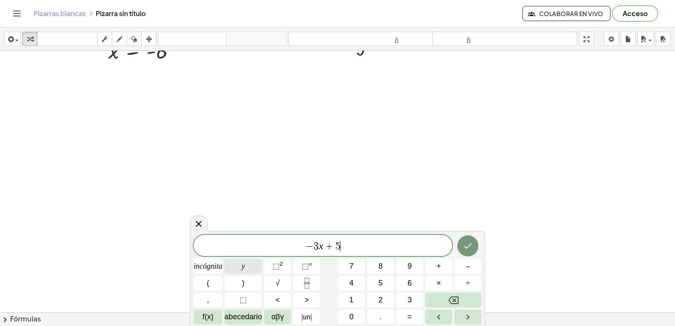
click at [252, 268] on button "y" at bounding box center [243, 266] width 38 height 15
click at [407, 309] on div "− 3 x + 5 y ​ incógnita y ⬚ 2 ⬚ n 7 8 9 + – ( ) √ 4 5 6 × ÷ , ⬚ < > 1 2 3 f(x) …" at bounding box center [338, 279] width 288 height 89
click at [408, 314] on font "=" at bounding box center [409, 317] width 5 height 8
click at [402, 278] on button "6" at bounding box center [409, 283] width 27 height 15
click at [468, 245] on icon "Hecho" at bounding box center [468, 246] width 10 height 10
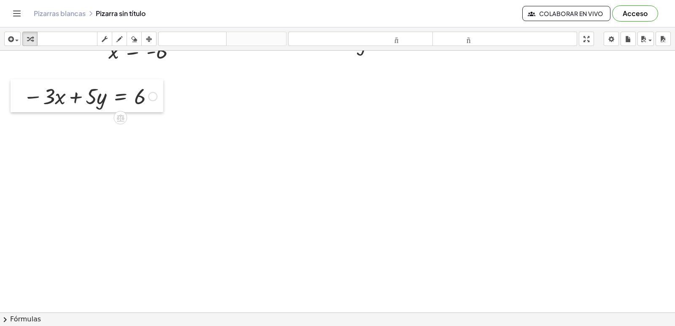
drag, startPoint x: 351, startPoint y: 223, endPoint x: 22, endPoint y: 110, distance: 347.3
click at [22, 110] on div at bounding box center [17, 95] width 13 height 33
drag, startPoint x: 22, startPoint y: 110, endPoint x: 255, endPoint y: 157, distance: 237.5
drag, startPoint x: 309, startPoint y: 205, endPoint x: 340, endPoint y: 193, distance: 33.5
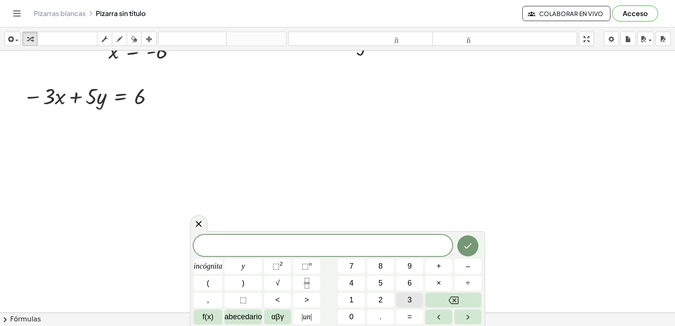
click at [410, 297] on font "3" at bounding box center [409, 300] width 4 height 8
click at [215, 267] on font "incógnita" at bounding box center [208, 266] width 29 height 8
click at [442, 268] on button "+" at bounding box center [438, 266] width 27 height 15
click at [359, 299] on button "1" at bounding box center [351, 300] width 27 height 15
click at [351, 317] on font "0" at bounding box center [351, 317] width 4 height 8
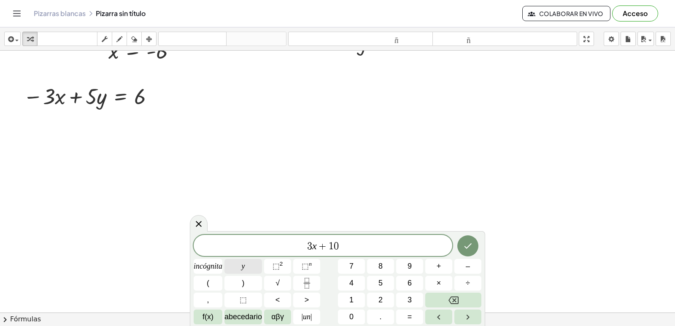
click at [251, 267] on button "y" at bounding box center [243, 266] width 38 height 15
click at [401, 312] on button "=" at bounding box center [409, 317] width 27 height 15
click at [407, 302] on button "3" at bounding box center [409, 300] width 27 height 15
click at [412, 272] on span "9" at bounding box center [409, 266] width 4 height 11
click at [475, 240] on button "Hecho" at bounding box center [467, 245] width 21 height 21
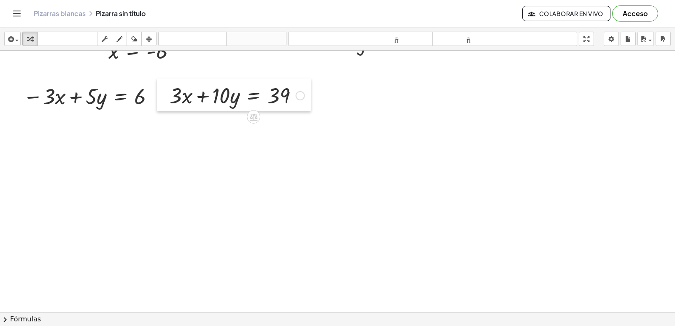
drag, startPoint x: 341, startPoint y: 217, endPoint x: 158, endPoint y: 102, distance: 215.8
click at [158, 102] on div at bounding box center [163, 94] width 13 height 33
drag, startPoint x: 158, startPoint y: 102, endPoint x: 48, endPoint y: 223, distance: 163.3
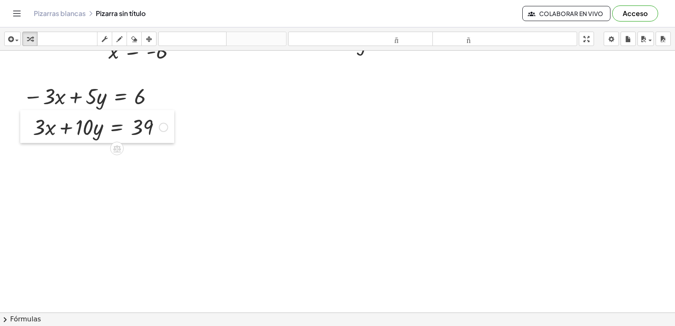
drag, startPoint x: 162, startPoint y: 98, endPoint x: 25, endPoint y: 129, distance: 140.3
click at [25, 129] on div at bounding box center [26, 126] width 13 height 33
drag, startPoint x: 25, startPoint y: 128, endPoint x: 252, endPoint y: 135, distance: 227.0
click at [124, 38] on div "button" at bounding box center [119, 39] width 11 height 10
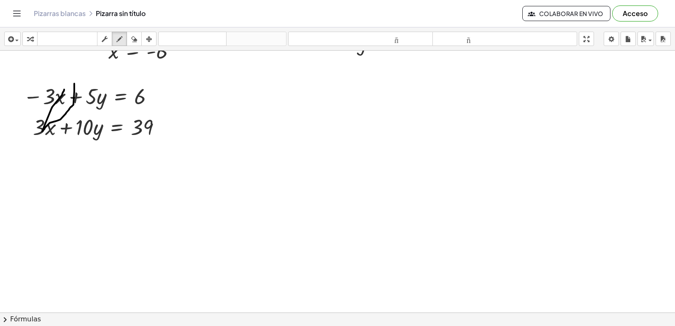
drag, startPoint x: 74, startPoint y: 84, endPoint x: 52, endPoint y: 103, distance: 29.6
drag, startPoint x: 29, startPoint y: 146, endPoint x: 30, endPoint y: 139, distance: 6.5
drag, startPoint x: 48, startPoint y: 70, endPoint x: 40, endPoint y: 122, distance: 53.3
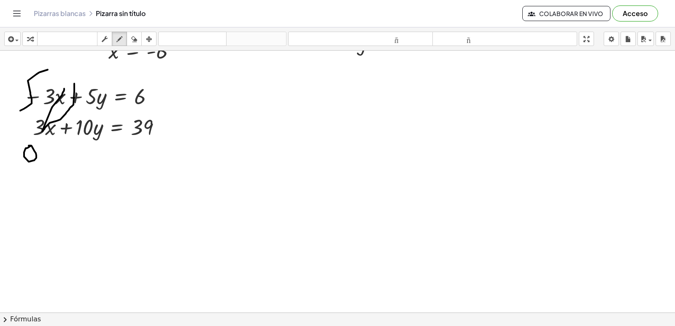
drag, startPoint x: 40, startPoint y: 122, endPoint x: 48, endPoint y: 143, distance: 21.6
drag, startPoint x: 48, startPoint y: 143, endPoint x: 237, endPoint y: 136, distance: 189.9
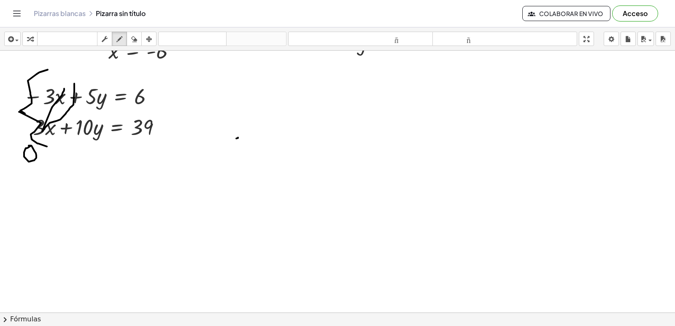
click at [137, 38] on icon "button" at bounding box center [134, 39] width 6 height 10
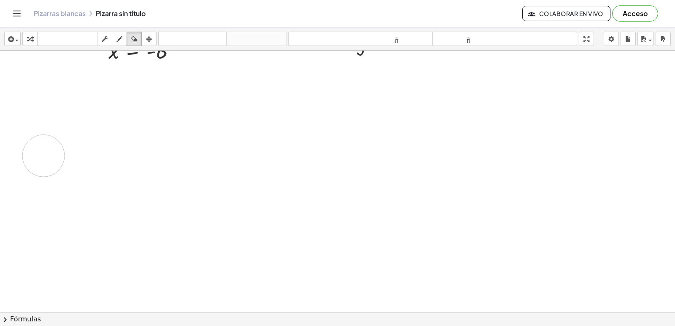
drag, startPoint x: 60, startPoint y: 70, endPoint x: 75, endPoint y: 139, distance: 70.0
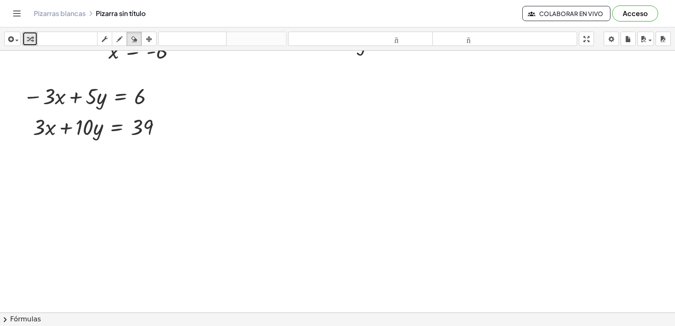
click at [27, 41] on icon "button" at bounding box center [30, 39] width 6 height 10
drag, startPoint x: 27, startPoint y: 41, endPoint x: 302, endPoint y: 127, distance: 287.6
drag, startPoint x: 77, startPoint y: 143, endPoint x: 85, endPoint y: 138, distance: 9.4
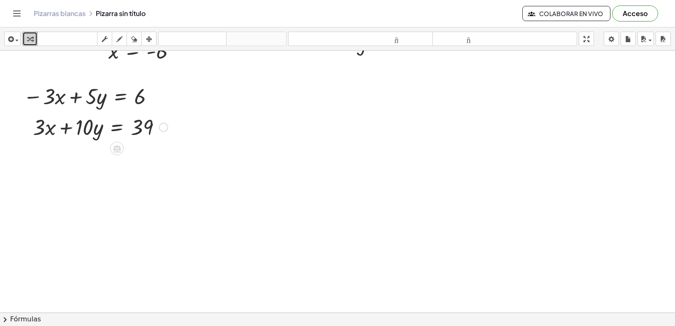
click at [63, 125] on div at bounding box center [100, 126] width 143 height 29
click at [81, 98] on div at bounding box center [90, 95] width 142 height 29
click at [50, 110] on div "− · 3 · x + · 5 · y = 6" at bounding box center [87, 95] width 153 height 33
drag, startPoint x: 97, startPoint y: 146, endPoint x: 129, endPoint y: 137, distance: 32.9
click at [129, 137] on div at bounding box center [100, 126] width 143 height 29
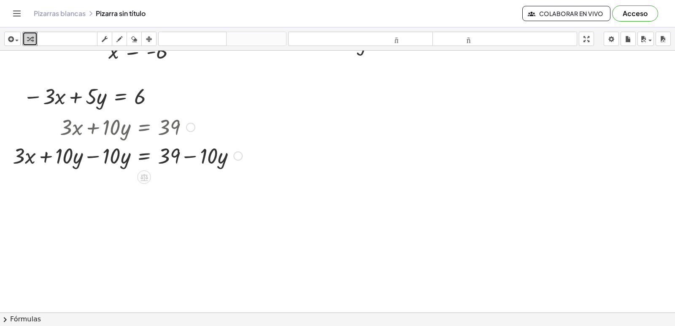
click at [94, 155] on div at bounding box center [127, 155] width 238 height 29
click at [94, 156] on div at bounding box center [151, 155] width 191 height 29
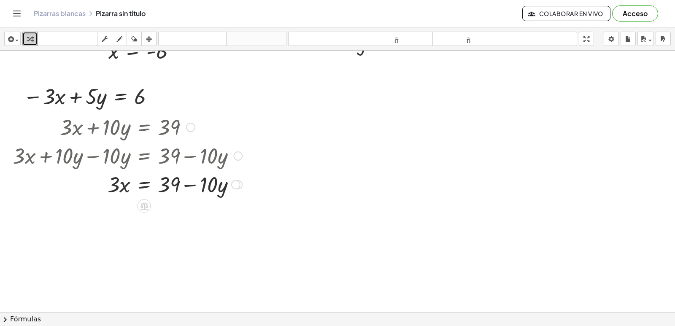
click at [190, 186] on div at bounding box center [127, 184] width 238 height 29
drag, startPoint x: 146, startPoint y: 197, endPoint x: 204, endPoint y: 190, distance: 58.2
click at [204, 190] on div at bounding box center [127, 184] width 238 height 29
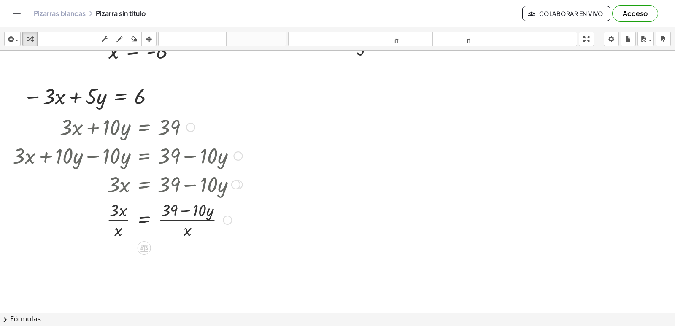
drag, startPoint x: 169, startPoint y: 187, endPoint x: 115, endPoint y: 210, distance: 58.0
click at [115, 210] on div at bounding box center [127, 219] width 238 height 42
click at [123, 220] on div at bounding box center [127, 219] width 238 height 42
click at [188, 223] on div at bounding box center [127, 219] width 238 height 42
drag, startPoint x: 122, startPoint y: 204, endPoint x: 117, endPoint y: 209, distance: 7.2
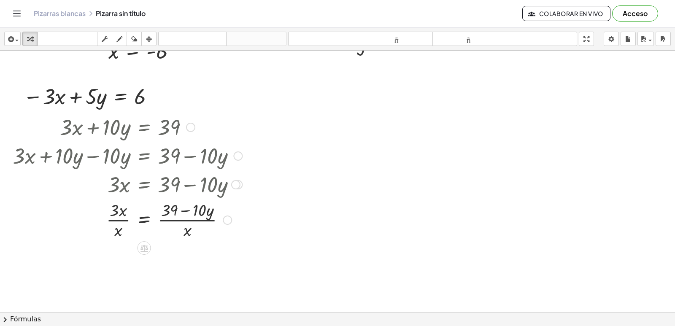
click at [119, 208] on div at bounding box center [127, 219] width 238 height 42
drag, startPoint x: 117, startPoint y: 209, endPoint x: 179, endPoint y: 221, distance: 63.2
click at [182, 226] on div at bounding box center [127, 219] width 238 height 42
drag, startPoint x: 179, startPoint y: 221, endPoint x: 156, endPoint y: 233, distance: 25.7
click at [156, 233] on div at bounding box center [132, 219] width 248 height 42
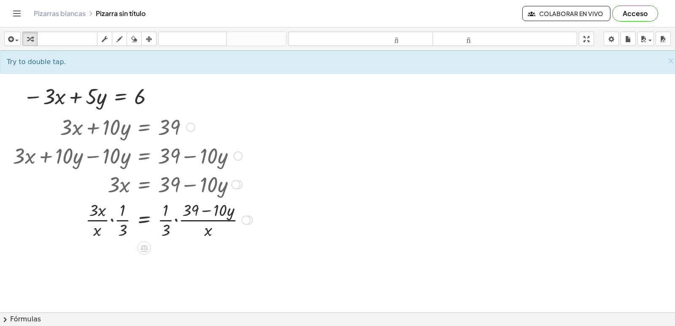
click at [173, 227] on div at bounding box center [132, 219] width 248 height 42
click at [200, 229] on div at bounding box center [132, 219] width 248 height 42
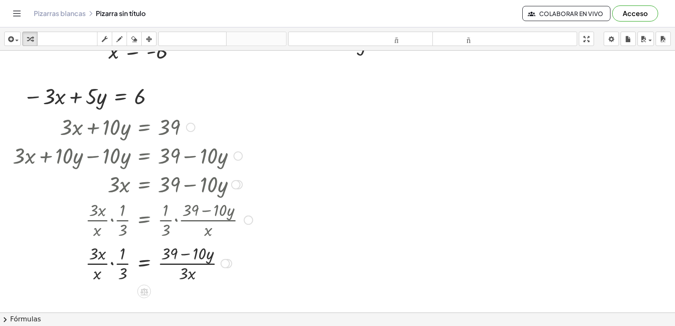
click at [183, 259] on div at bounding box center [132, 263] width 248 height 42
click at [116, 258] on div at bounding box center [132, 263] width 248 height 42
click at [105, 264] on div at bounding box center [132, 263] width 248 height 42
drag, startPoint x: 108, startPoint y: 168, endPoint x: 214, endPoint y: 165, distance: 106.8
click at [214, 165] on div at bounding box center [132, 155] width 248 height 29
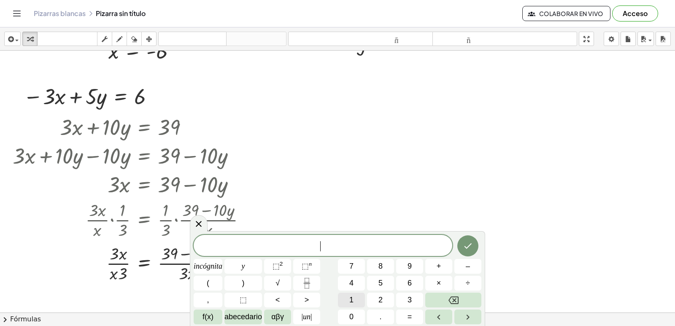
click at [356, 298] on button "1" at bounding box center [351, 300] width 27 height 15
click at [351, 317] on font "0" at bounding box center [351, 317] width 4 height 8
click at [209, 267] on font "incógnita" at bounding box center [208, 266] width 29 height 8
click at [438, 262] on font "+" at bounding box center [439, 266] width 5 height 8
click at [360, 270] on button "7" at bounding box center [351, 266] width 27 height 15
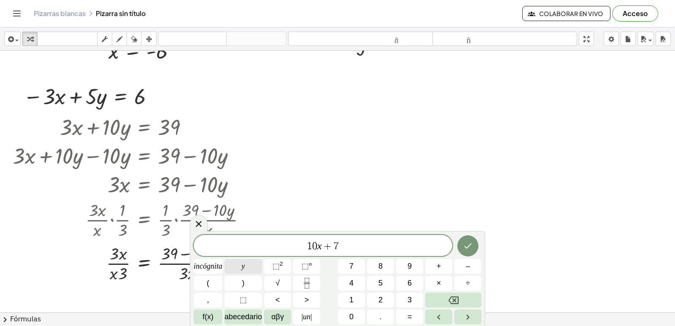
click at [246, 267] on button "y" at bounding box center [243, 266] width 38 height 15
click at [244, 264] on font "y" at bounding box center [243, 266] width 3 height 8
click at [442, 299] on button "Retroceso" at bounding box center [453, 300] width 56 height 15
click at [415, 313] on button "=" at bounding box center [409, 317] width 27 height 15
click at [413, 300] on button "3" at bounding box center [409, 300] width 27 height 15
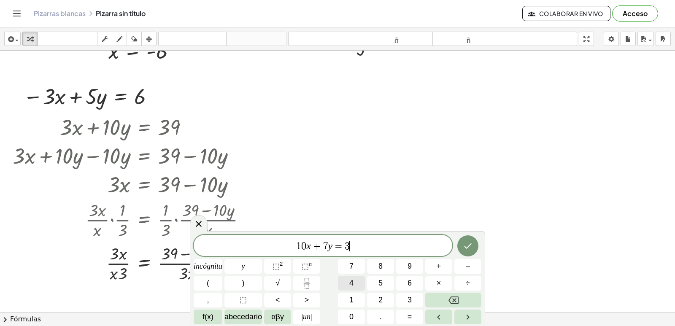
click at [355, 285] on button "4" at bounding box center [351, 283] width 27 height 15
click at [459, 247] on button "Hecho" at bounding box center [467, 245] width 21 height 21
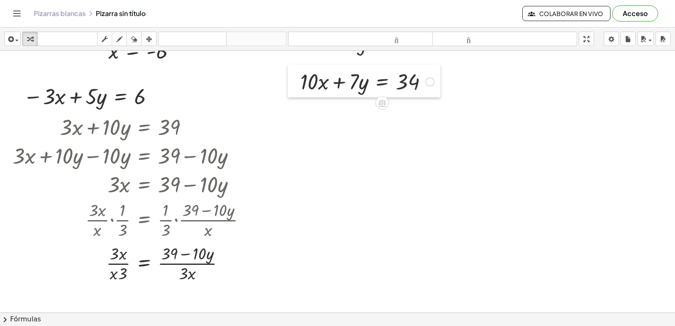
drag, startPoint x: 365, startPoint y: 240, endPoint x: 297, endPoint y: 87, distance: 167.5
click at [297, 87] on div at bounding box center [294, 81] width 13 height 33
click at [115, 40] on div "button" at bounding box center [119, 39] width 11 height 10
drag, startPoint x: 509, startPoint y: 202, endPoint x: 531, endPoint y: 203, distance: 21.5
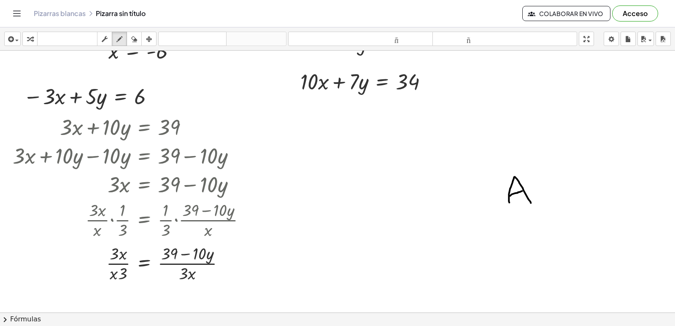
drag, startPoint x: 510, startPoint y: 196, endPoint x: 522, endPoint y: 191, distance: 12.7
drag, startPoint x: 538, startPoint y: 189, endPoint x: 547, endPoint y: 197, distance: 12.2
drag, startPoint x: 561, startPoint y: 189, endPoint x: 557, endPoint y: 203, distance: 14.9
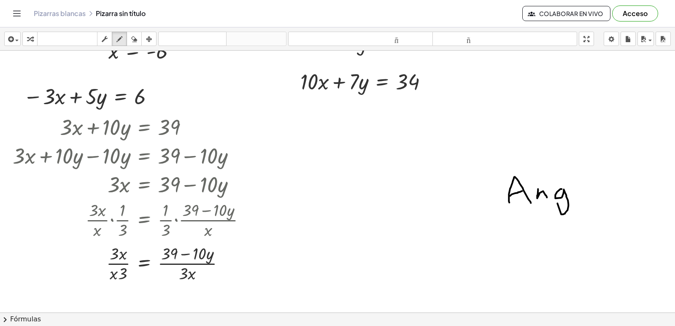
drag, startPoint x: 575, startPoint y: 193, endPoint x: 591, endPoint y: 197, distance: 16.9
drag, startPoint x: 595, startPoint y: 167, endPoint x: 605, endPoint y: 197, distance: 31.6
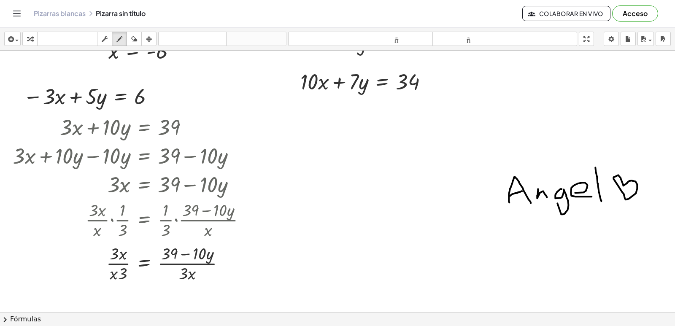
click at [130, 35] on div "button" at bounding box center [134, 39] width 11 height 10
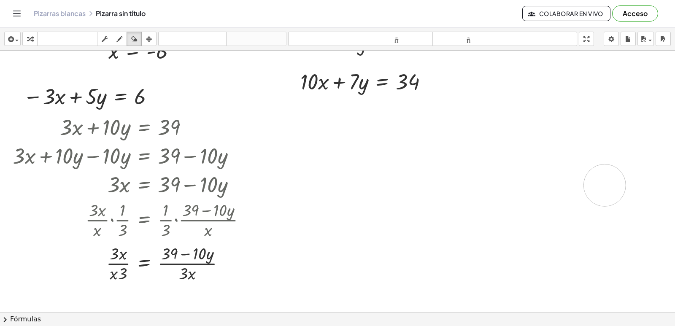
drag, startPoint x: 575, startPoint y: 193, endPoint x: 526, endPoint y: 208, distance: 51.1
click at [34, 41] on div "button" at bounding box center [29, 39] width 11 height 10
click at [340, 85] on div at bounding box center [367, 81] width 142 height 29
drag, startPoint x: 362, startPoint y: 81, endPoint x: 421, endPoint y: 96, distance: 61.4
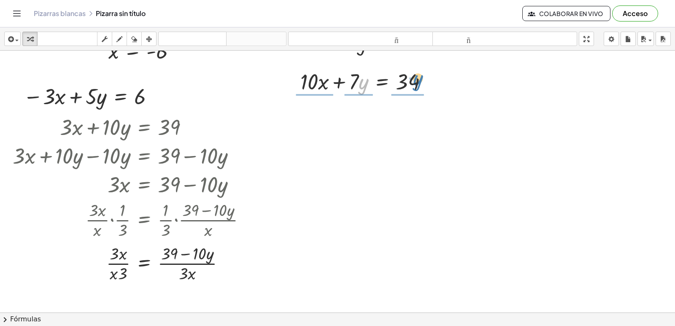
click at [437, 81] on div at bounding box center [367, 81] width 142 height 29
click at [340, 87] on div at bounding box center [367, 81] width 221 height 29
drag, startPoint x: 338, startPoint y: 84, endPoint x: 344, endPoint y: 82, distance: 6.0
click at [340, 83] on div at bounding box center [333, 81] width 13 height 33
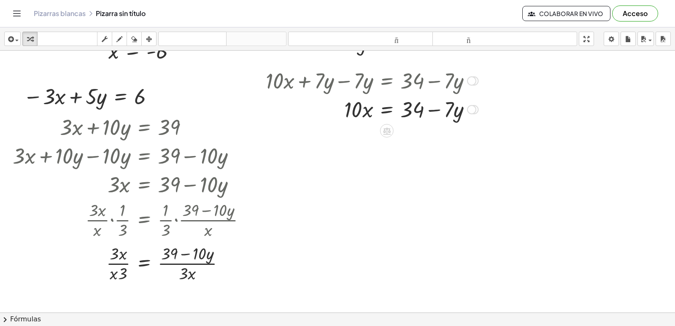
click at [428, 107] on div at bounding box center [372, 108] width 221 height 29
click at [430, 111] on div at bounding box center [372, 108] width 221 height 29
click at [431, 110] on div at bounding box center [372, 108] width 221 height 29
drag, startPoint x: 383, startPoint y: 122, endPoint x: 423, endPoint y: 125, distance: 39.8
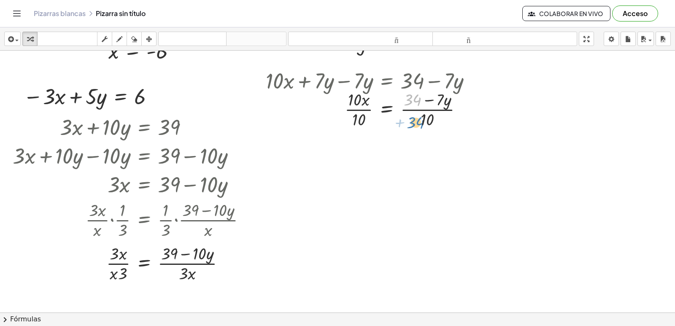
drag, startPoint x: 412, startPoint y: 103, endPoint x: 420, endPoint y: 123, distance: 21.9
click at [420, 123] on div at bounding box center [372, 109] width 221 height 42
drag, startPoint x: 446, startPoint y: 109, endPoint x: 450, endPoint y: 126, distance: 16.9
click at [450, 126] on div at bounding box center [372, 109] width 221 height 42
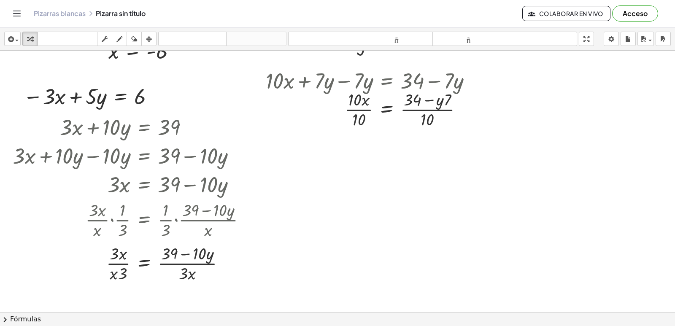
click at [114, 38] on button "dibujar" at bounding box center [119, 39] width 15 height 14
drag, startPoint x: 369, startPoint y: 167, endPoint x: 378, endPoint y: 166, distance: 8.5
drag, startPoint x: 378, startPoint y: 166, endPoint x: 412, endPoint y: 179, distance: 36.4
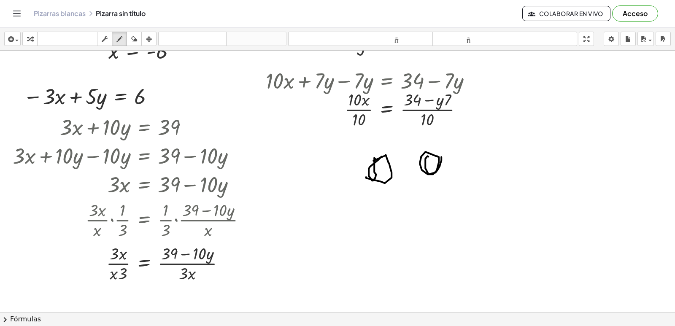
drag, startPoint x: 428, startPoint y: 156, endPoint x: 434, endPoint y: 186, distance: 30.0
drag, startPoint x: 411, startPoint y: 191, endPoint x: 417, endPoint y: 198, distance: 9.3
drag, startPoint x: 429, startPoint y: 190, endPoint x: 402, endPoint y: 217, distance: 37.9
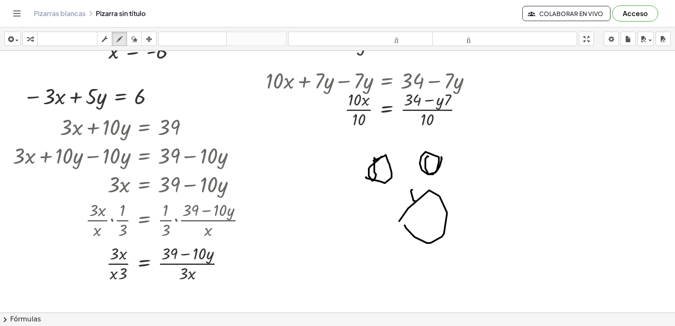
drag, startPoint x: 363, startPoint y: 171, endPoint x: 363, endPoint y: 159, distance: 12.7
drag, startPoint x: 363, startPoint y: 159, endPoint x: 376, endPoint y: 212, distance: 55.1
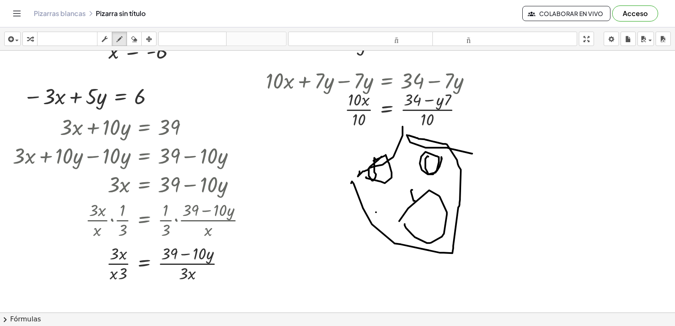
drag, startPoint x: 351, startPoint y: 182, endPoint x: 468, endPoint y: 163, distance: 118.4
drag, startPoint x: 385, startPoint y: 206, endPoint x: 388, endPoint y: 218, distance: 12.6
drag, startPoint x: 420, startPoint y: 177, endPoint x: 447, endPoint y: 169, distance: 27.8
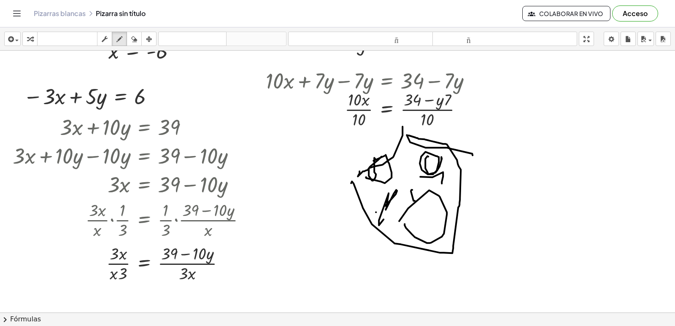
drag, startPoint x: 392, startPoint y: 150, endPoint x: 431, endPoint y: 119, distance: 49.9
drag, startPoint x: 441, startPoint y: 130, endPoint x: 425, endPoint y: 140, distance: 18.7
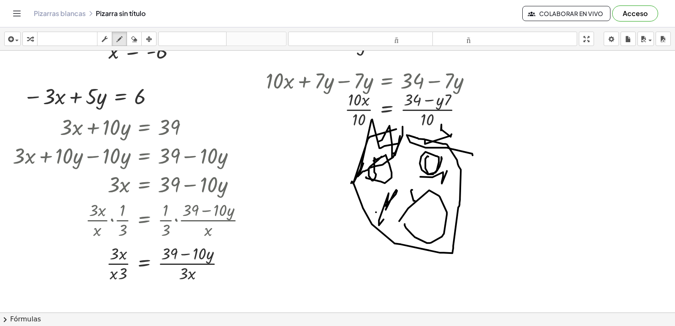
click at [136, 33] on button "borrar" at bounding box center [134, 39] width 15 height 14
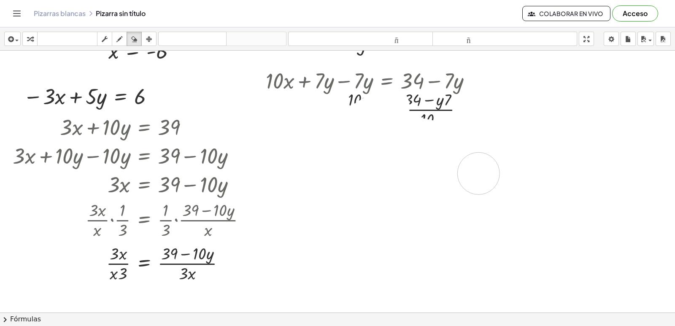
drag, startPoint x: 357, startPoint y: 127, endPoint x: 420, endPoint y: 208, distance: 102.4
drag, startPoint x: 378, startPoint y: 175, endPoint x: 377, endPoint y: 195, distance: 20.3
click at [124, 41] on div "button" at bounding box center [119, 39] width 11 height 10
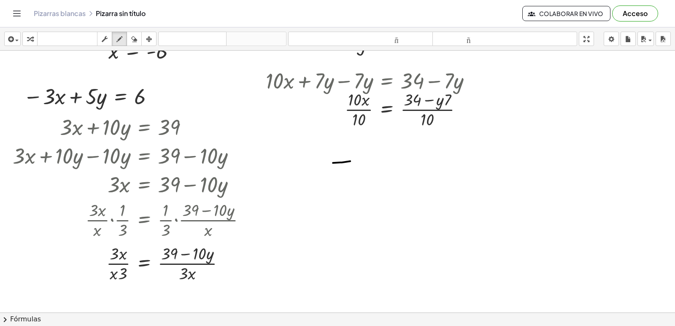
drag, startPoint x: 333, startPoint y: 163, endPoint x: 350, endPoint y: 161, distance: 17.4
drag, startPoint x: 342, startPoint y: 165, endPoint x: 340, endPoint y: 184, distance: 19.1
drag, startPoint x: 328, startPoint y: 186, endPoint x: 362, endPoint y: 181, distance: 34.2
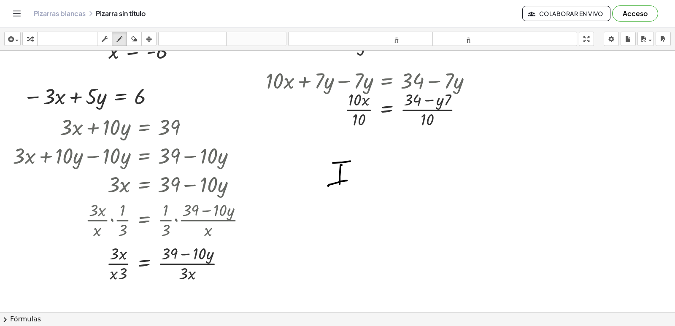
drag, startPoint x: 363, startPoint y: 181, endPoint x: 390, endPoint y: 173, distance: 28.4
drag, startPoint x: 404, startPoint y: 161, endPoint x: 402, endPoint y: 155, distance: 6.0
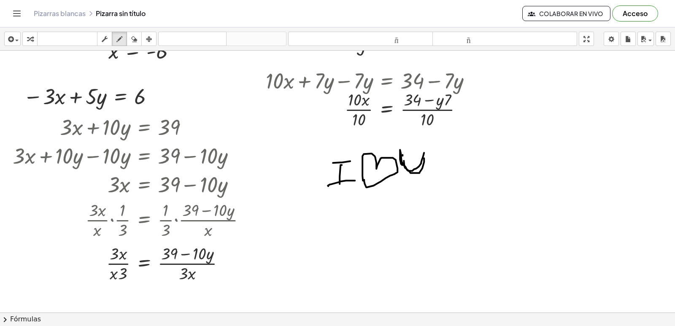
drag, startPoint x: 402, startPoint y: 155, endPoint x: 424, endPoint y: 153, distance: 21.6
drag, startPoint x: 369, startPoint y: 225, endPoint x: 386, endPoint y: 215, distance: 19.7
drag, startPoint x: 371, startPoint y: 213, endPoint x: 382, endPoint y: 202, distance: 15.2
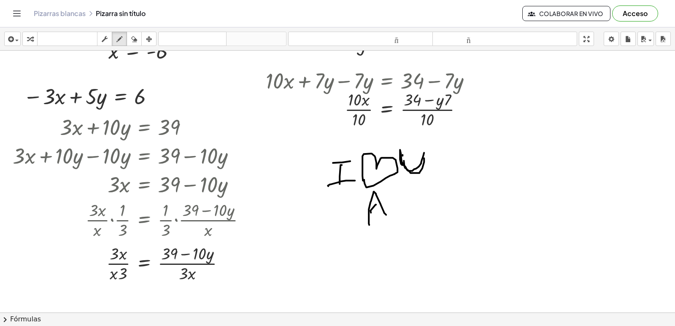
drag, startPoint x: 389, startPoint y: 202, endPoint x: 408, endPoint y: 207, distance: 20.2
drag, startPoint x: 418, startPoint y: 199, endPoint x: 416, endPoint y: 204, distance: 4.8
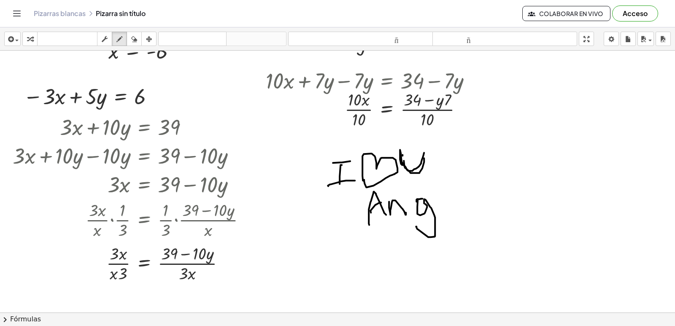
drag, startPoint x: 416, startPoint y: 200, endPoint x: 434, endPoint y: 199, distance: 18.2
drag, startPoint x: 445, startPoint y: 205, endPoint x: 453, endPoint y: 206, distance: 8.5
drag, startPoint x: 454, startPoint y: 170, endPoint x: 470, endPoint y: 202, distance: 35.1
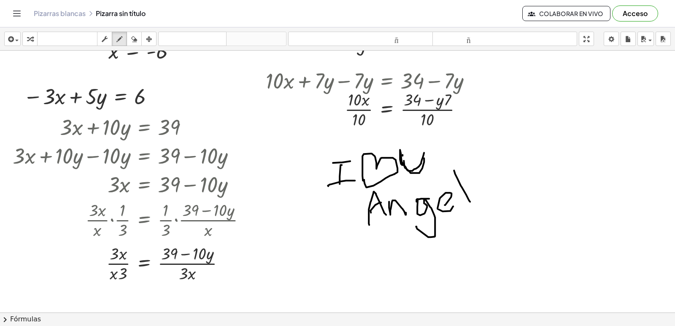
drag, startPoint x: 434, startPoint y: 275, endPoint x: 516, endPoint y: 232, distance: 92.8
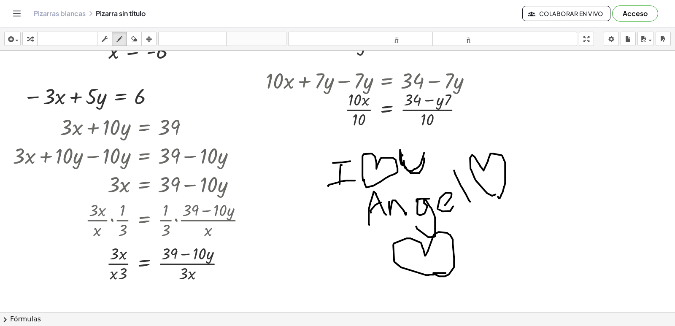
drag, startPoint x: 495, startPoint y: 194, endPoint x: 509, endPoint y: 197, distance: 14.2
click at [138, 43] on div "button" at bounding box center [134, 39] width 11 height 10
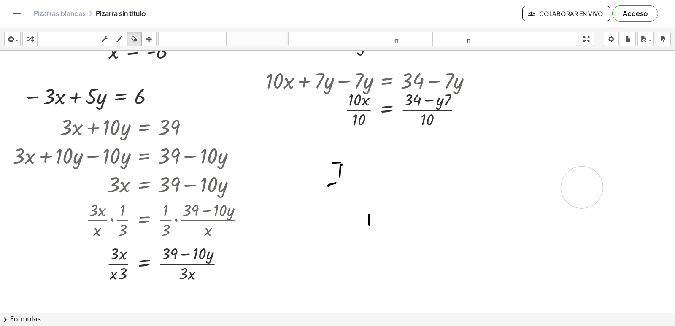
scroll to position [458, 0]
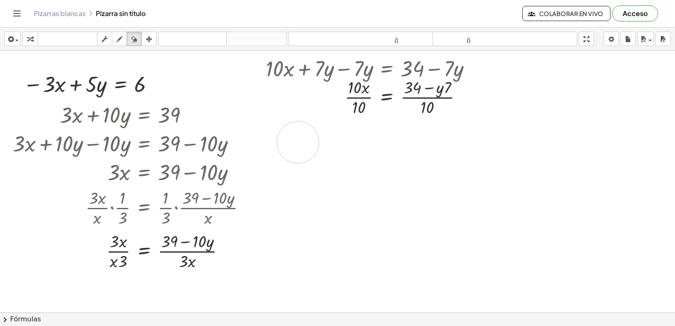
drag, startPoint x: 482, startPoint y: 197, endPoint x: 379, endPoint y: 1, distance: 221.7
drag, startPoint x: 379, startPoint y: 1, endPoint x: 113, endPoint y: 35, distance: 267.9
click at [121, 39] on icon "button" at bounding box center [119, 39] width 6 height 10
click at [113, 35] on button "dibujar" at bounding box center [119, 39] width 15 height 14
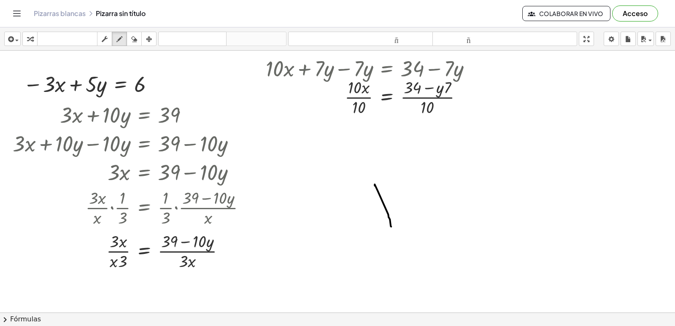
drag, startPoint x: 388, startPoint y: 214, endPoint x: 391, endPoint y: 227, distance: 12.6
drag, startPoint x: 382, startPoint y: 201, endPoint x: 388, endPoint y: 180, distance: 22.4
drag, startPoint x: 396, startPoint y: 200, endPoint x: 413, endPoint y: 206, distance: 18.3
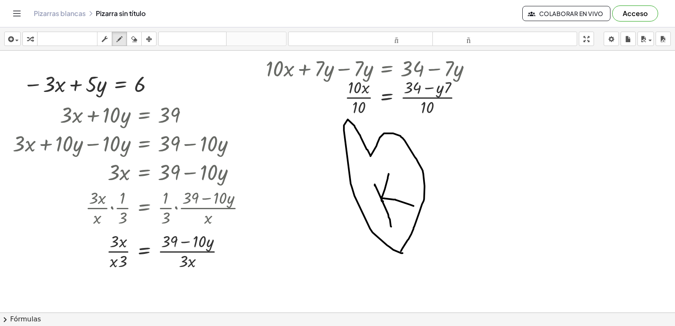
drag, startPoint x: 393, startPoint y: 133, endPoint x: 403, endPoint y: 243, distance: 110.1
drag, startPoint x: 403, startPoint y: 243, endPoint x: 315, endPoint y: 201, distance: 97.0
drag, startPoint x: 305, startPoint y: 204, endPoint x: 305, endPoint y: 236, distance: 31.6
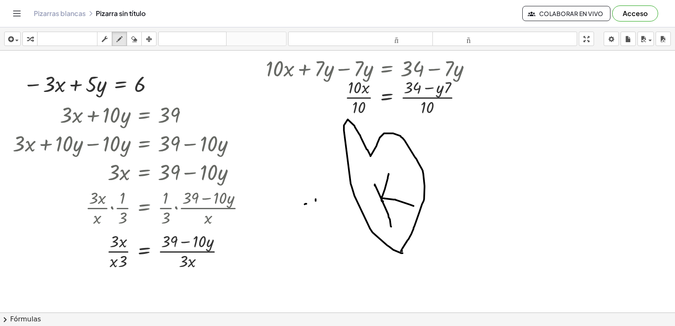
drag, startPoint x: 305, startPoint y: 216, endPoint x: 319, endPoint y: 198, distance: 22.6
drag, startPoint x: 307, startPoint y: 217, endPoint x: 322, endPoint y: 232, distance: 21.5
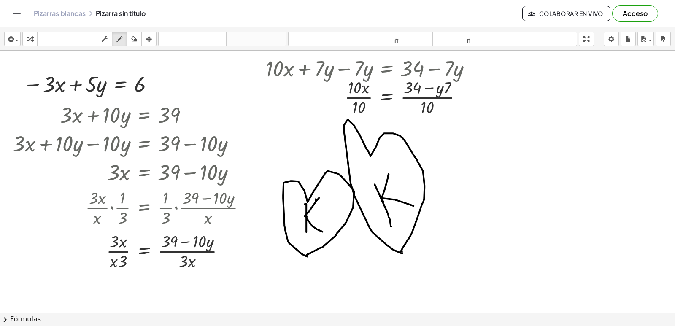
click at [130, 43] on div "button" at bounding box center [134, 39] width 11 height 10
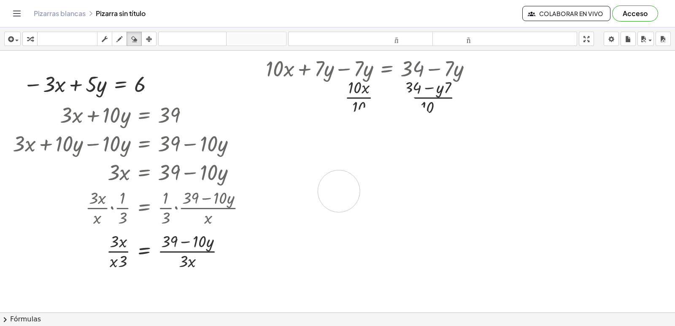
drag, startPoint x: 418, startPoint y: 195, endPoint x: 365, endPoint y: 176, distance: 56.0
click at [116, 40] on div "button" at bounding box center [119, 39] width 11 height 10
click at [117, 43] on icon "button" at bounding box center [119, 39] width 6 height 10
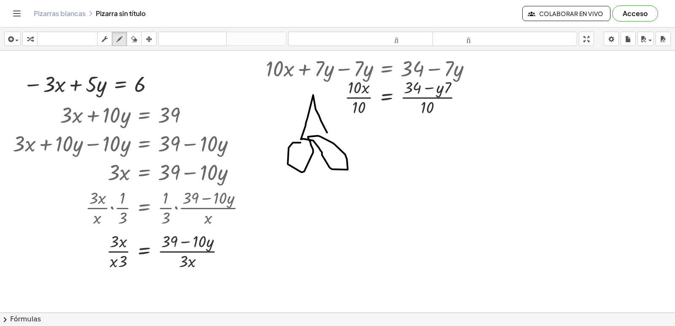
drag, startPoint x: 300, startPoint y: 143, endPoint x: 327, endPoint y: 132, distance: 28.4
drag, startPoint x: 313, startPoint y: 122, endPoint x: 337, endPoint y: 135, distance: 27.9
drag, startPoint x: 338, startPoint y: 128, endPoint x: 374, endPoint y: 121, distance: 36.6
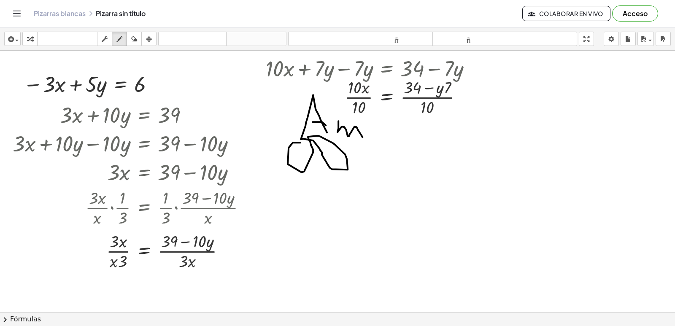
drag, startPoint x: 380, startPoint y: 111, endPoint x: 407, endPoint y: 121, distance: 28.7
click at [136, 40] on icon "button" at bounding box center [134, 39] width 6 height 10
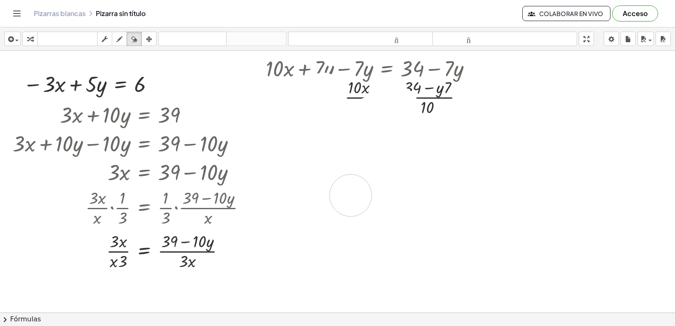
drag, startPoint x: 397, startPoint y: 107, endPoint x: 379, endPoint y: 160, distance: 55.8
